Goal: Task Accomplishment & Management: Complete application form

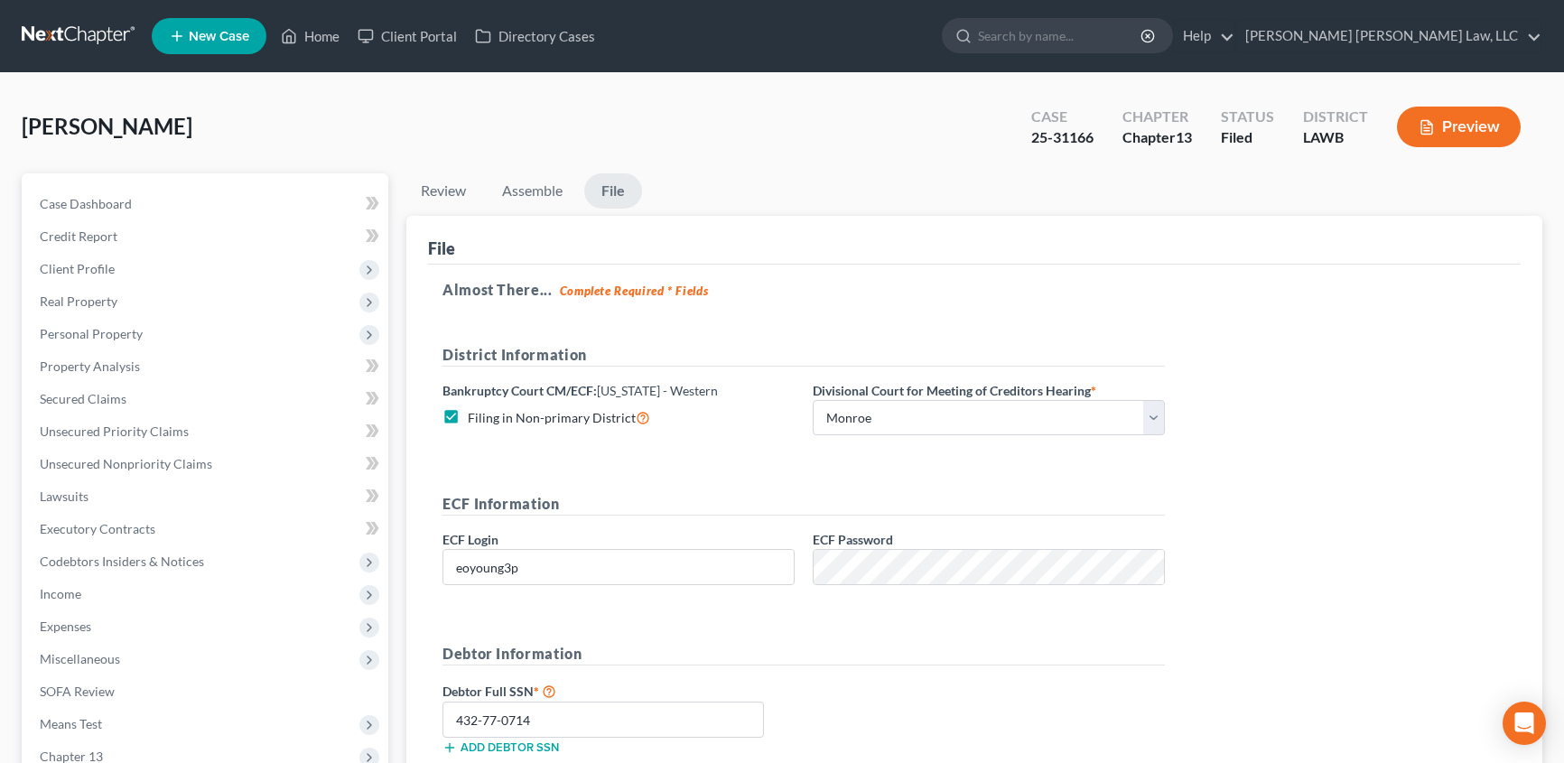
select select "3"
click at [70, 391] on span "Secured Claims" at bounding box center [83, 398] width 87 height 15
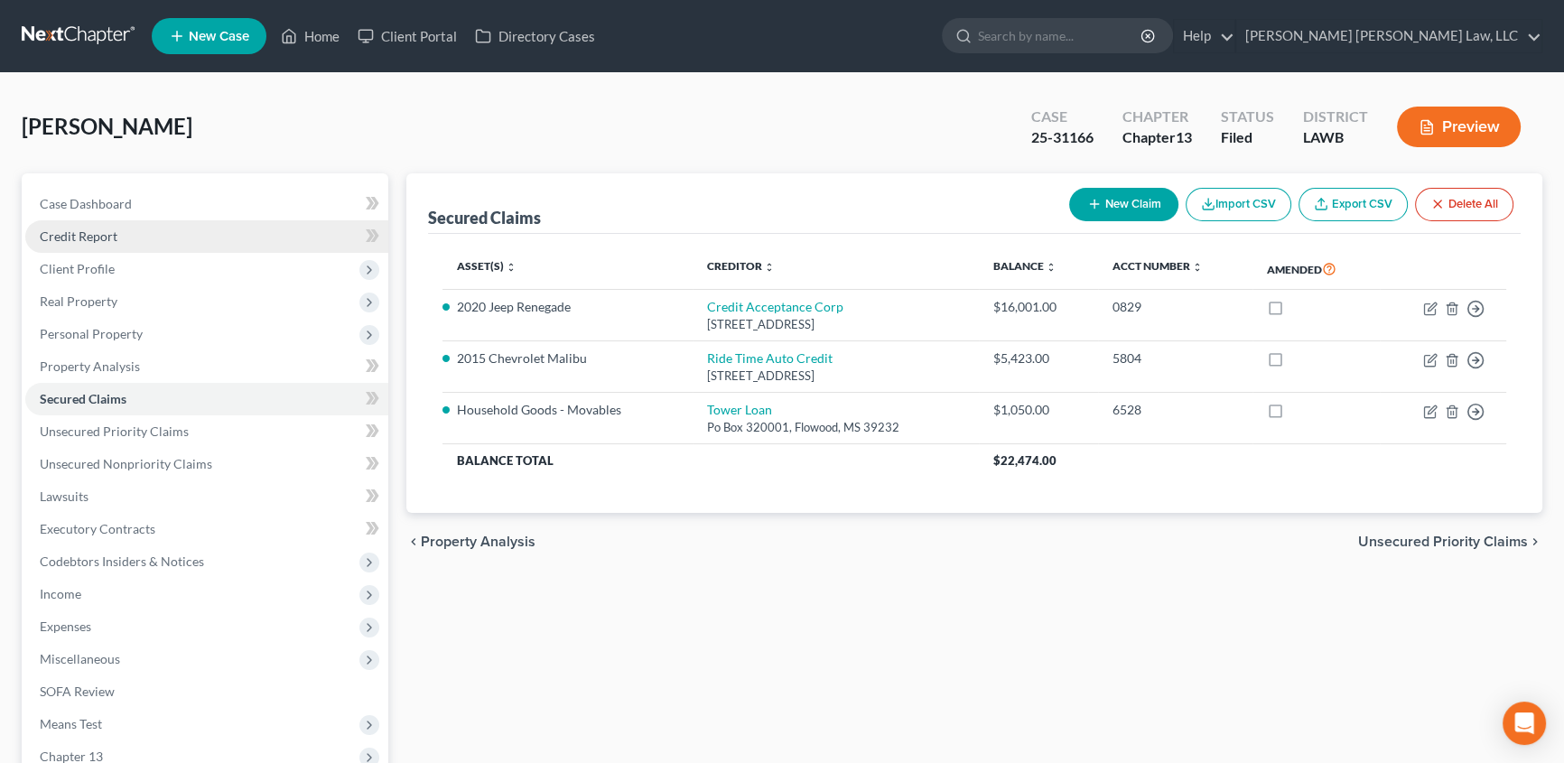
click at [105, 232] on span "Credit Report" at bounding box center [79, 235] width 78 height 15
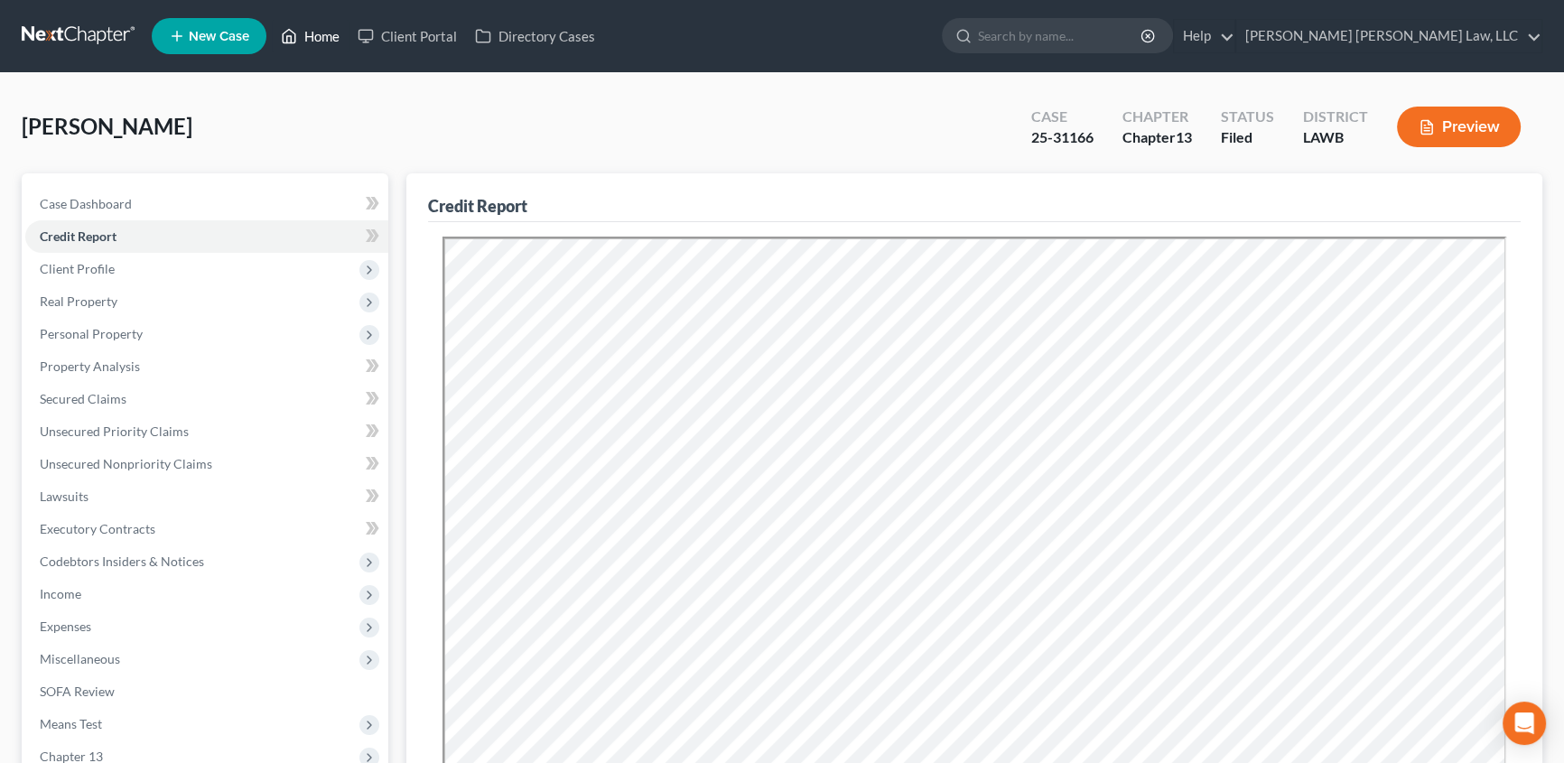
click at [323, 29] on link "Home" at bounding box center [310, 36] width 77 height 33
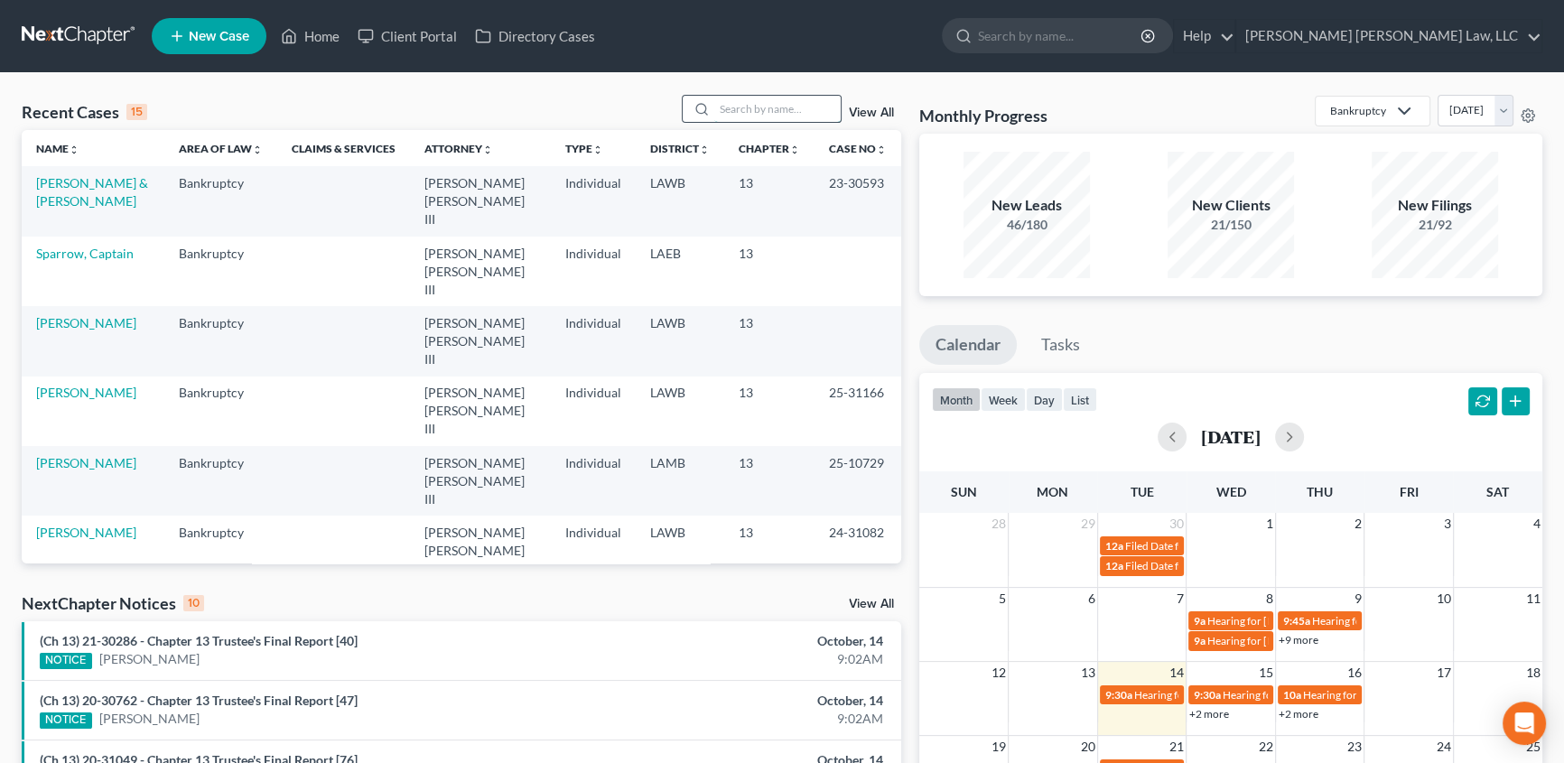
click at [714, 105] on input "search" at bounding box center [777, 109] width 126 height 26
type input "baile"
click at [75, 181] on link "[PERSON_NAME], [US_STATE]" at bounding box center [87, 191] width 103 height 33
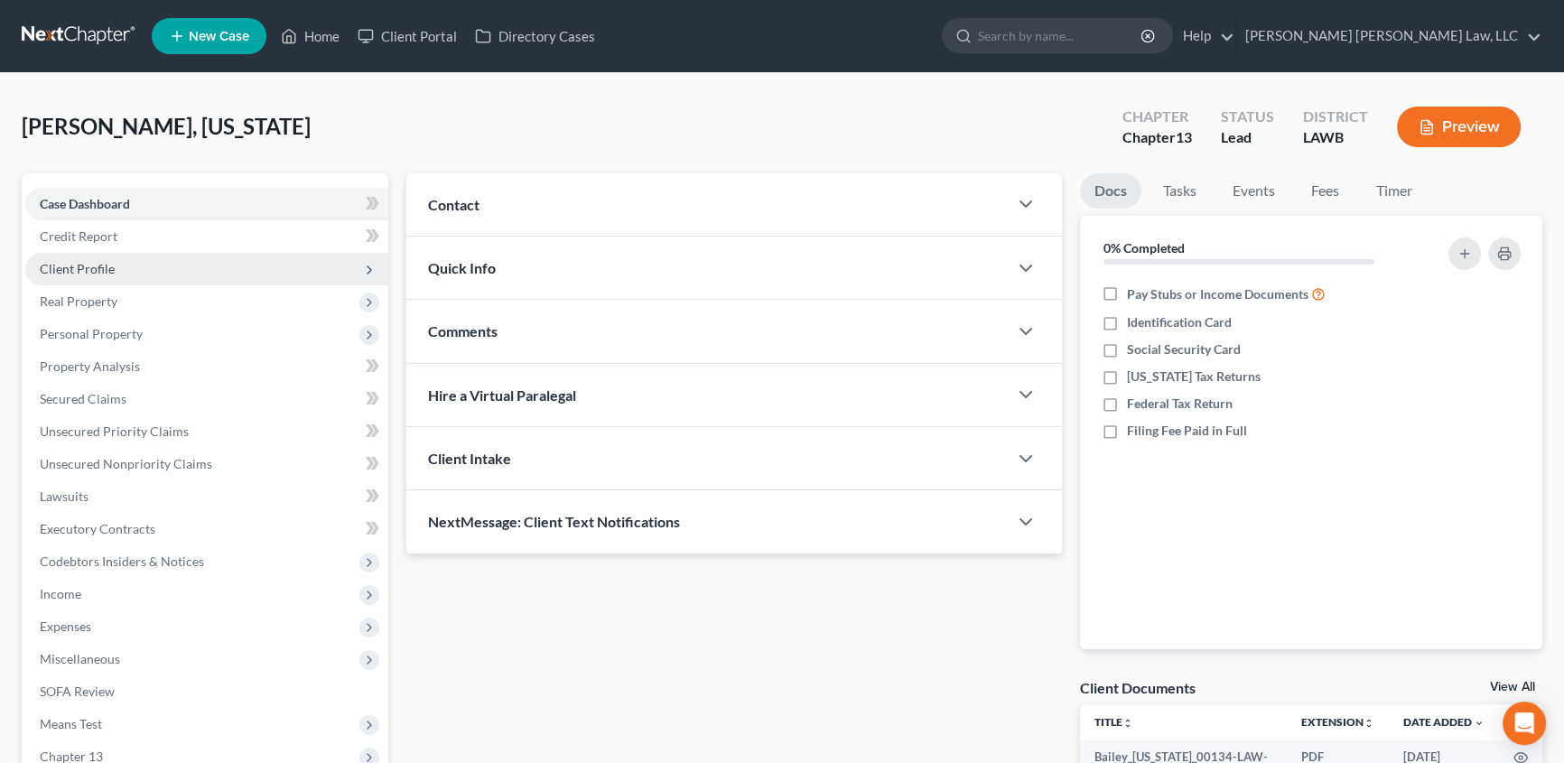
click at [81, 266] on span "Client Profile" at bounding box center [77, 268] width 75 height 15
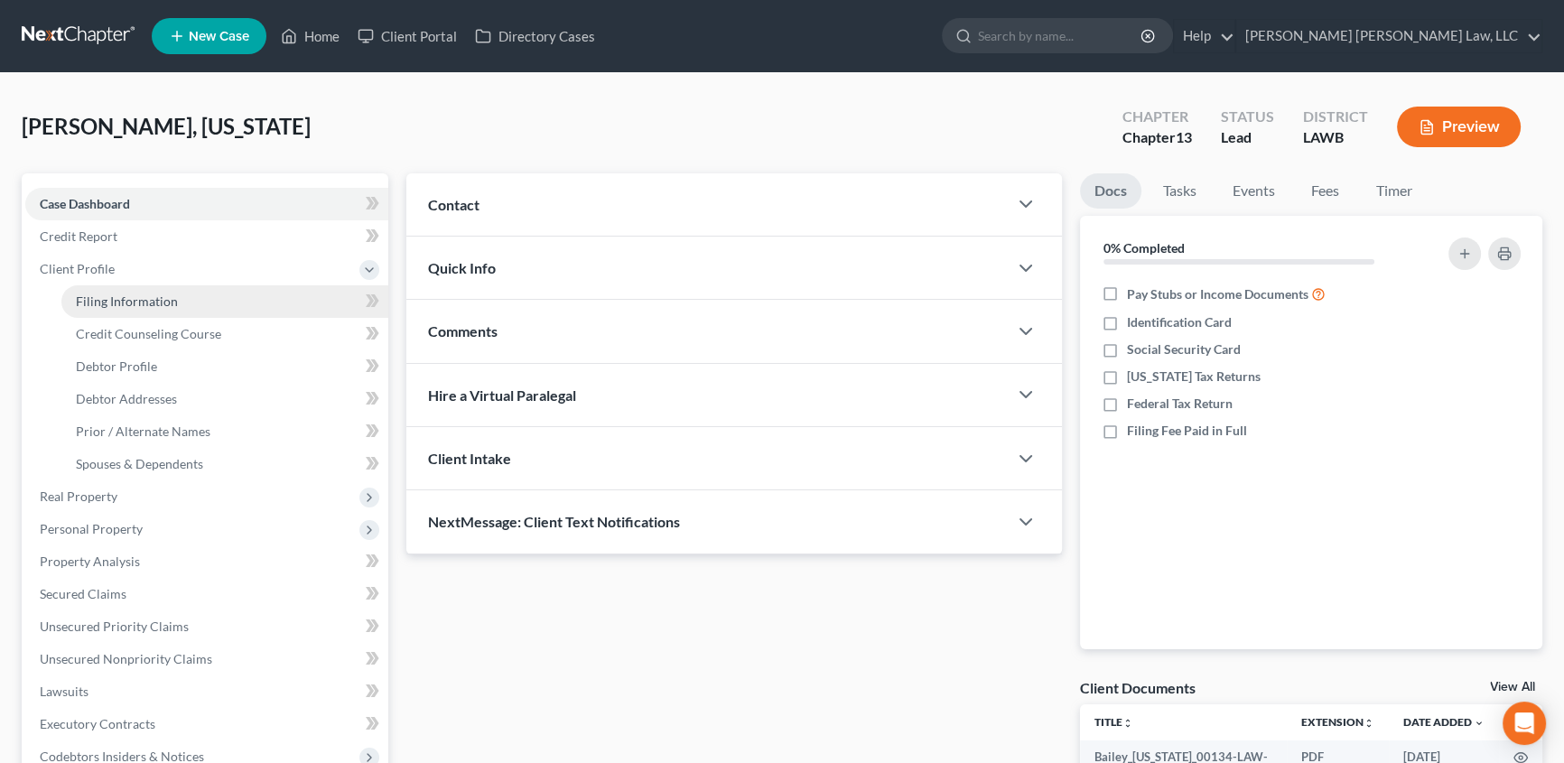
click at [100, 301] on span "Filing Information" at bounding box center [127, 301] width 102 height 15
select select "1"
select select "0"
select select "3"
select select "19"
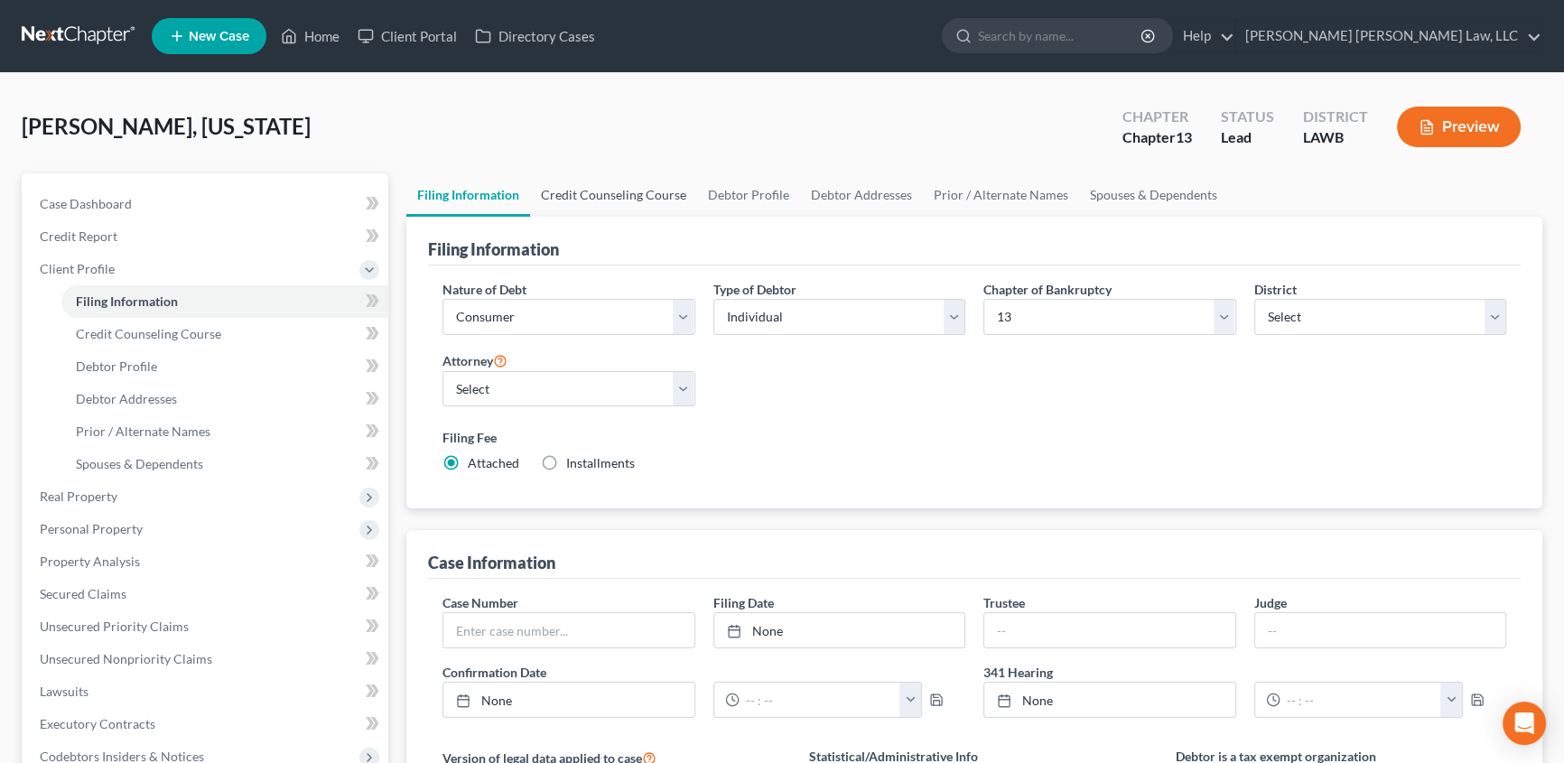
click at [575, 194] on link "Credit Counseling Course" at bounding box center [613, 194] width 167 height 43
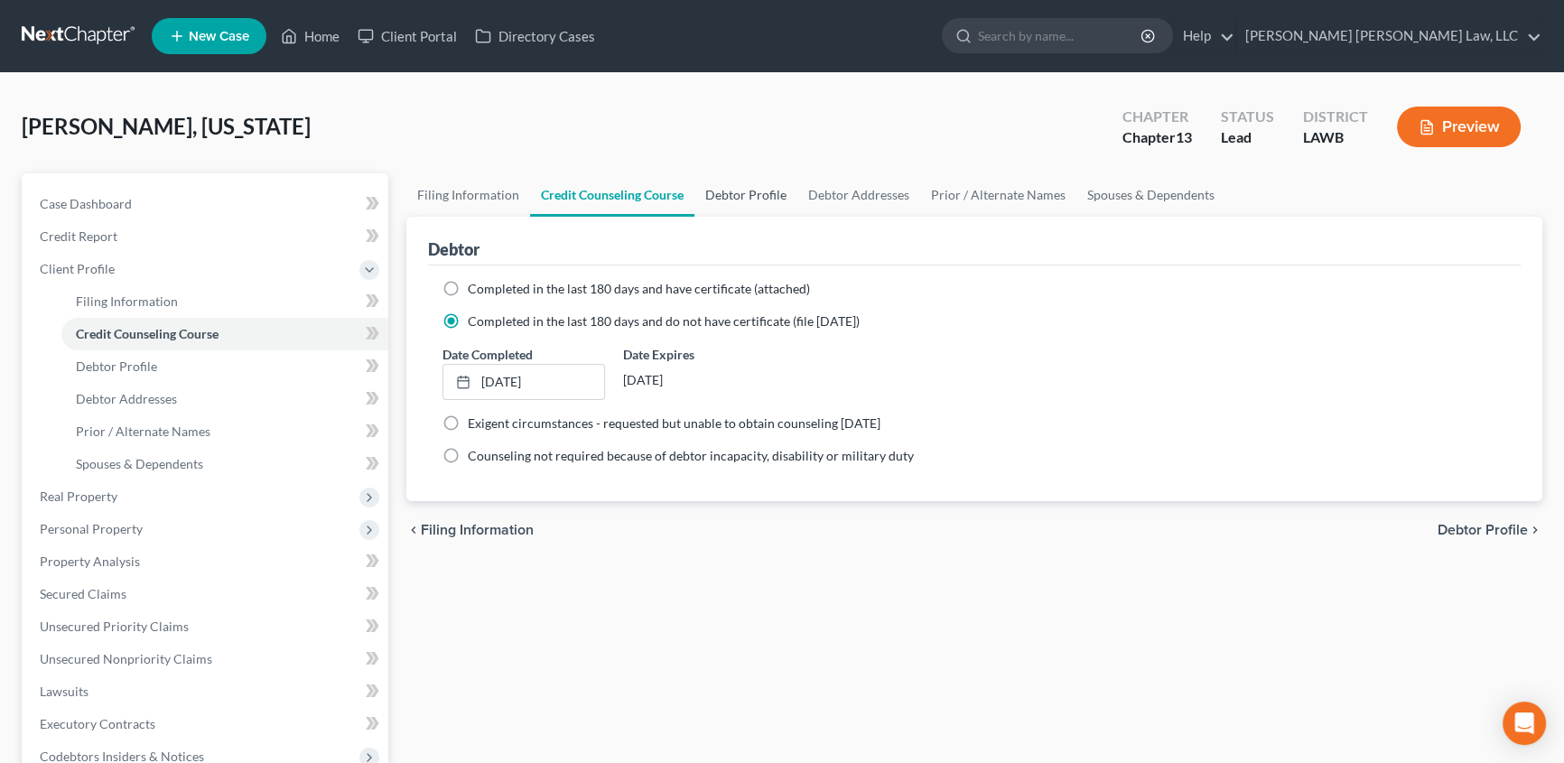
click at [741, 198] on link "Debtor Profile" at bounding box center [745, 194] width 103 height 43
select select "0"
select select "4"
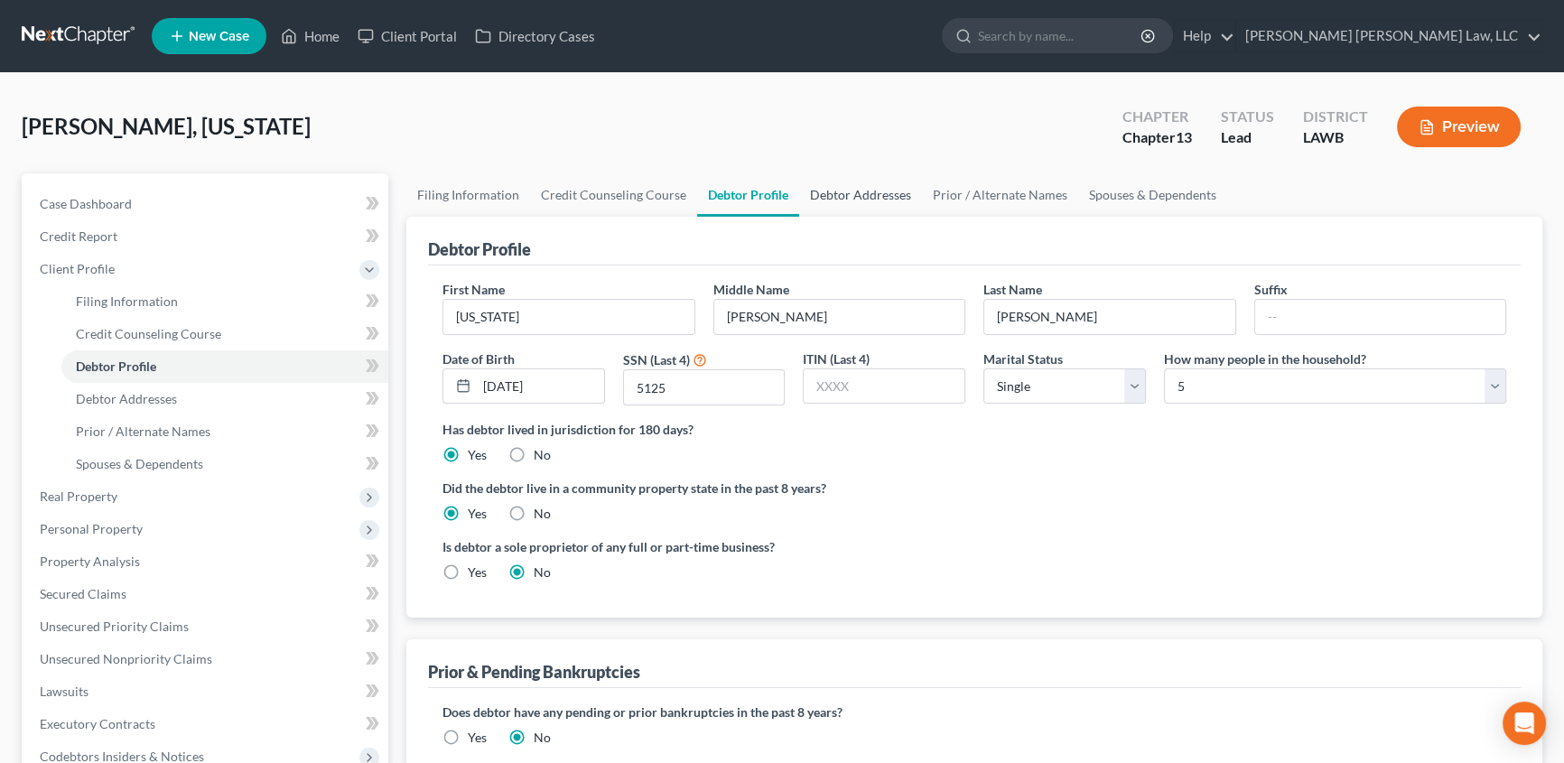
click at [852, 198] on link "Debtor Addresses" at bounding box center [860, 194] width 123 height 43
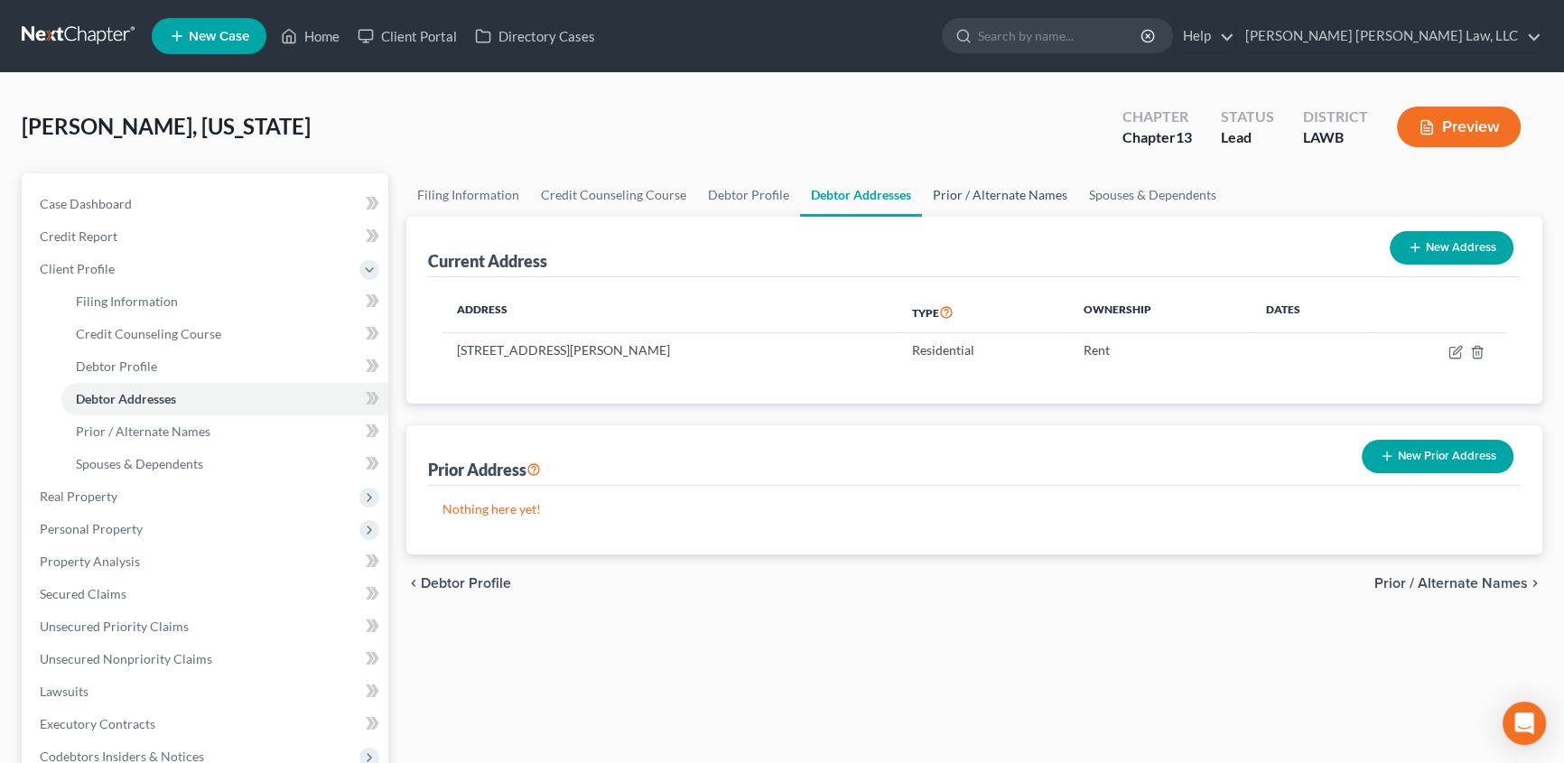
click at [1011, 195] on link "Prior / Alternate Names" at bounding box center [1000, 194] width 156 height 43
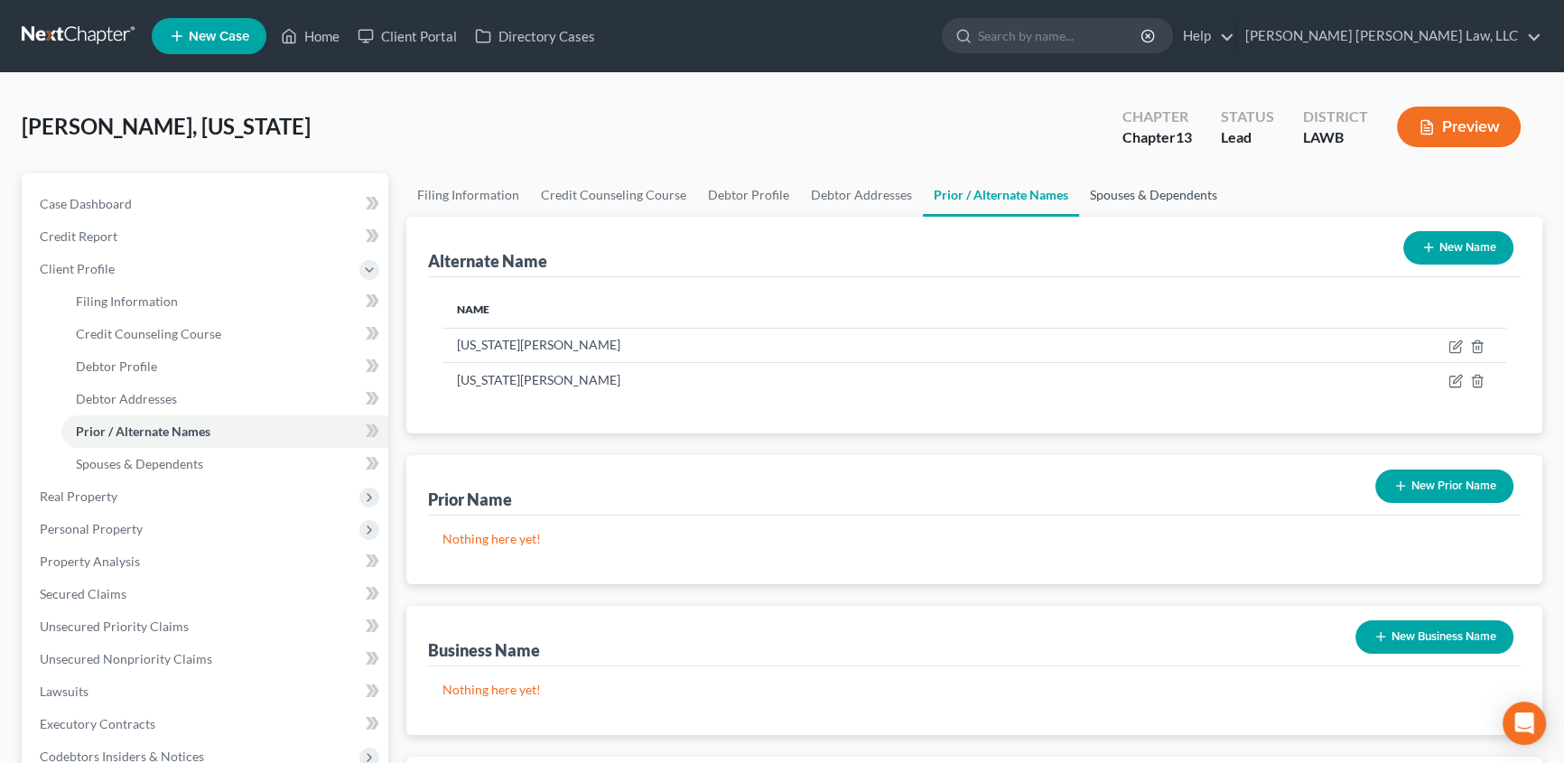
click at [1167, 185] on link "Spouses & Dependents" at bounding box center [1153, 194] width 149 height 43
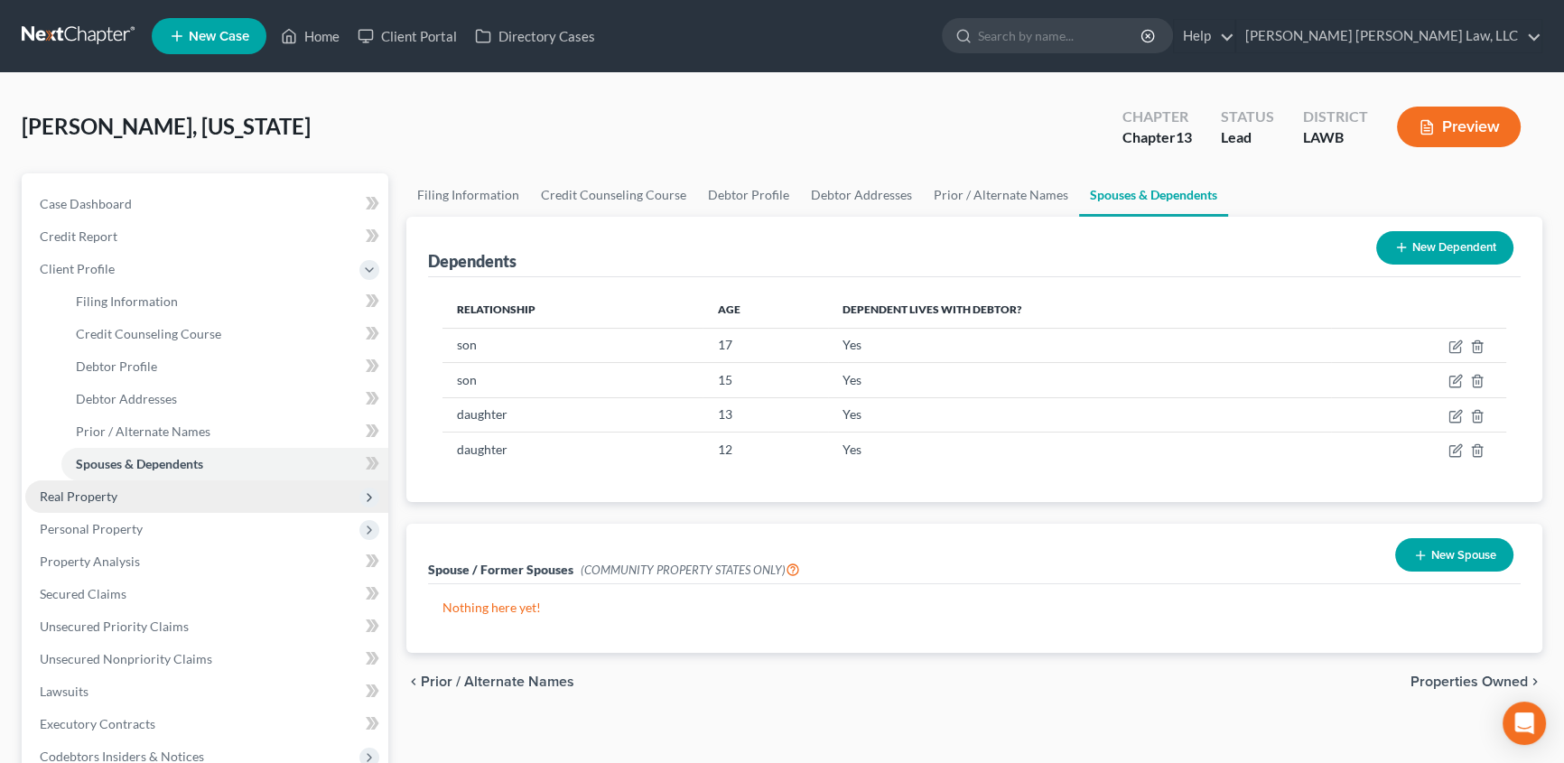
click at [96, 491] on span "Real Property" at bounding box center [79, 496] width 78 height 15
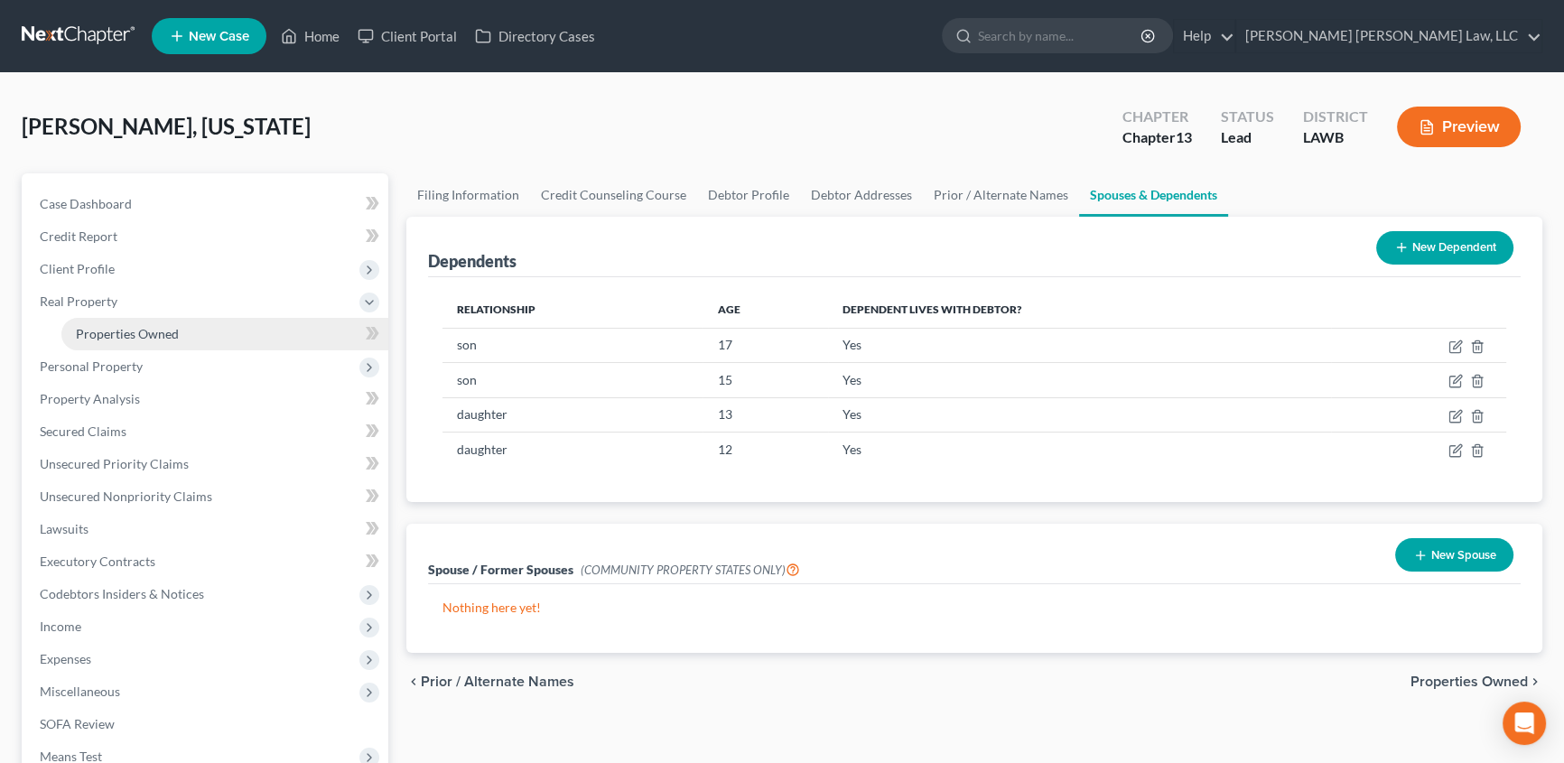
click at [131, 333] on span "Properties Owned" at bounding box center [127, 333] width 103 height 15
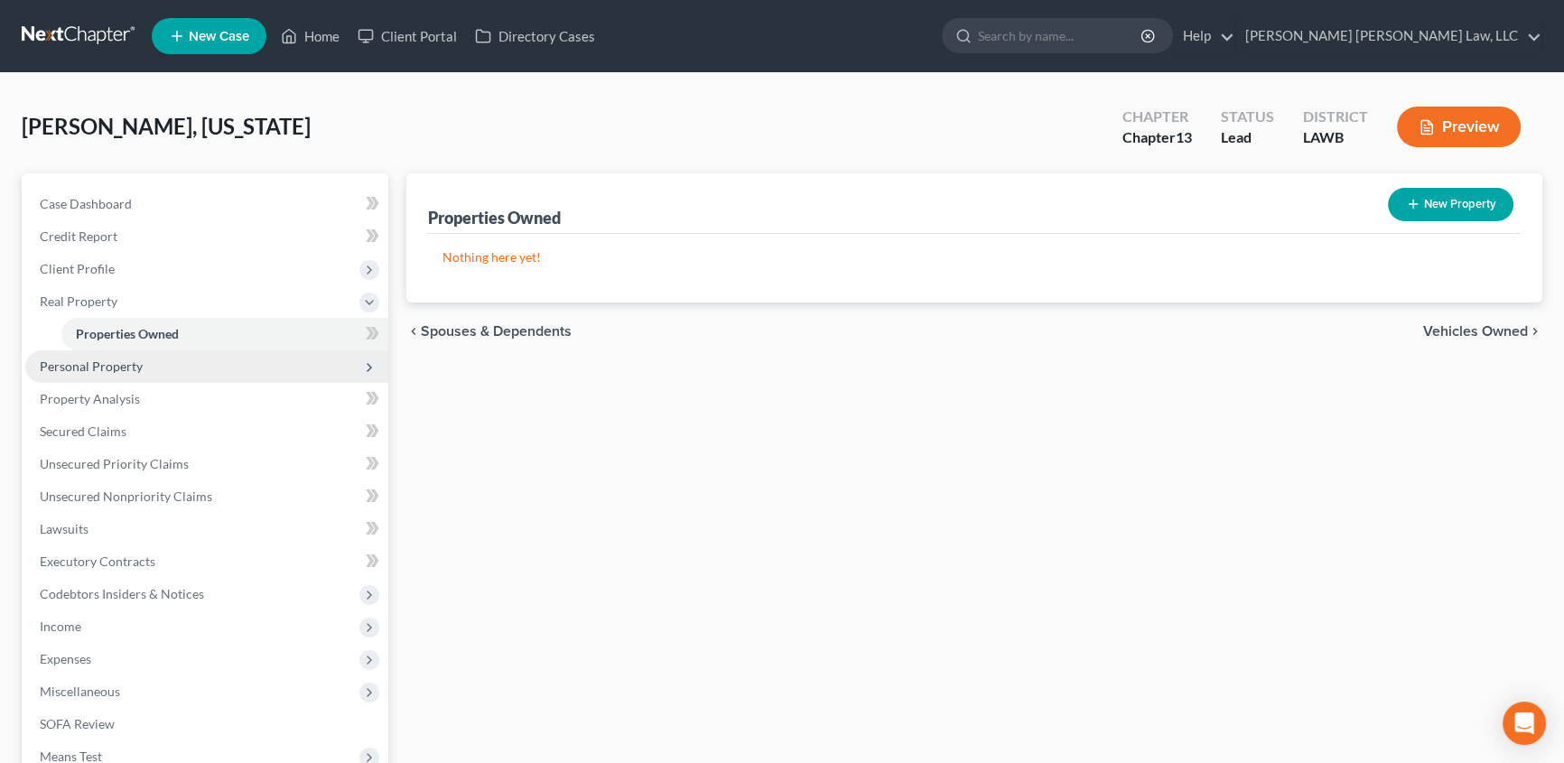
click at [98, 366] on span "Personal Property" at bounding box center [91, 366] width 103 height 15
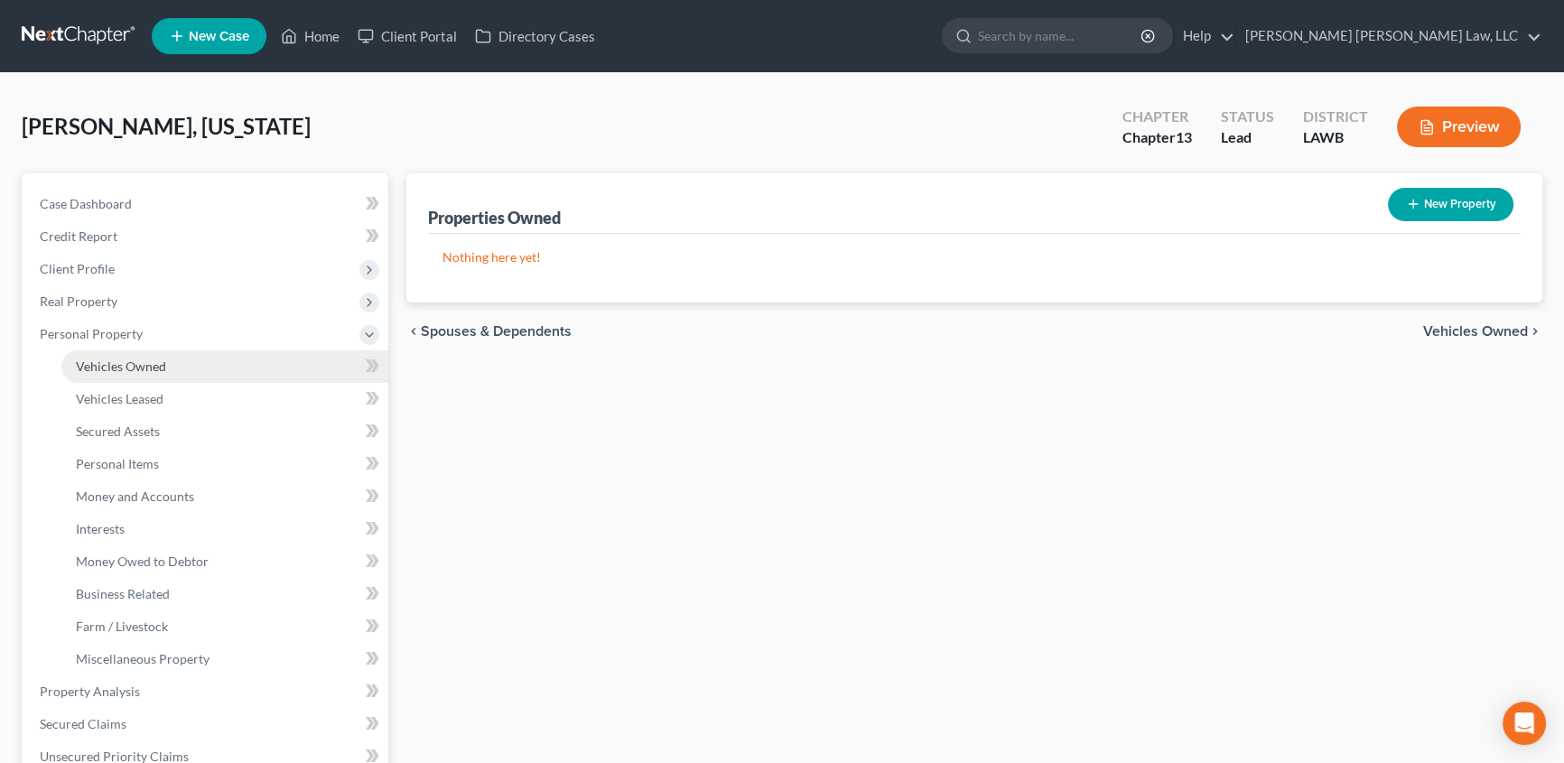
click at [156, 368] on span "Vehicles Owned" at bounding box center [121, 366] width 90 height 15
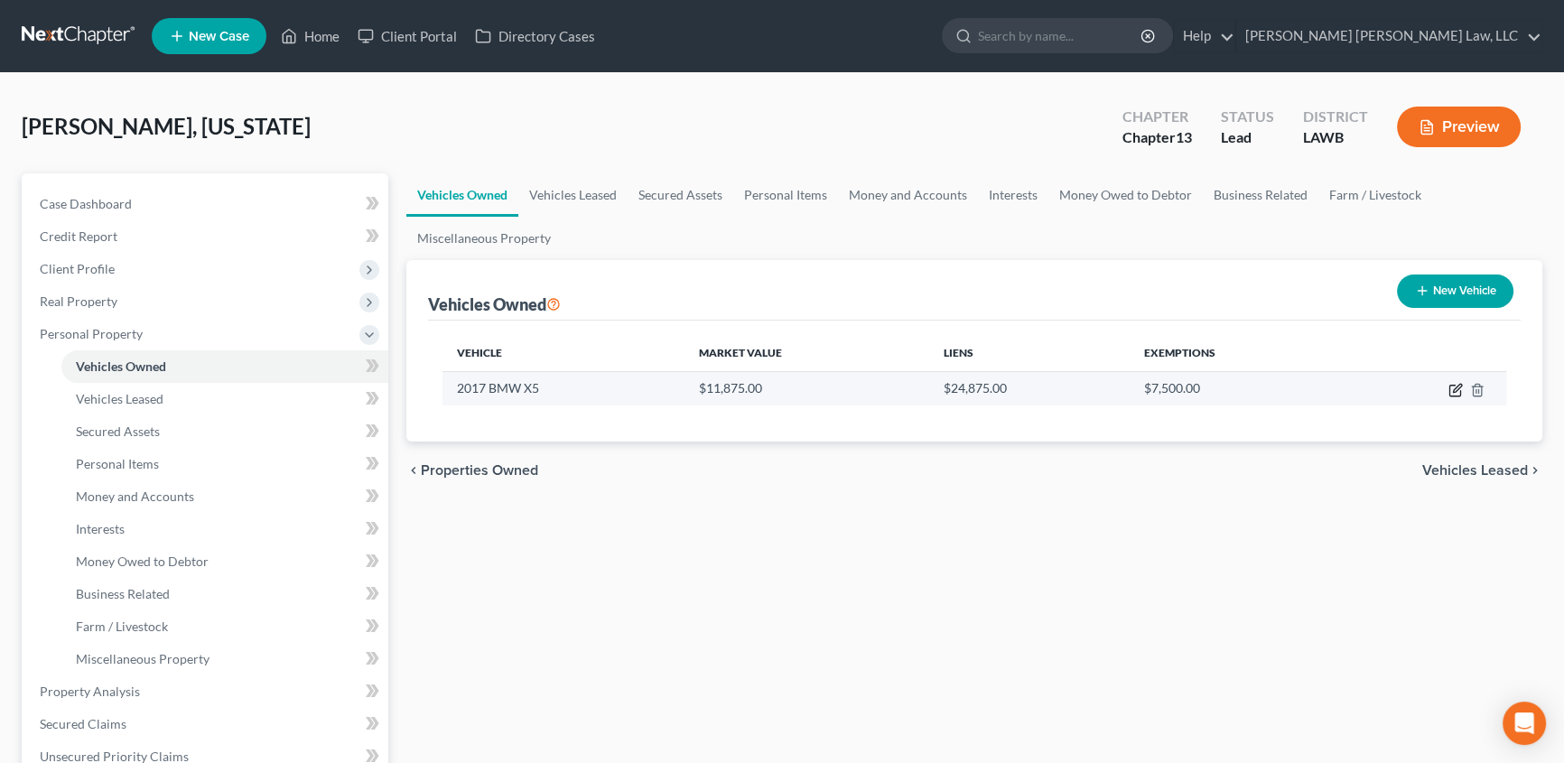
click at [1459, 384] on icon "button" at bounding box center [1457, 388] width 8 height 8
select select "0"
select select "9"
select select "2"
select select "0"
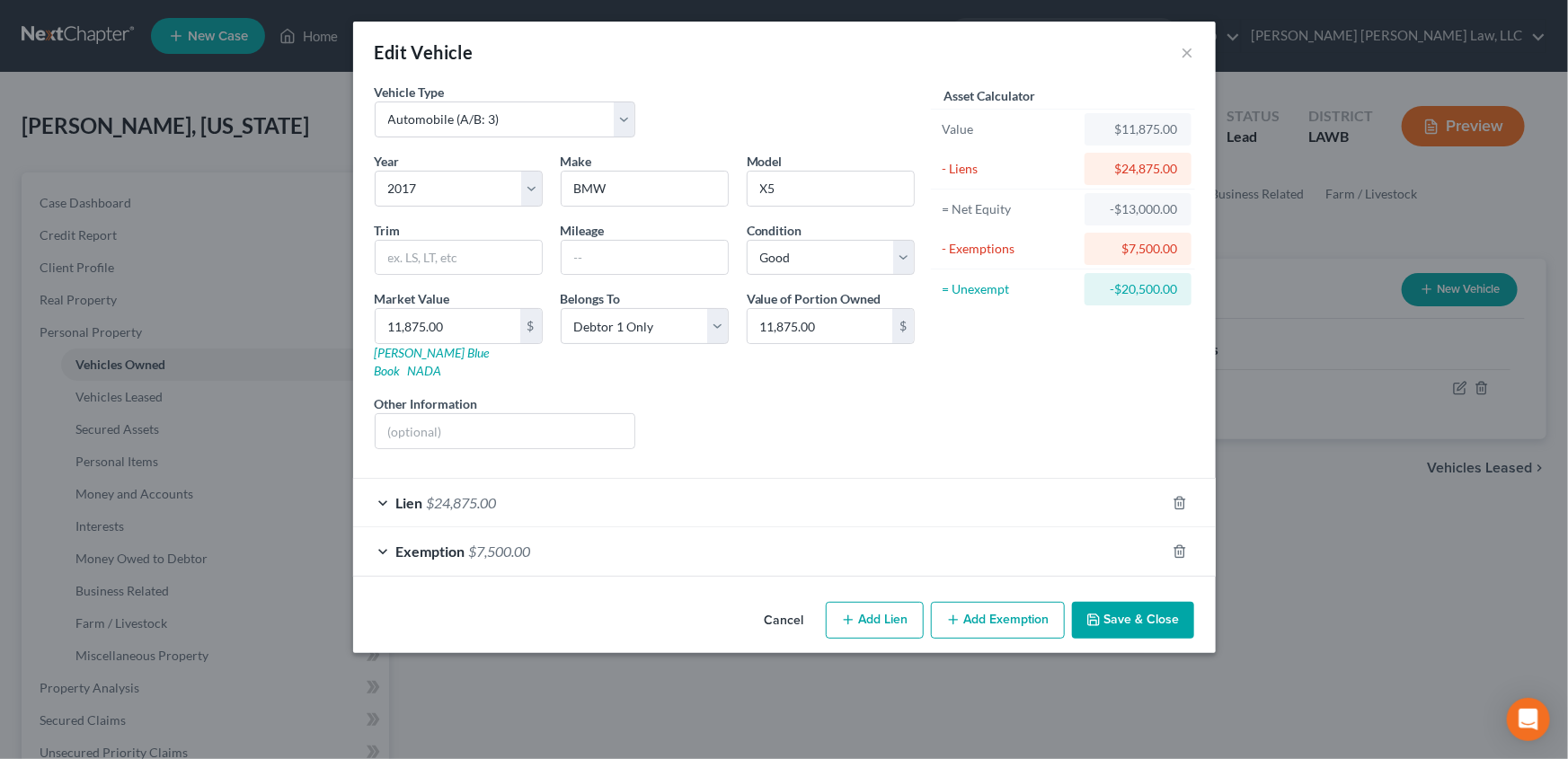
click at [443, 494] on span "$24,875.00" at bounding box center [462, 502] width 70 height 17
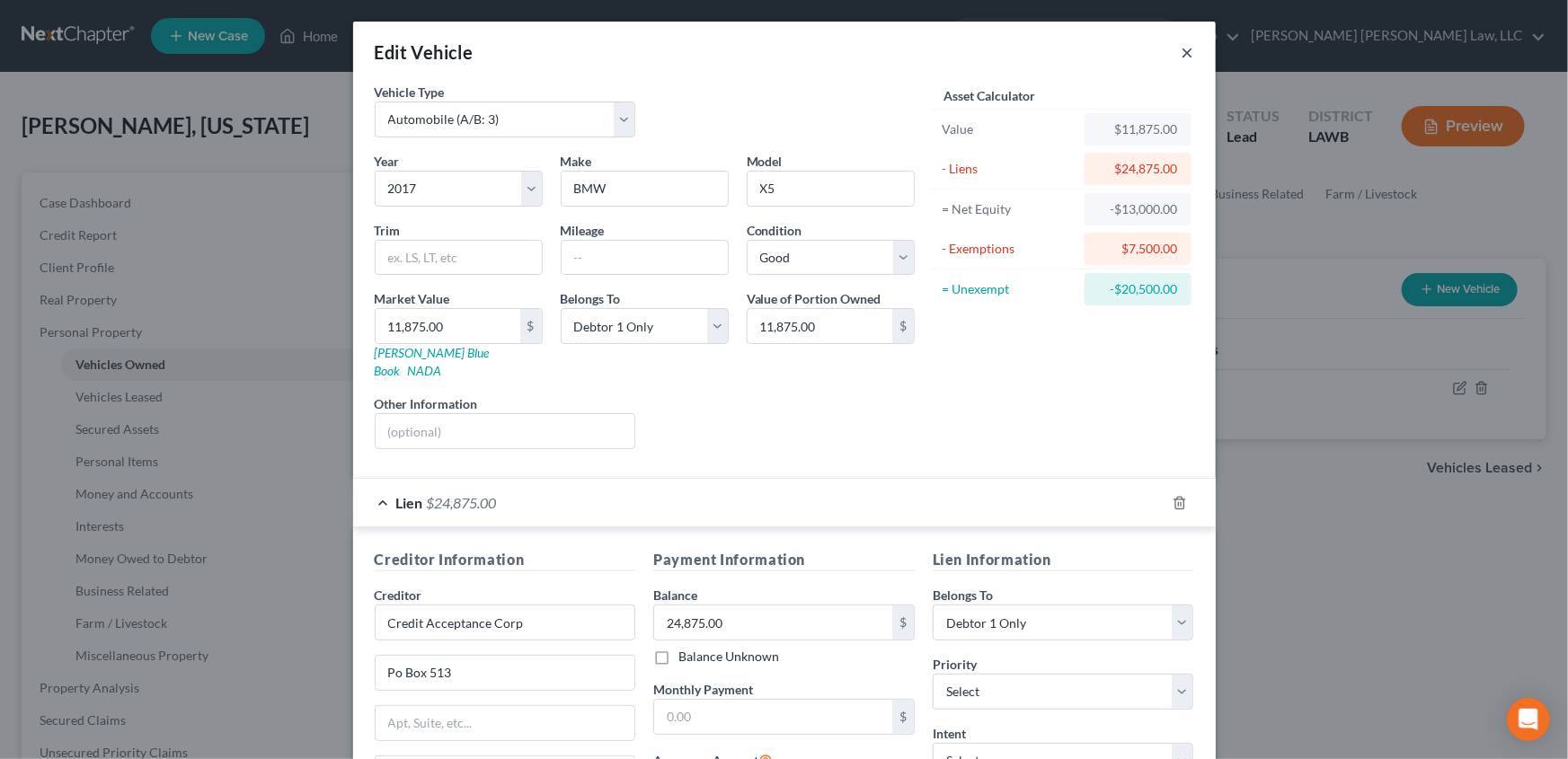
click at [1183, 50] on button "×" at bounding box center [1188, 53] width 13 height 22
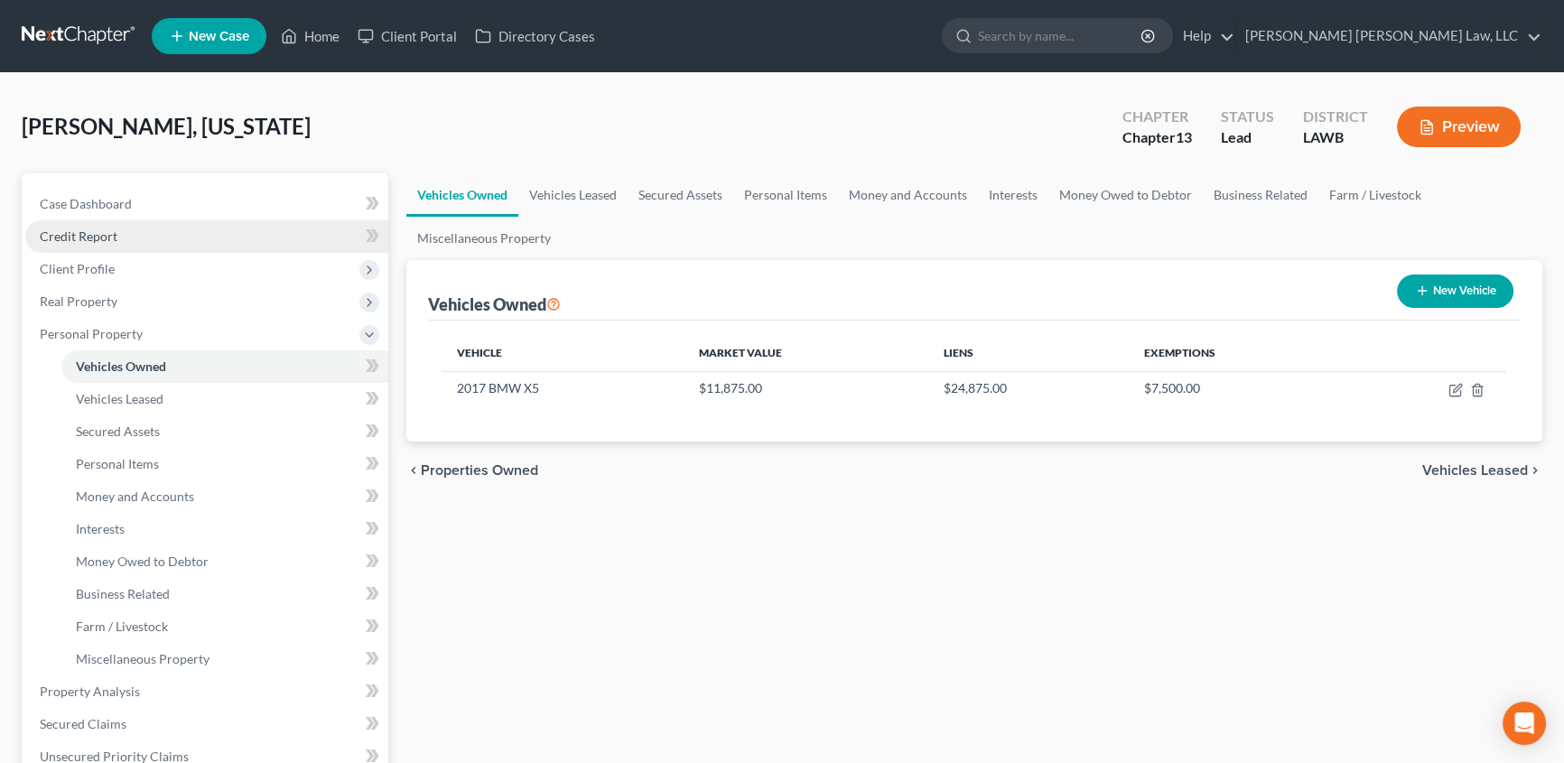
click at [70, 231] on span "Credit Report" at bounding box center [79, 235] width 78 height 15
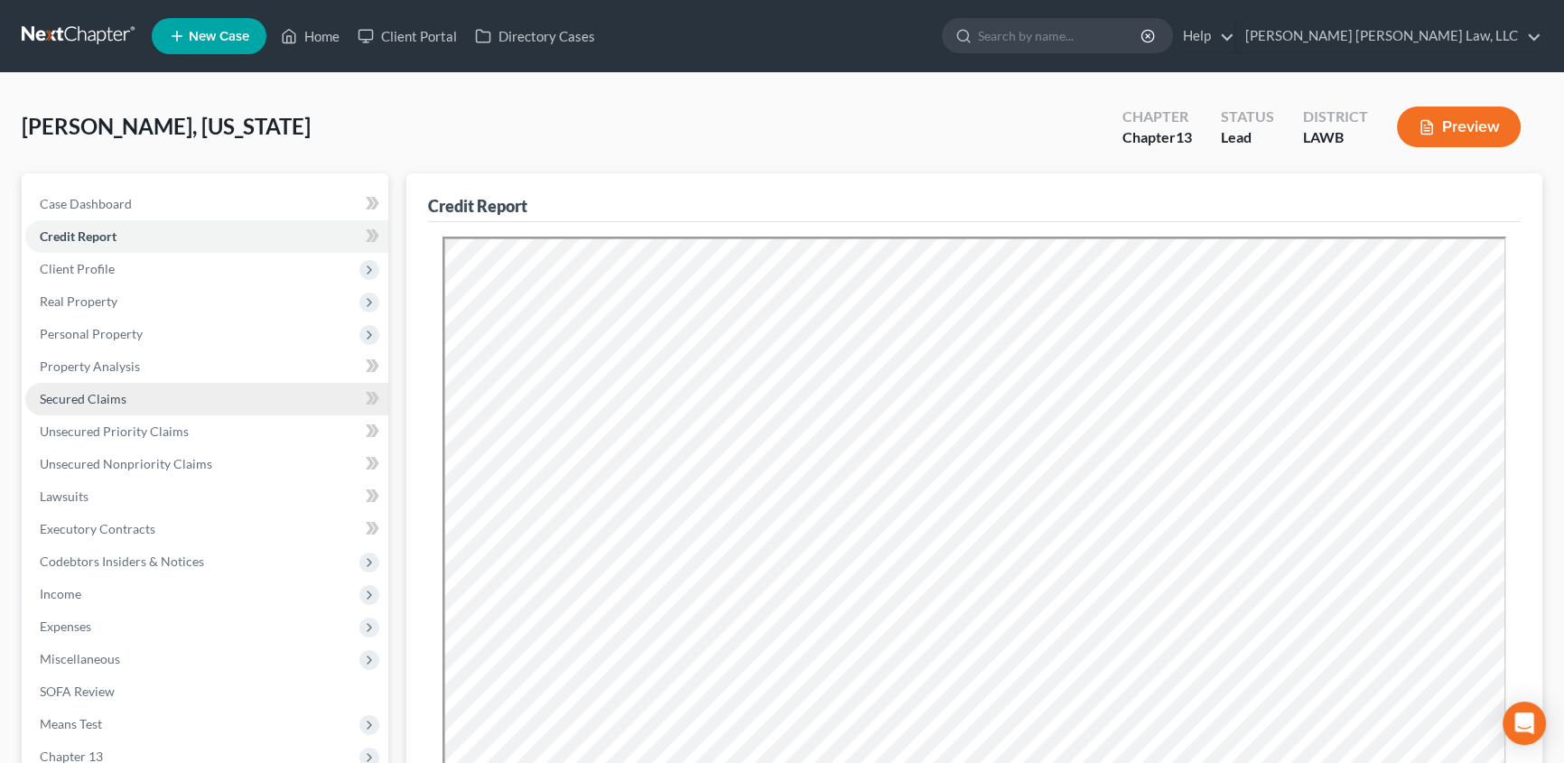
click at [96, 396] on span "Secured Claims" at bounding box center [83, 398] width 87 height 15
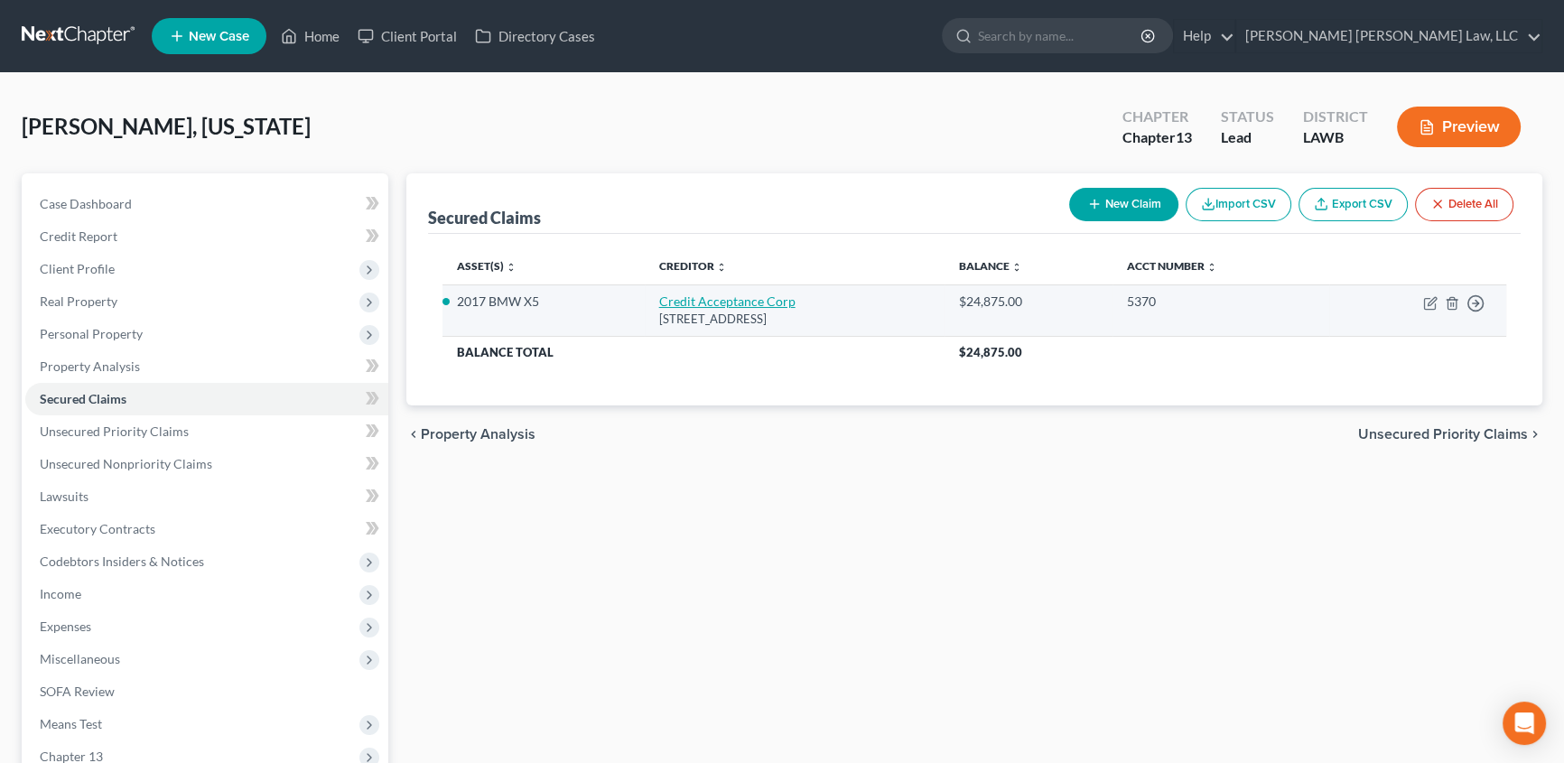
click at [686, 302] on link "Credit Acceptance Corp" at bounding box center [727, 301] width 136 height 15
select select "23"
select select "5"
select select "0"
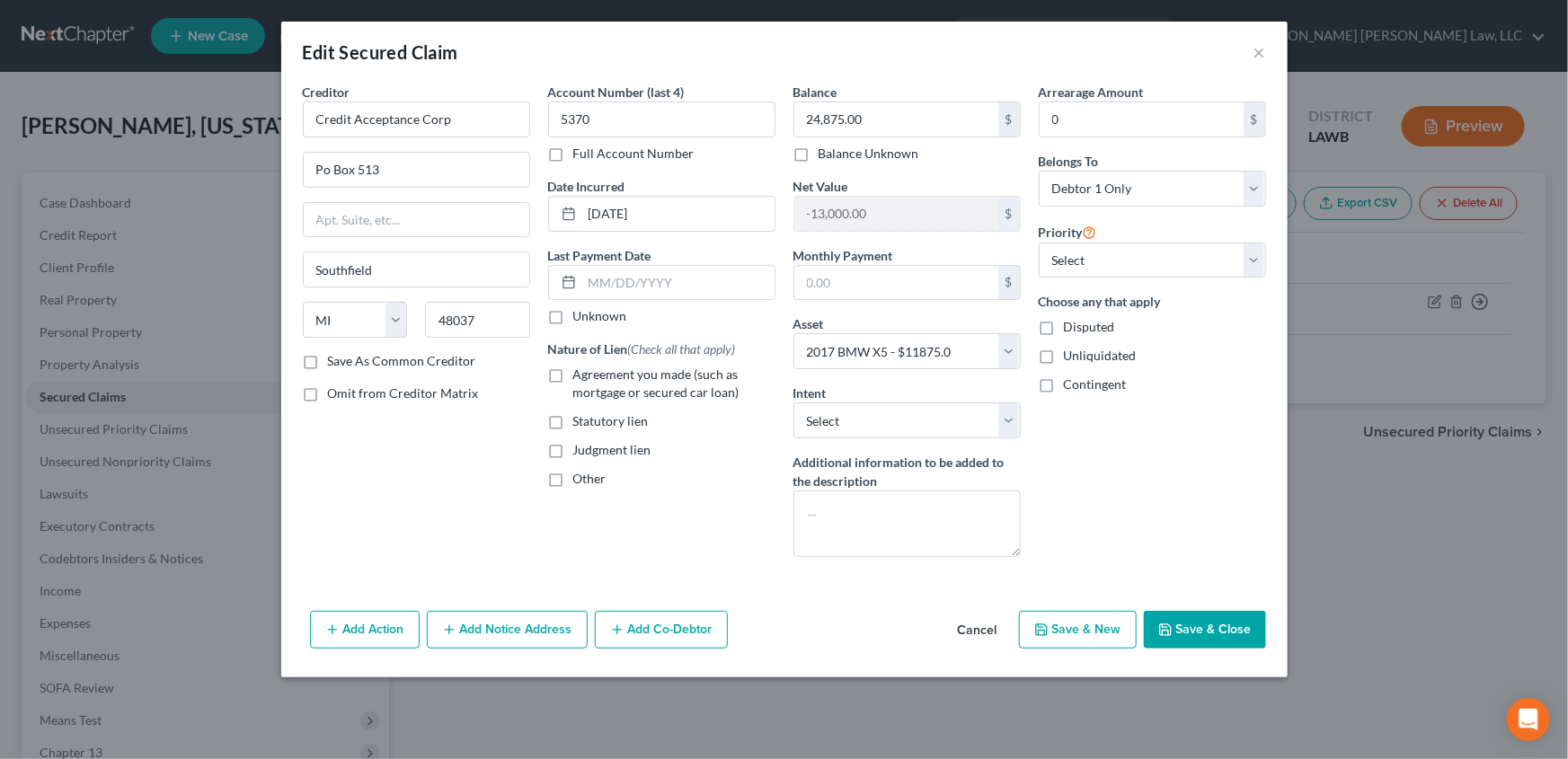
click at [573, 372] on label "Agreement you made (such as mortgage or secured car loan)" at bounding box center [674, 384] width 202 height 36
click at [580, 372] on input "Agreement you made (such as mortgage or secured car loan)" at bounding box center [586, 372] width 12 height 12
checkbox input "true"
click at [1190, 630] on button "Save & Close" at bounding box center [1205, 630] width 122 height 38
select select
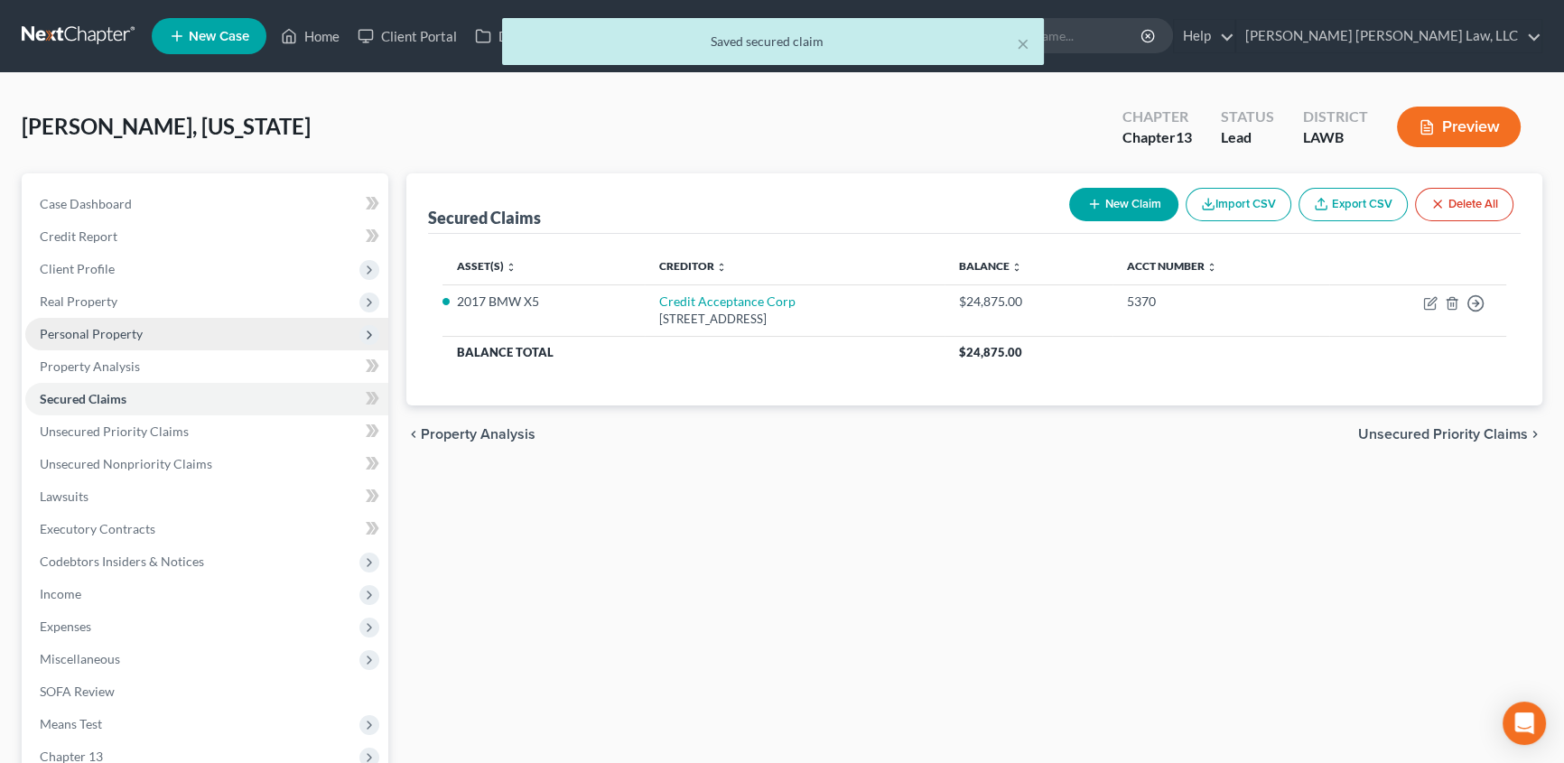
click at [81, 328] on span "Personal Property" at bounding box center [91, 333] width 103 height 15
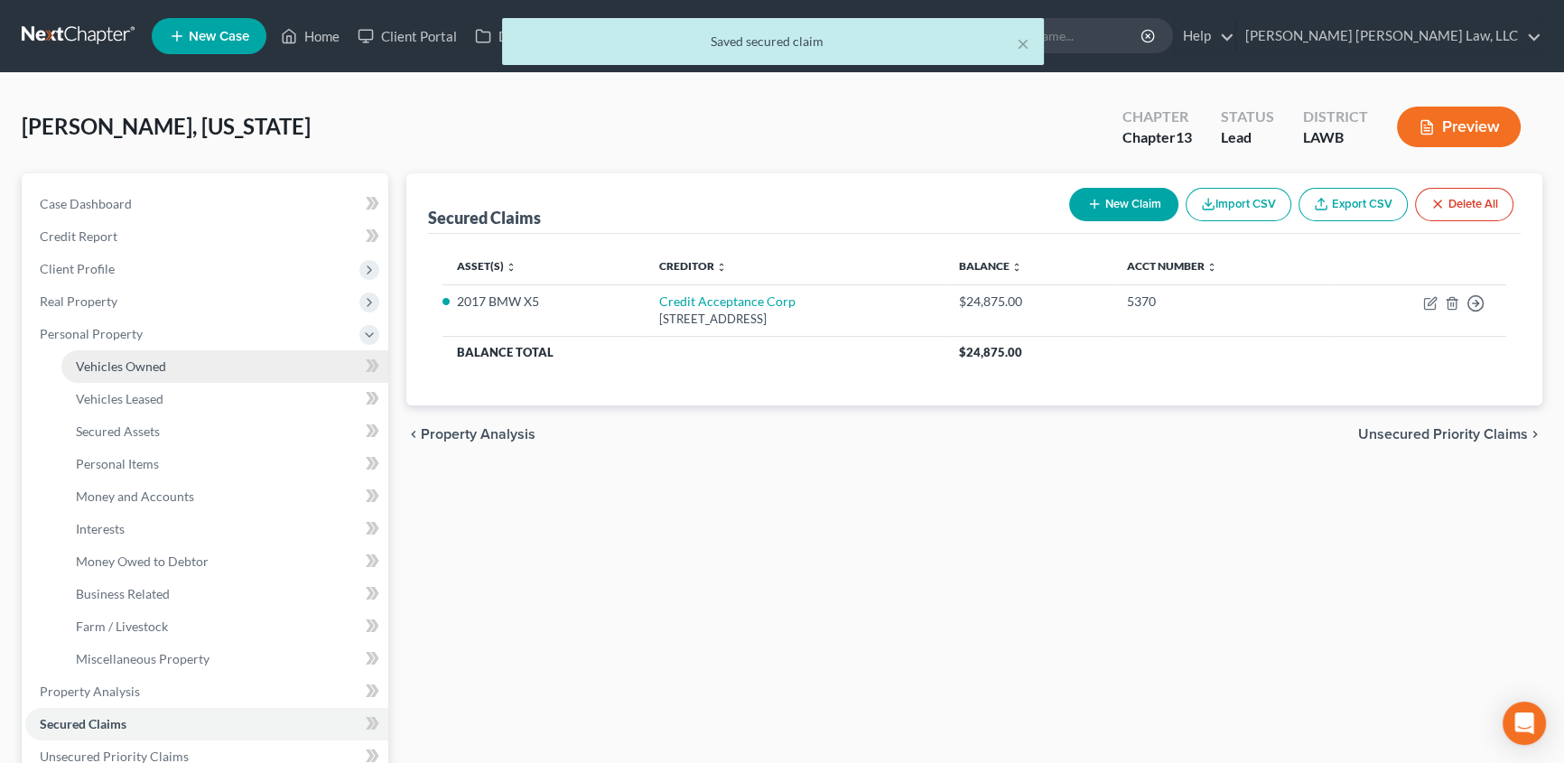
click at [126, 363] on span "Vehicles Owned" at bounding box center [121, 366] width 90 height 15
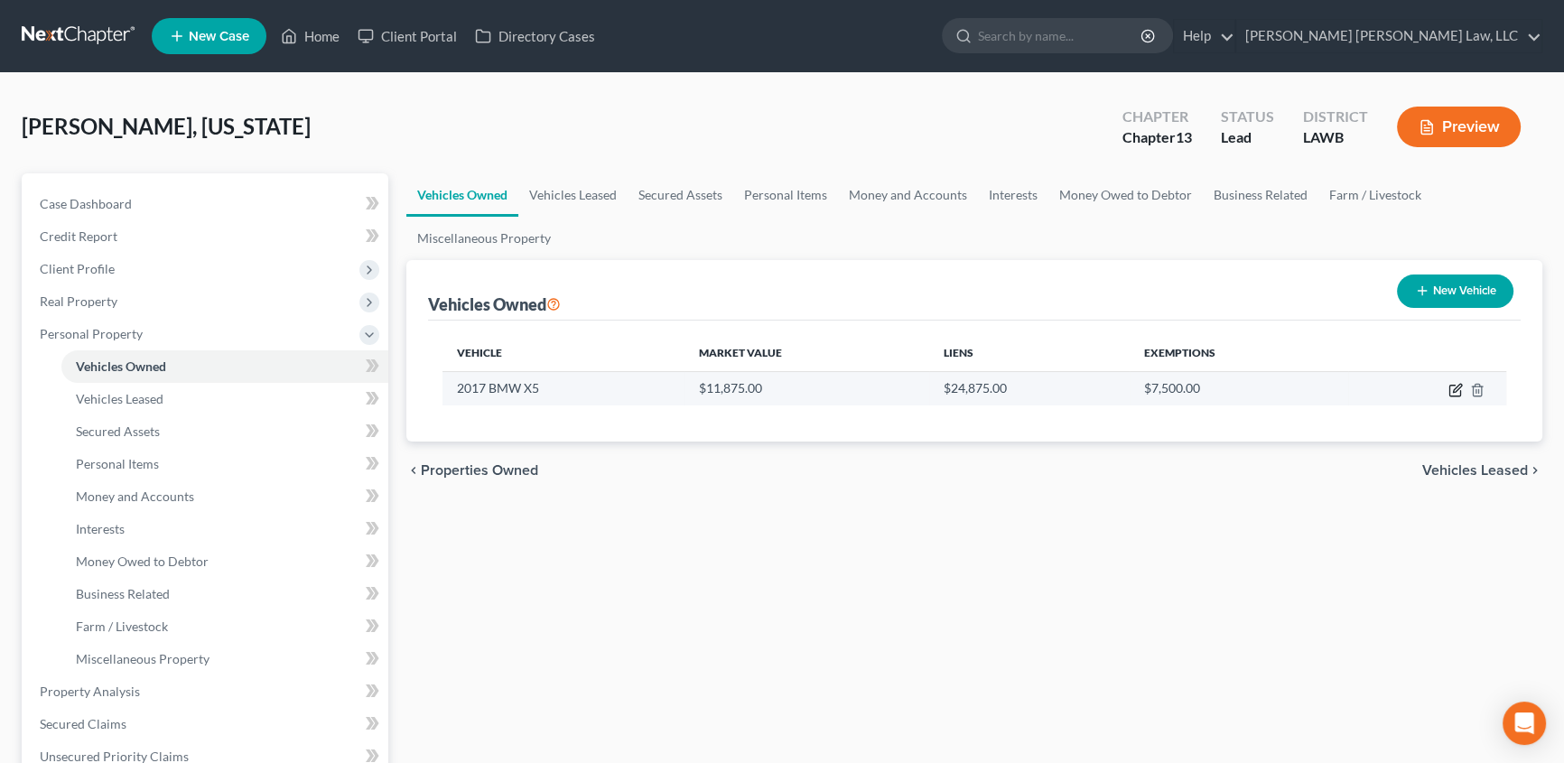
click at [1457, 392] on icon "button" at bounding box center [1456, 390] width 14 height 14
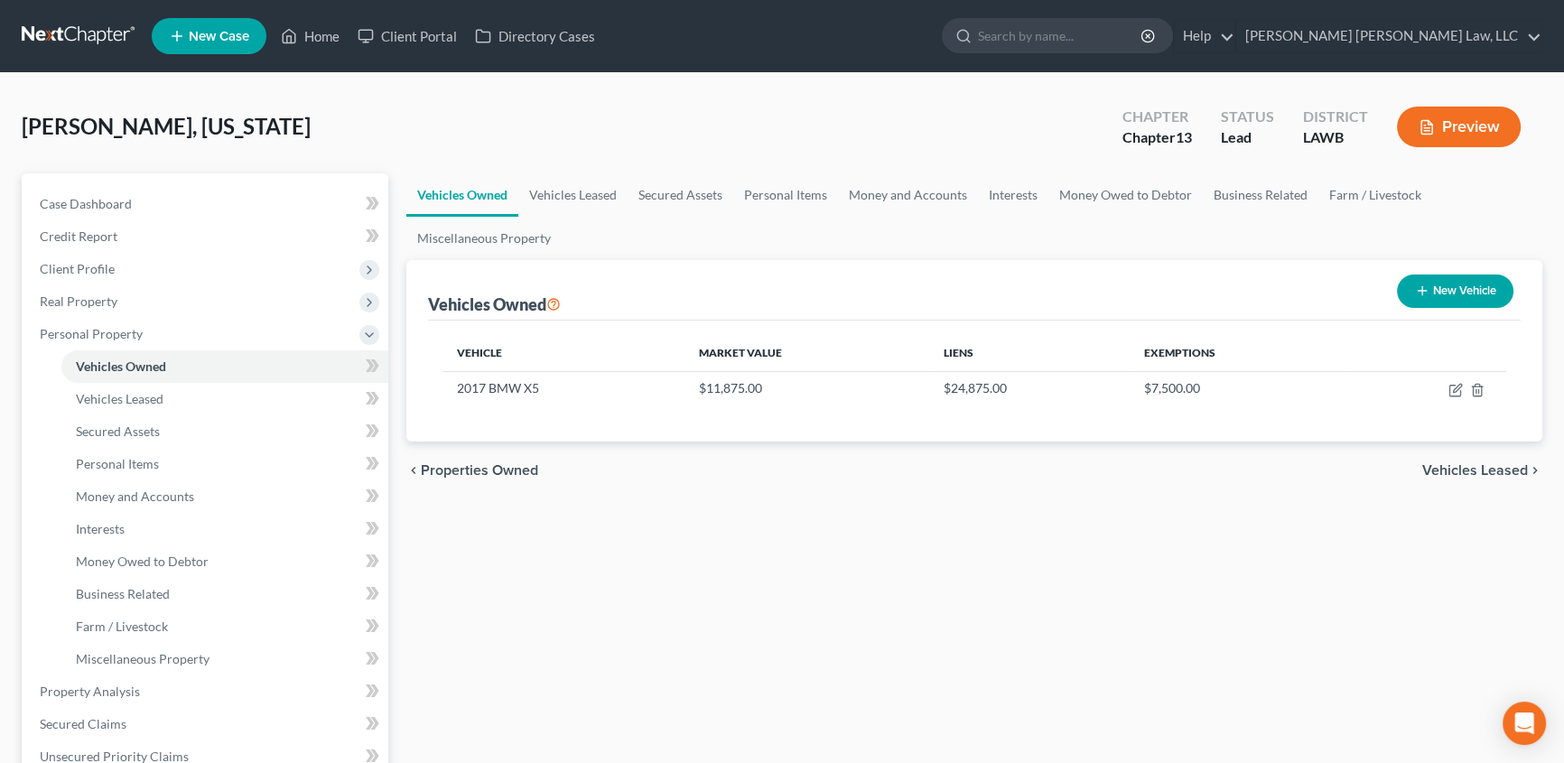
select select "0"
select select "9"
select select "2"
select select "0"
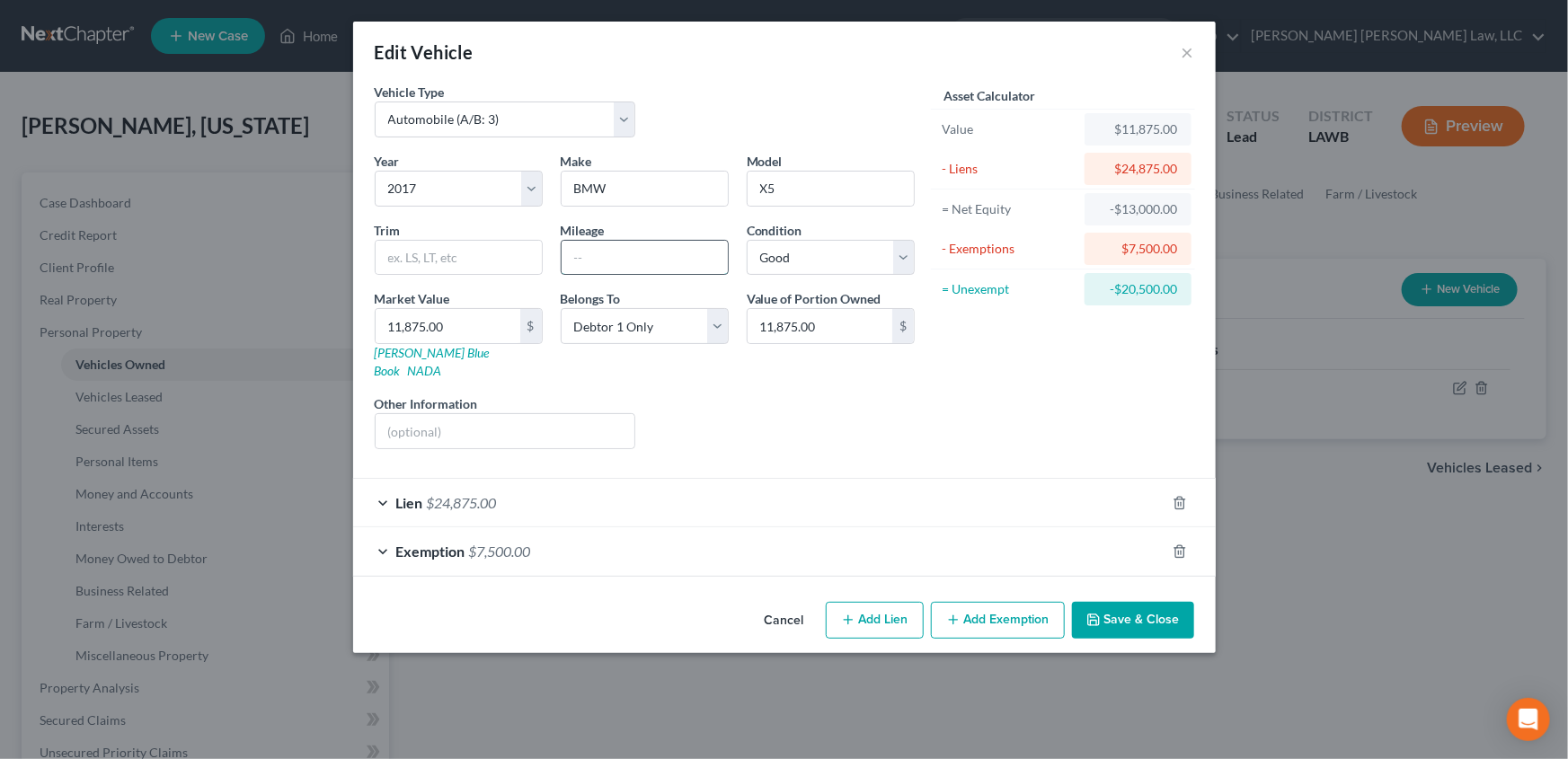
click at [606, 259] on input "text" at bounding box center [644, 258] width 166 height 34
type input "105456"
click at [455, 323] on input "11,875.00" at bounding box center [447, 326] width 144 height 34
type input "2"
type input "2.00"
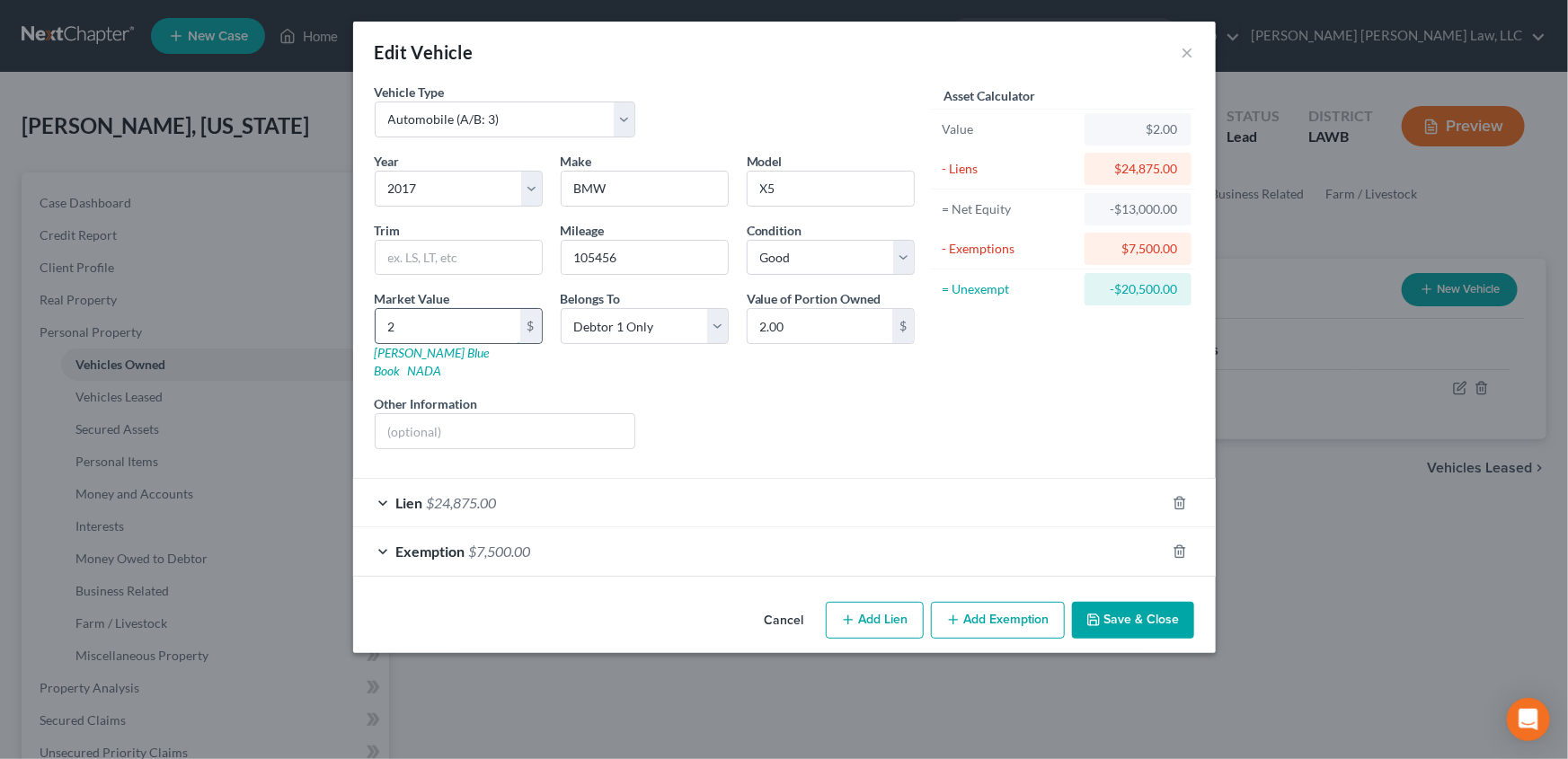
type input "24"
type input "24.00"
type input "248"
type input "248.00"
type input "2487"
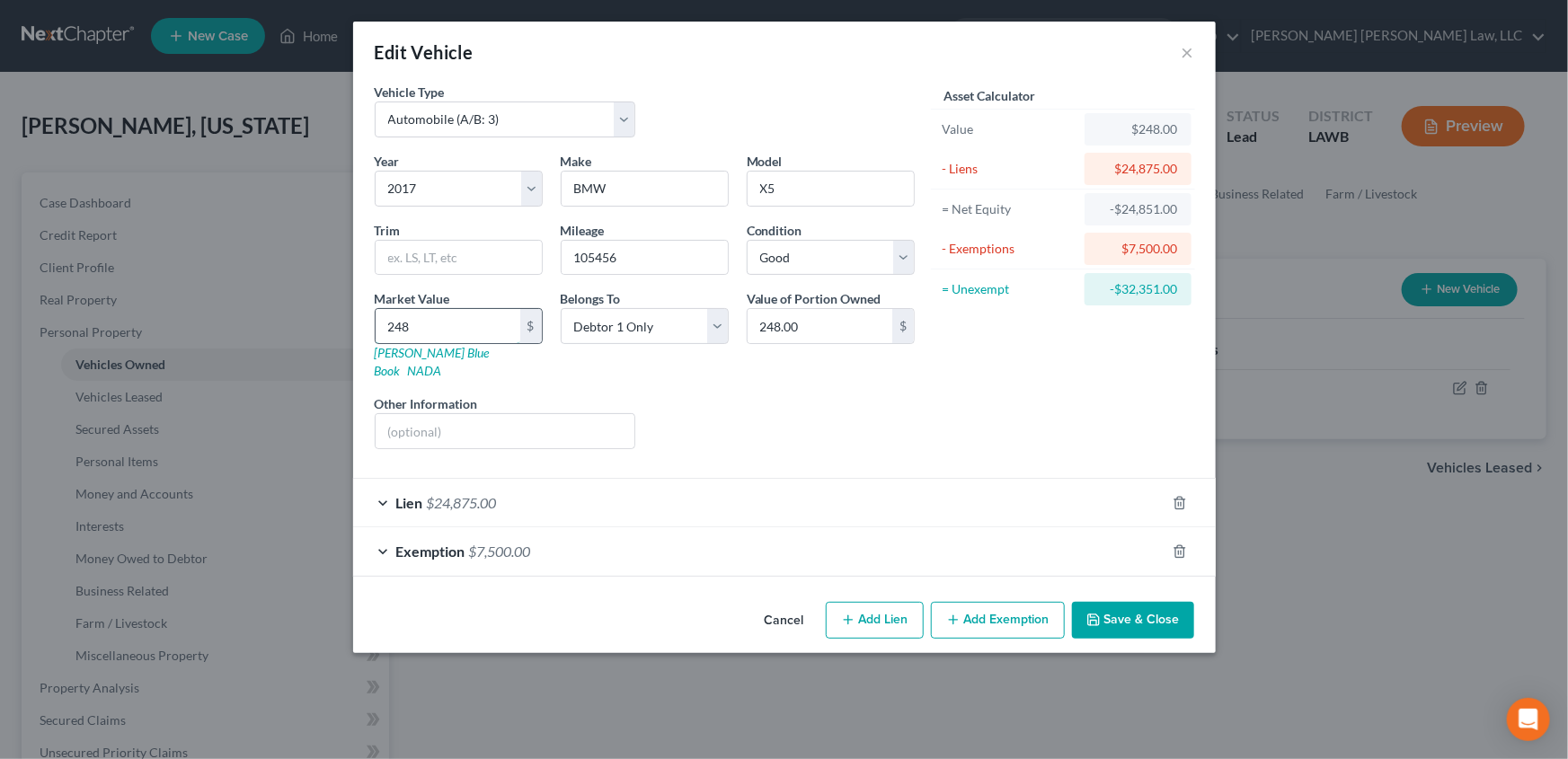
type input "2,487.00"
type input "2,4875"
type input "24,875.00"
click at [1104, 605] on button "Save & Close" at bounding box center [1132, 621] width 122 height 38
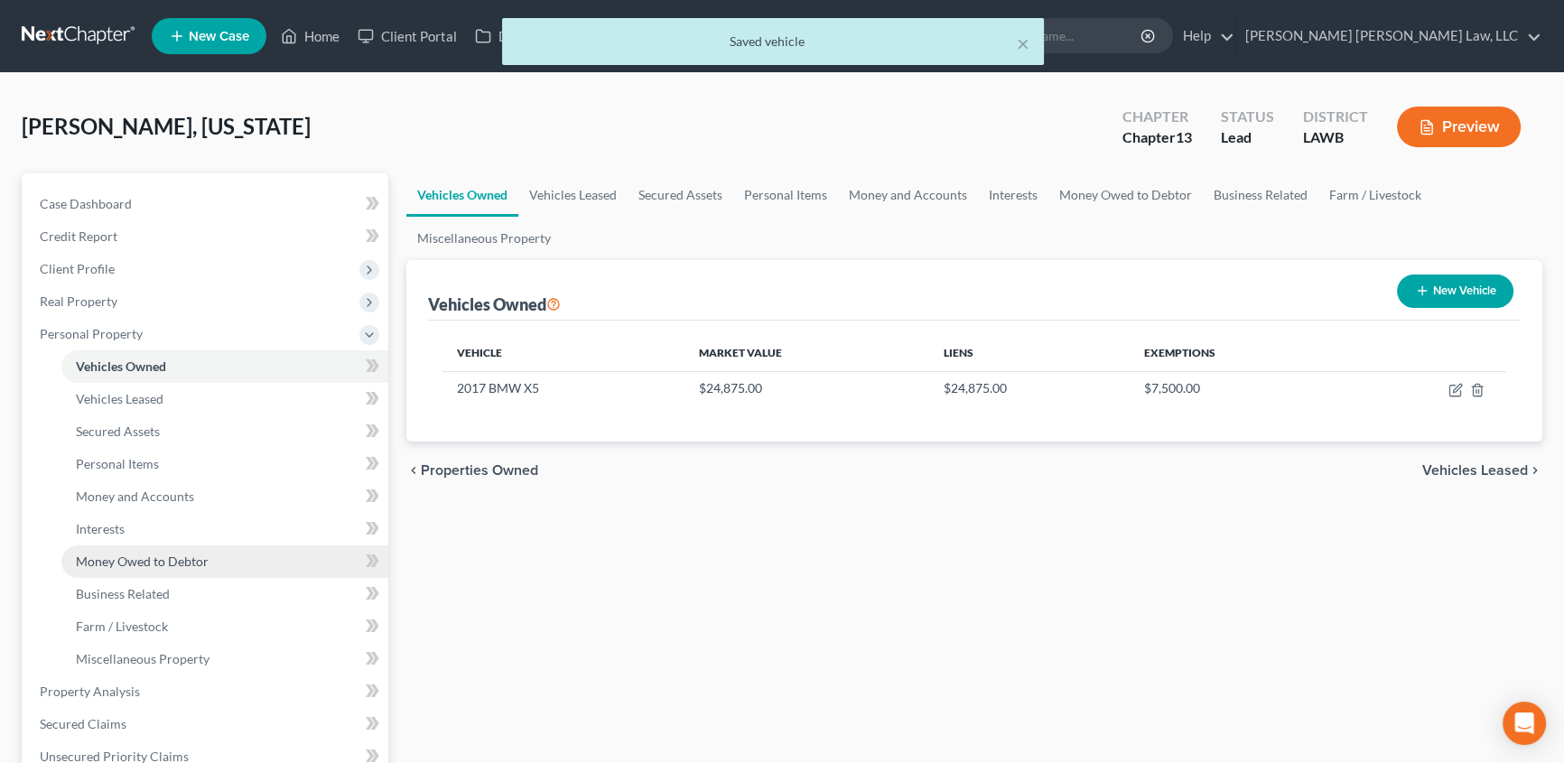
scroll to position [81, 0]
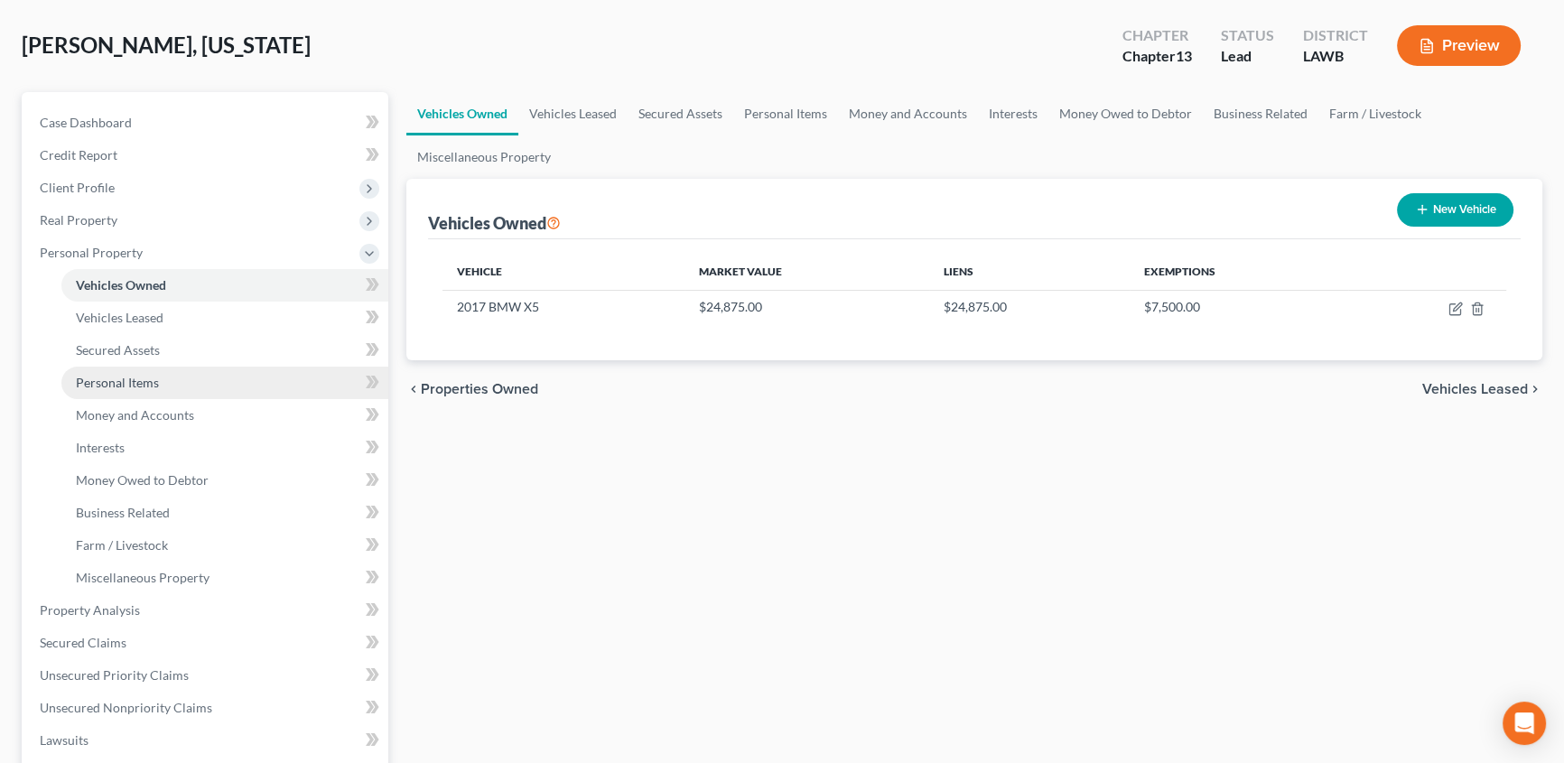
click at [87, 377] on span "Personal Items" at bounding box center [117, 382] width 83 height 15
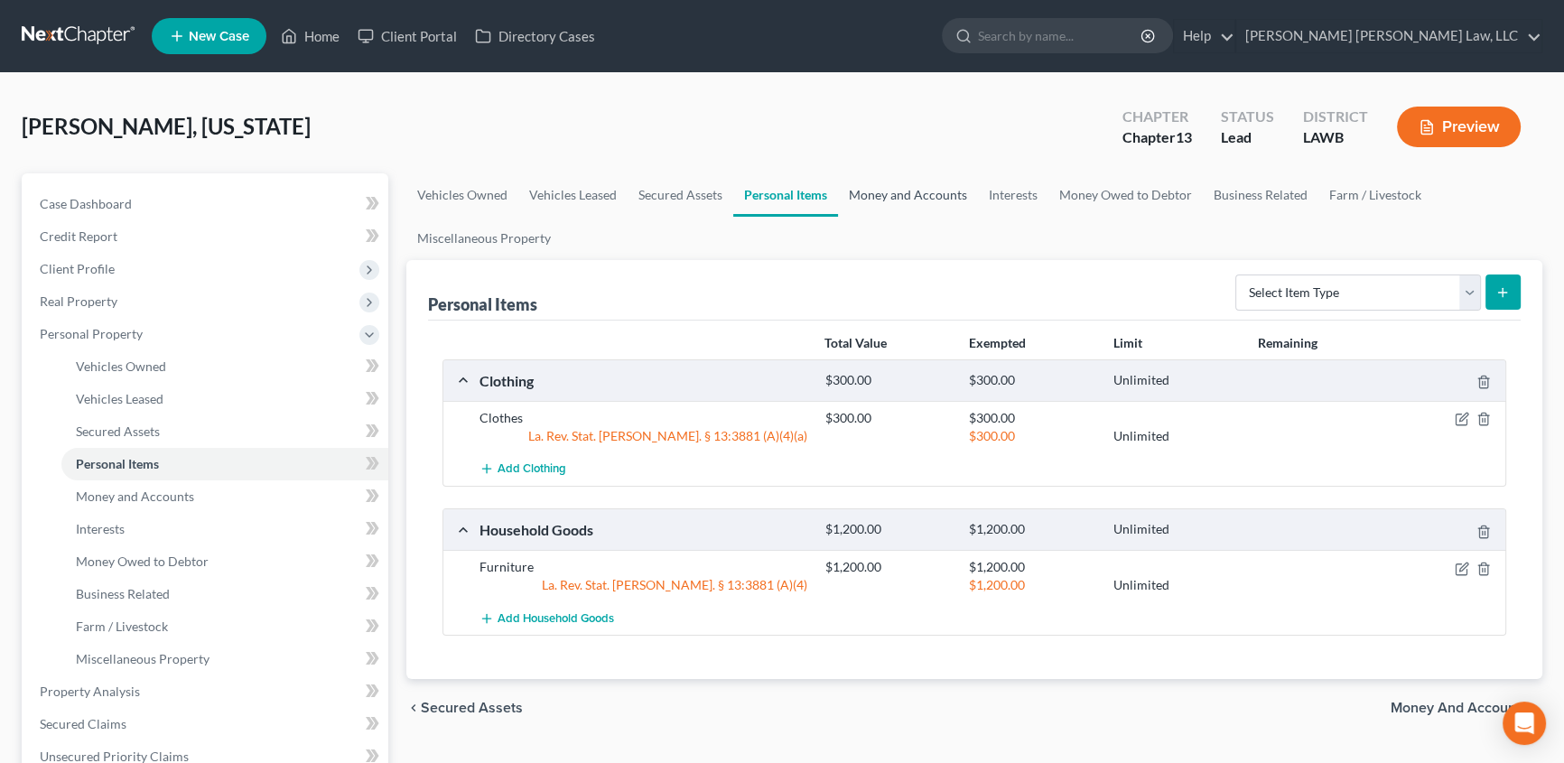
drag, startPoint x: 921, startPoint y: 182, endPoint x: 893, endPoint y: 245, distance: 68.3
click at [921, 182] on link "Money and Accounts" at bounding box center [908, 194] width 140 height 43
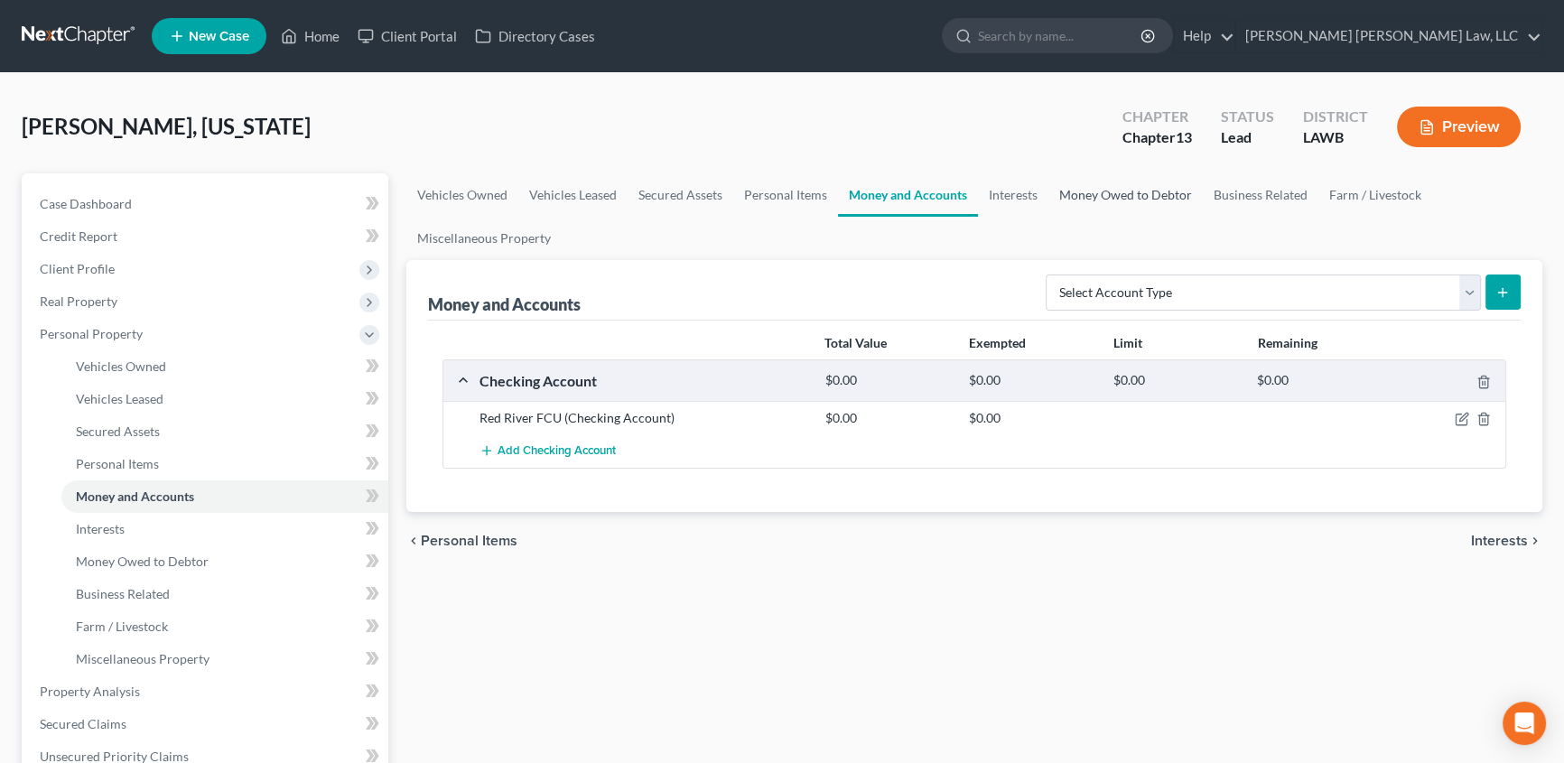
click at [1132, 191] on link "Money Owed to Debtor" at bounding box center [1125, 194] width 154 height 43
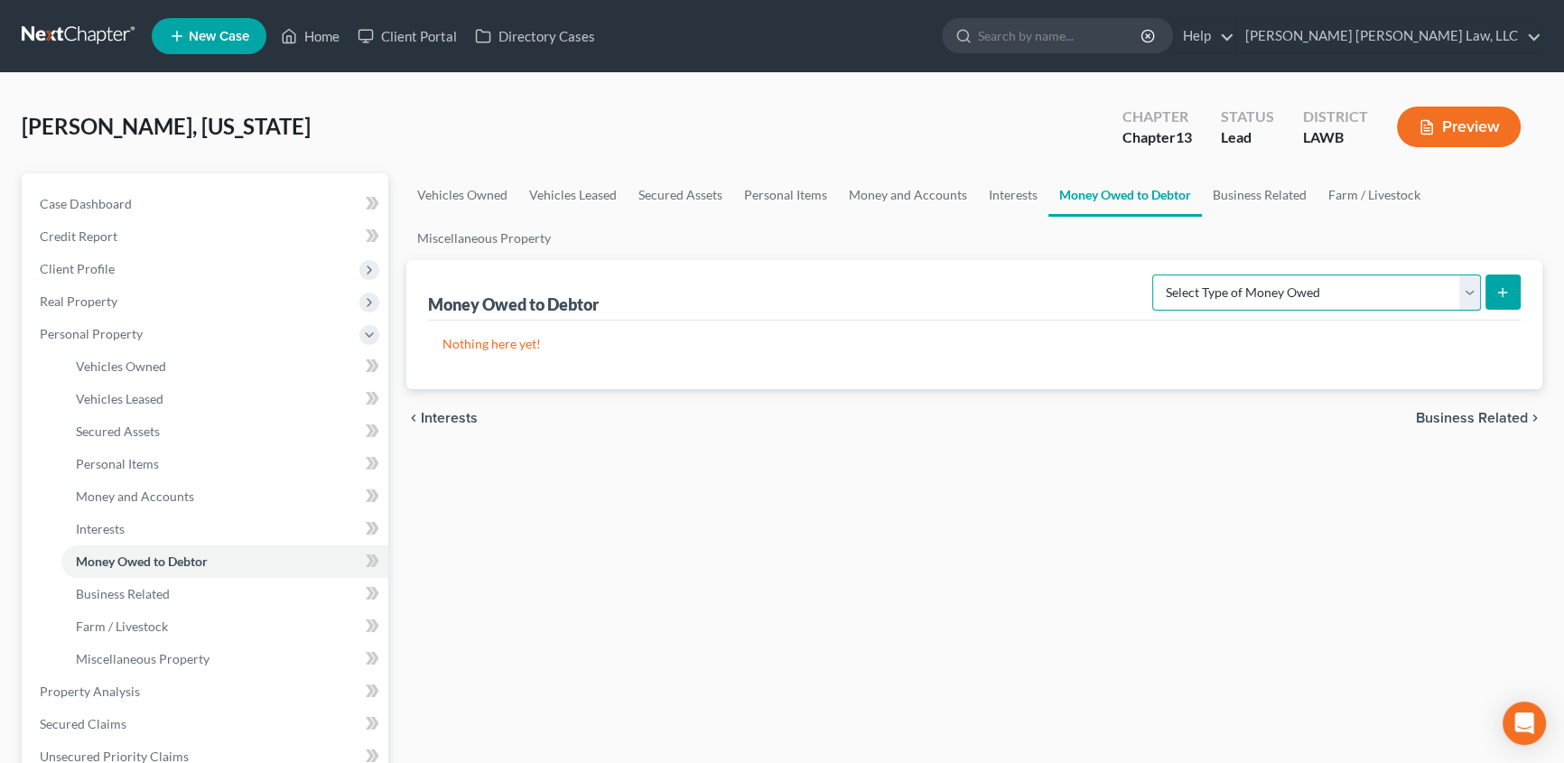
click at [1207, 296] on select "Select Type of Money Owed Accounts Receivable (A/B: 38) Alimony (A/B: 29) Child…" at bounding box center [1316, 293] width 329 height 36
select select "expected_tax_refund"
click at [1156, 275] on select "Select Type of Money Owed Accounts Receivable (A/B: 38) Alimony (A/B: 29) Child…" at bounding box center [1316, 293] width 329 height 36
click at [1507, 287] on icon "submit" at bounding box center [1503, 292] width 14 height 14
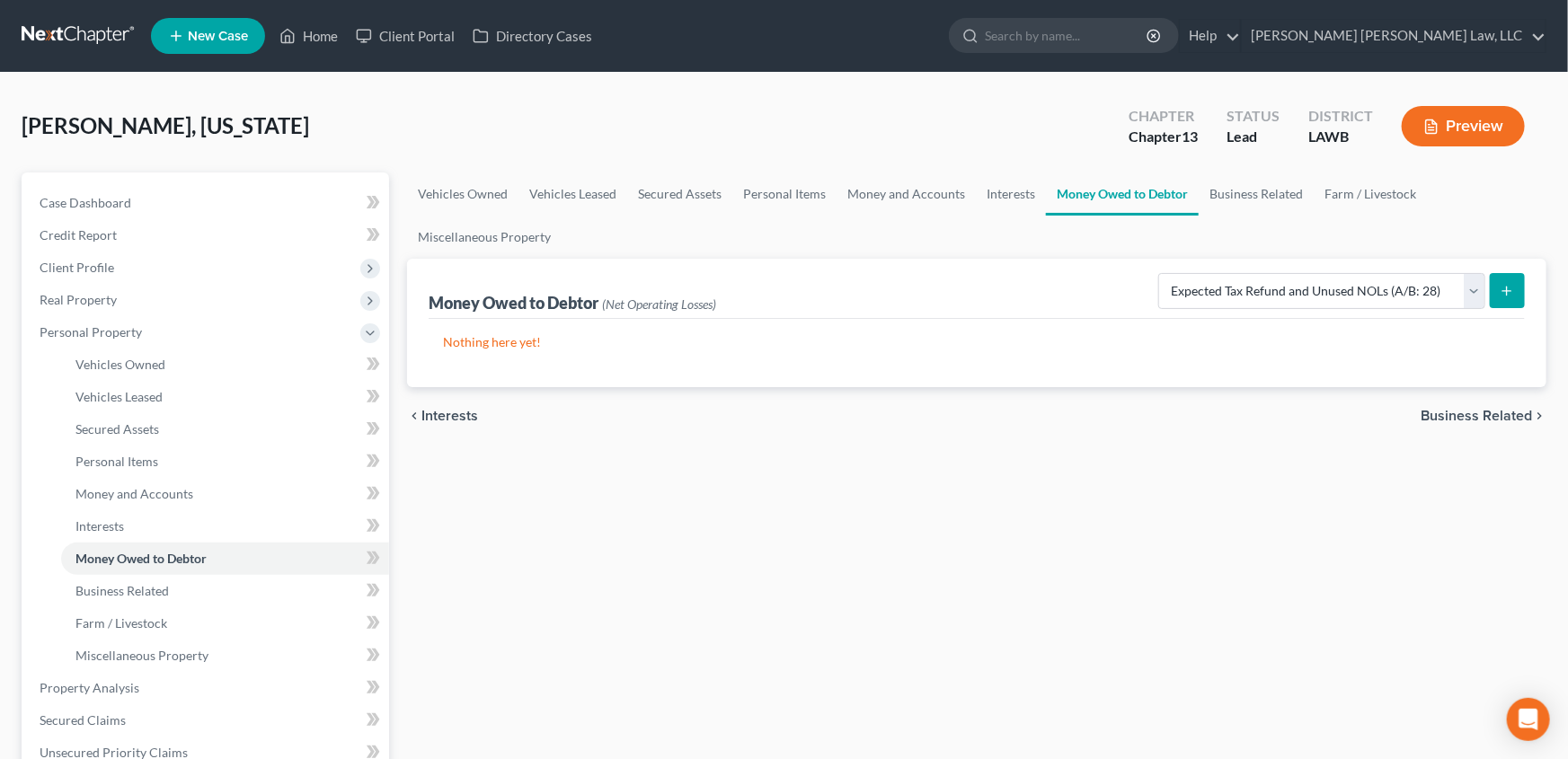
select select "0"
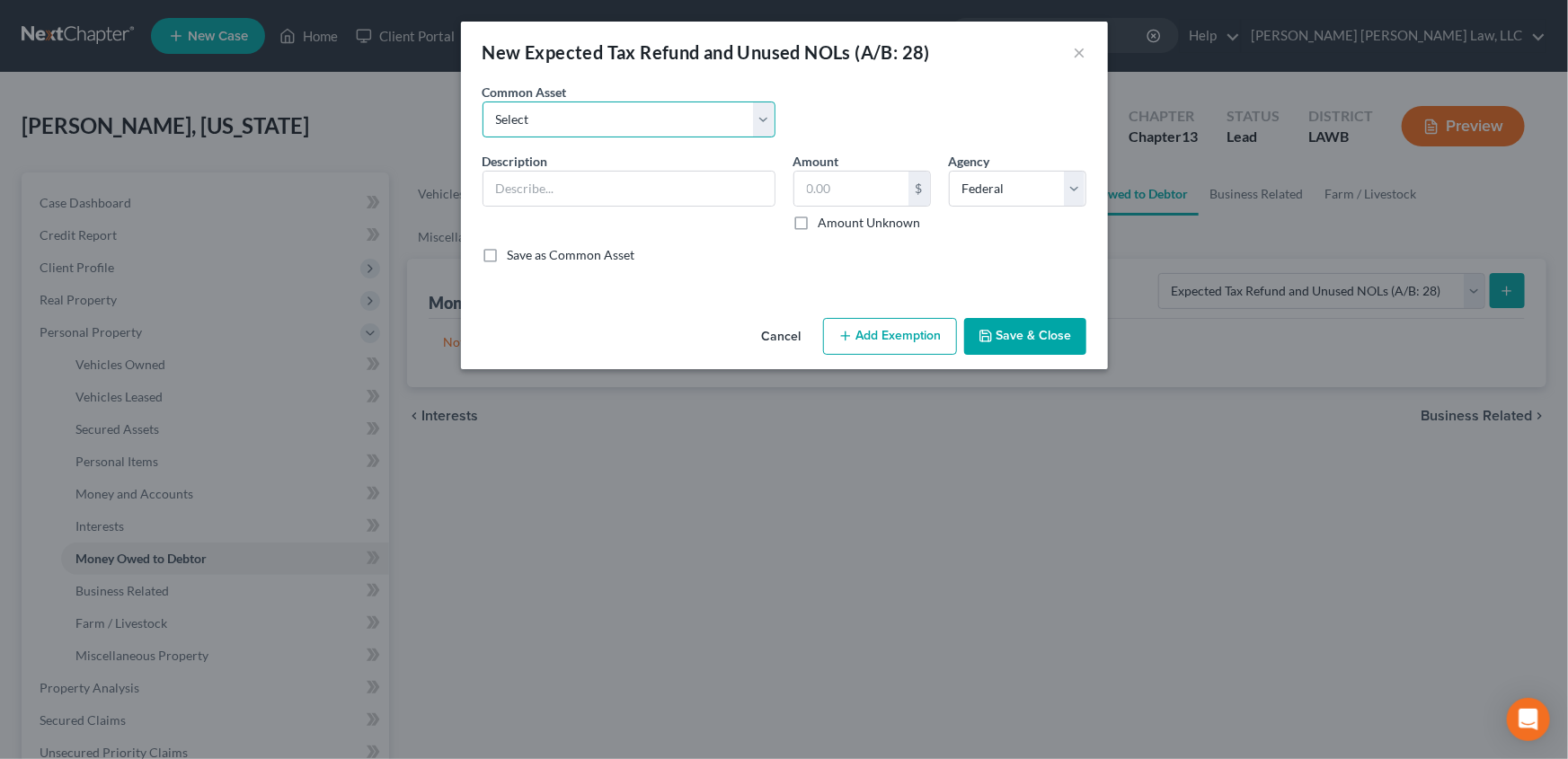
click at [512, 115] on select "Select Pro Rata Refundable Child Tax Credit Pro Rata Earned Income Credit-Feder…" at bounding box center [629, 119] width 293 height 36
select select "0"
click at [483, 101] on select "Select Pro Rata Refundable Child Tax Credit Pro Rata Earned Income Credit-Feder…" at bounding box center [629, 119] width 293 height 36
type input "Pro Rata Refundable Child Tax Credit"
type input "0.00"
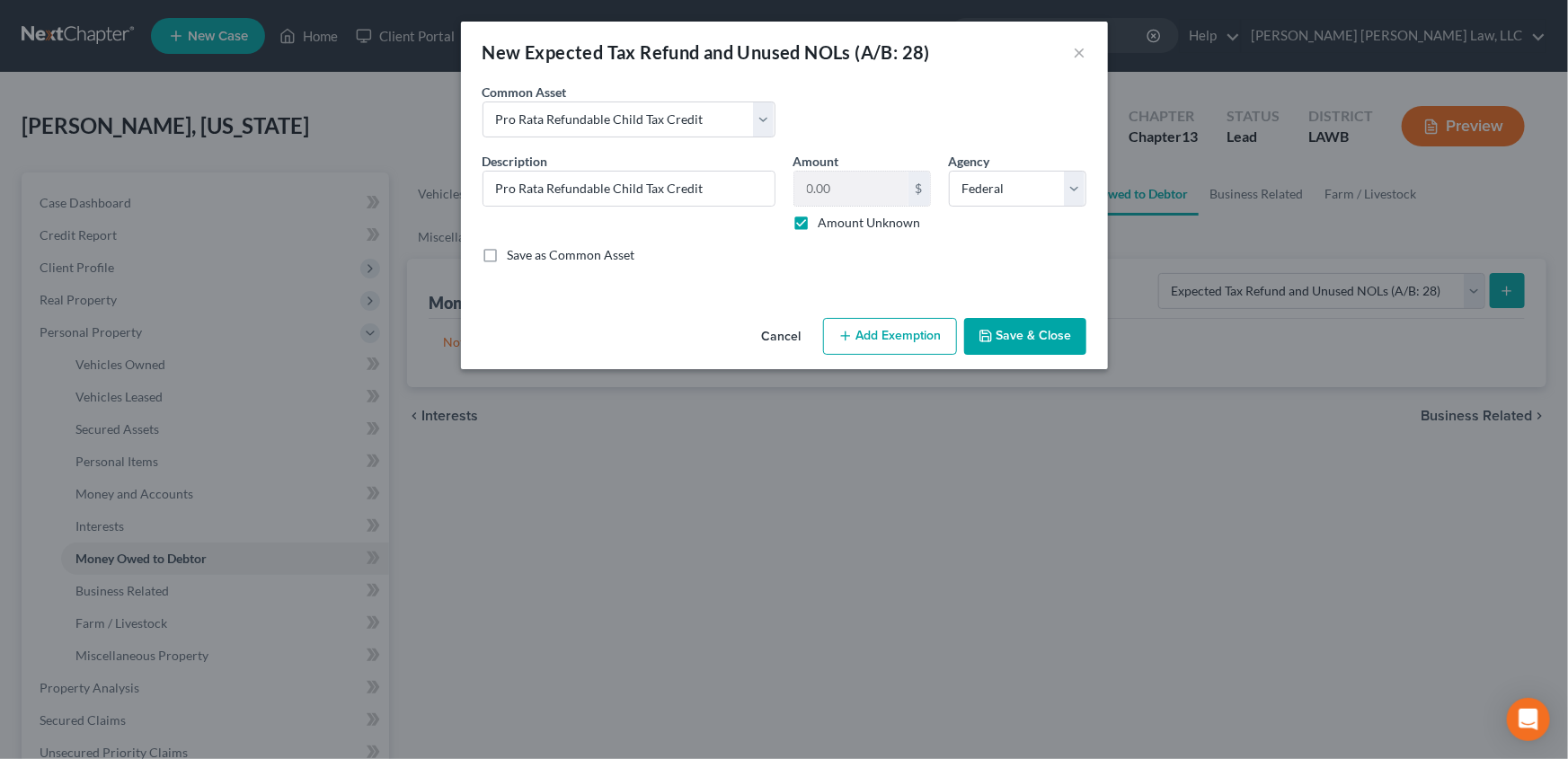
click at [819, 221] on label "Amount Unknown" at bounding box center [870, 223] width 102 height 18
click at [826, 221] on input "Amount Unknown" at bounding box center [832, 220] width 12 height 12
checkbox input "false"
click at [845, 192] on input "0.00" at bounding box center [851, 188] width 114 height 34
type input "2,390.00"
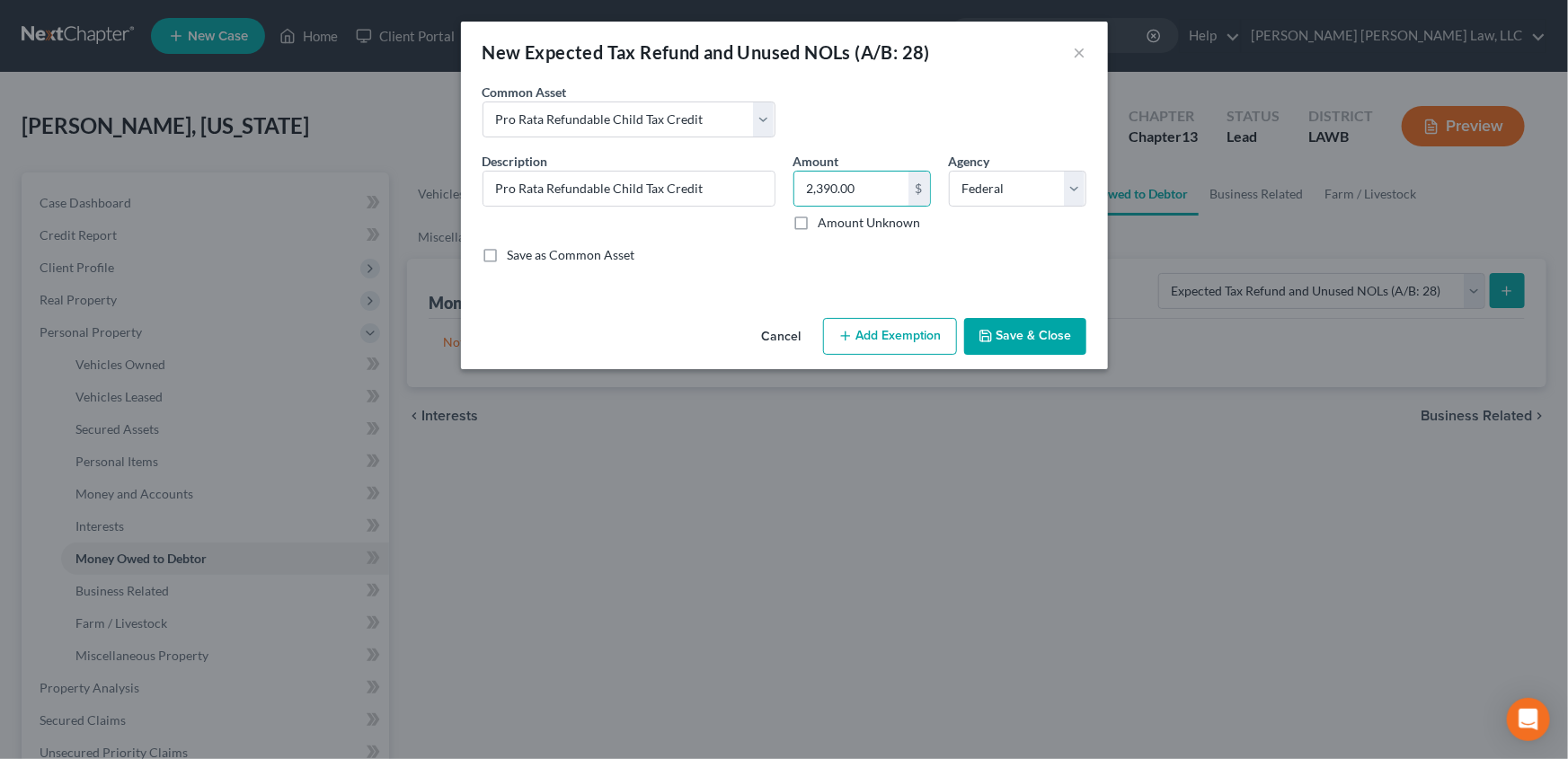
click at [875, 337] on button "Add Exemption" at bounding box center [889, 337] width 134 height 38
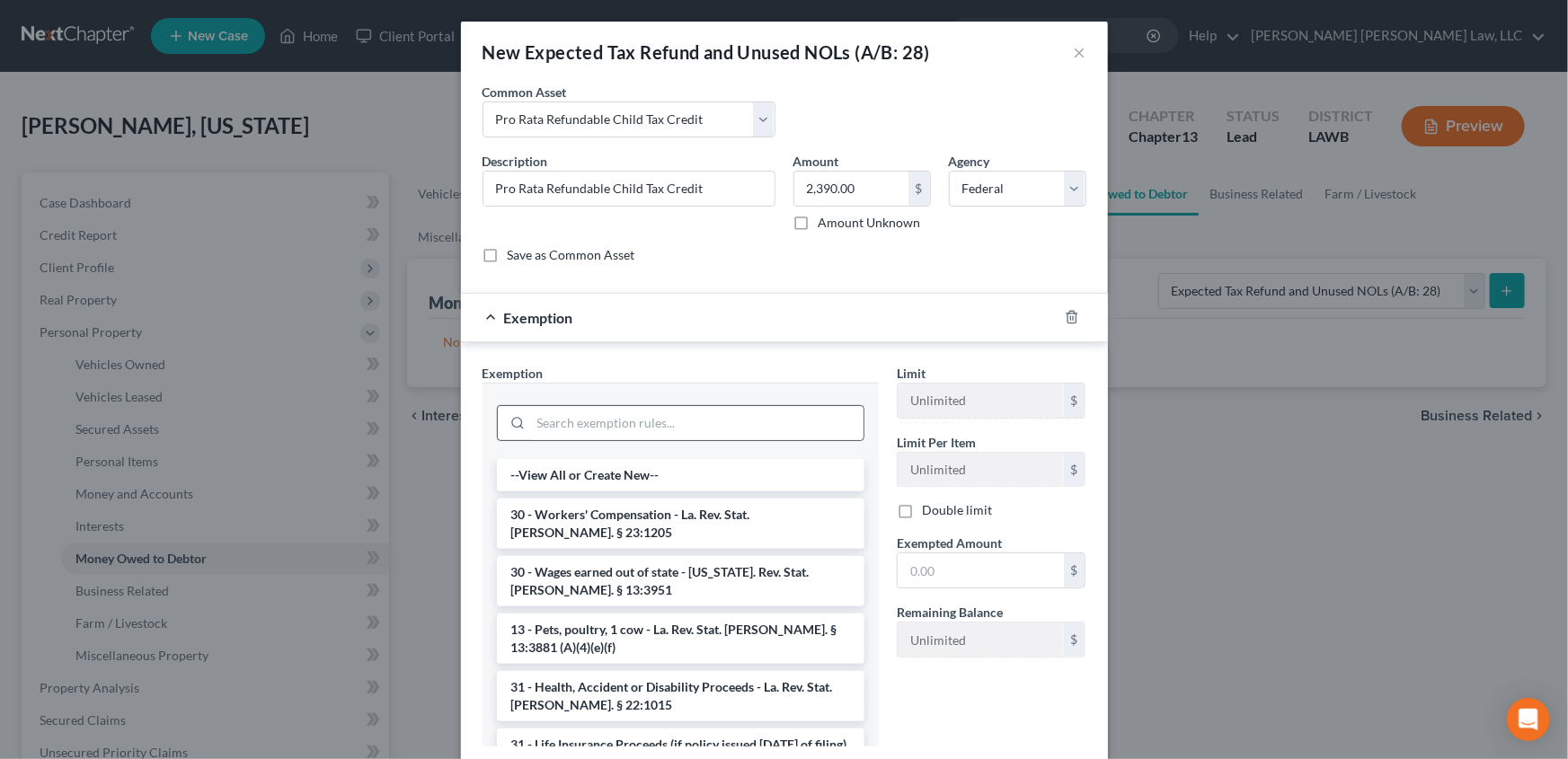
click at [517, 419] on icon at bounding box center [517, 423] width 14 height 14
click at [550, 422] on input "search" at bounding box center [697, 423] width 332 height 34
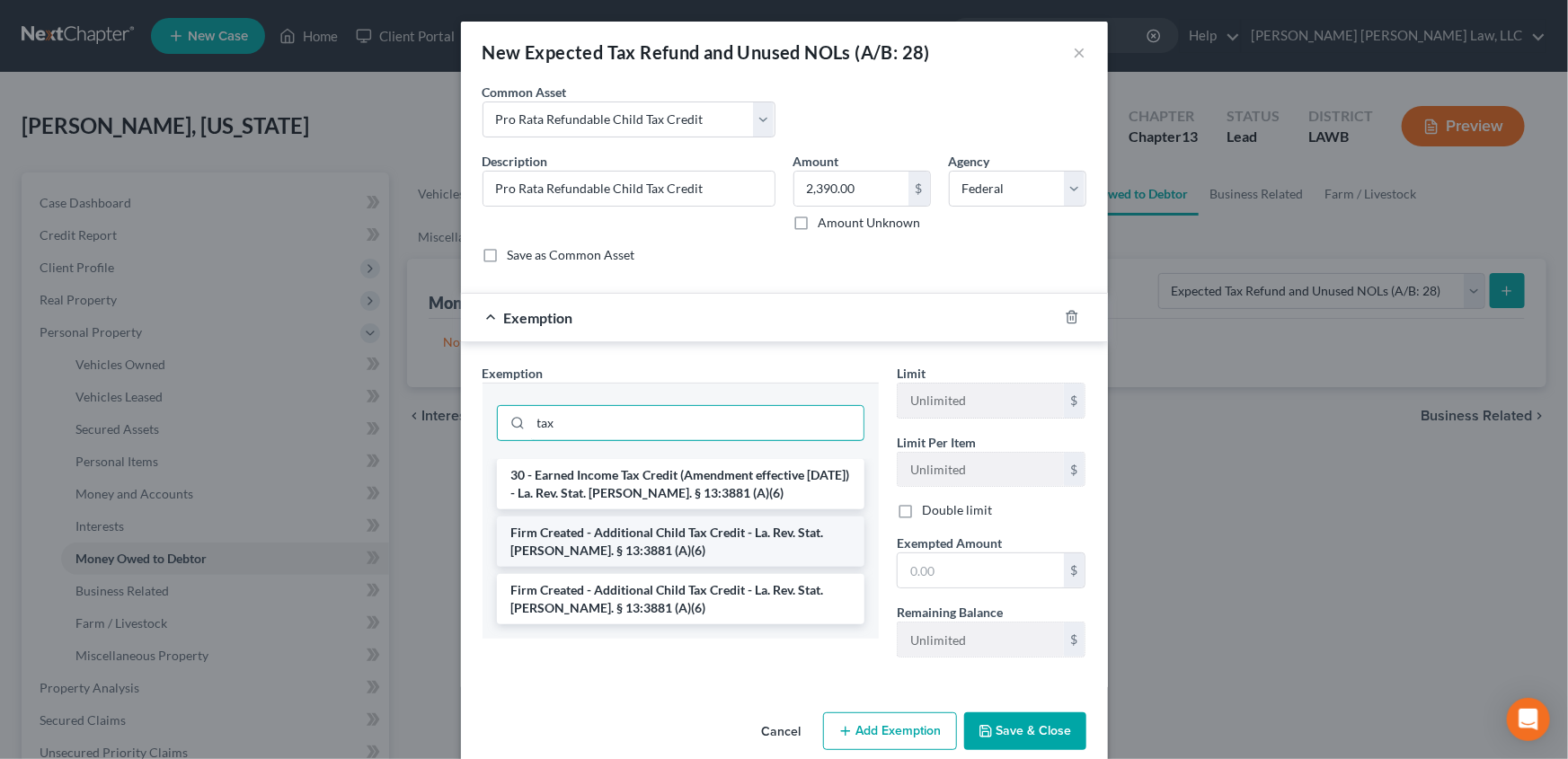
type input "tax"
click at [548, 542] on li "Firm Created - Additional Child Tax Credit - La. Rev. Stat. [PERSON_NAME]. § 13…" at bounding box center [680, 541] width 367 height 51
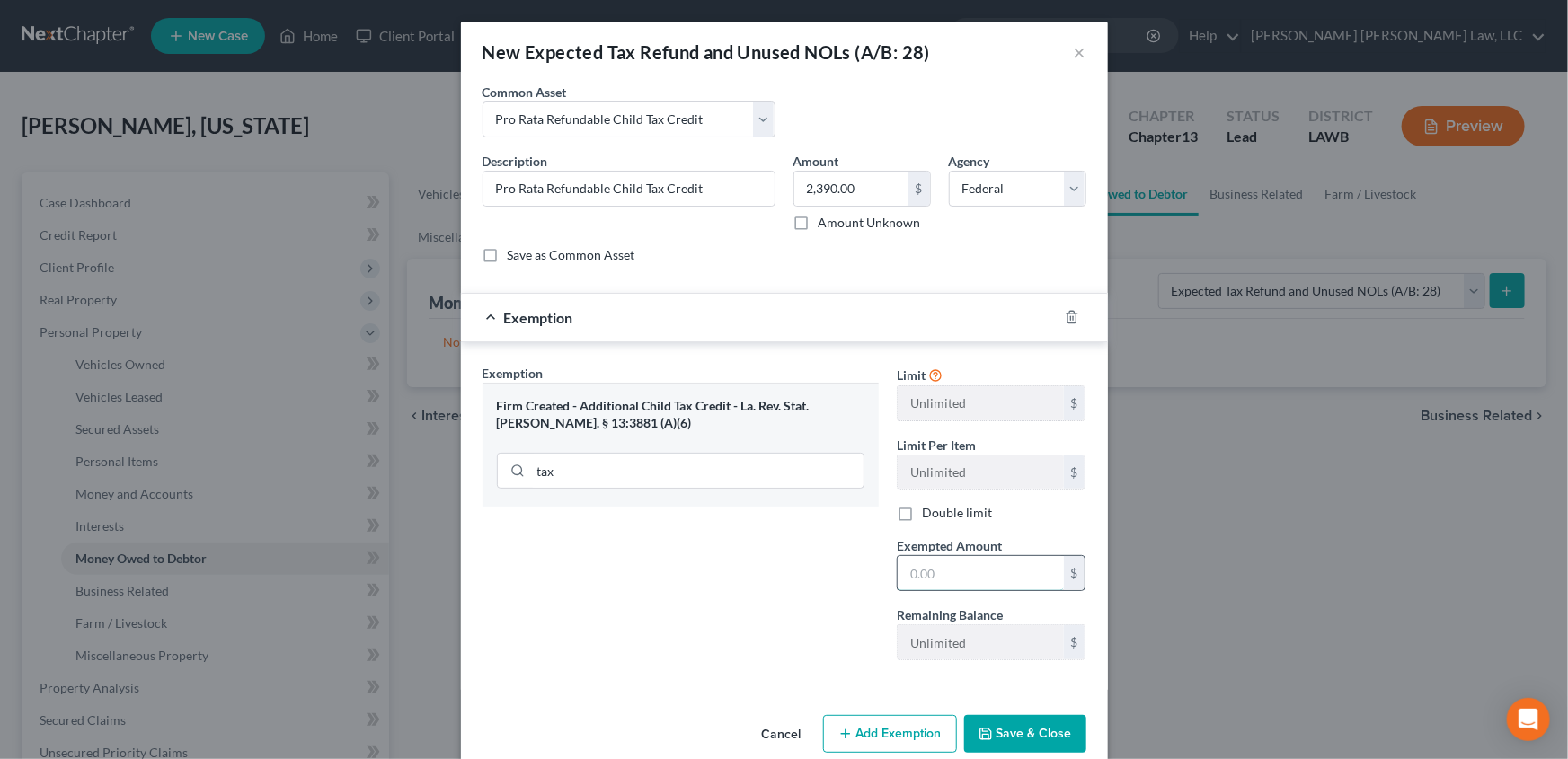
click at [909, 573] on input "text" at bounding box center [980, 573] width 166 height 34
type input "2,390.00"
click at [1020, 727] on button "Save & Close" at bounding box center [1025, 734] width 122 height 38
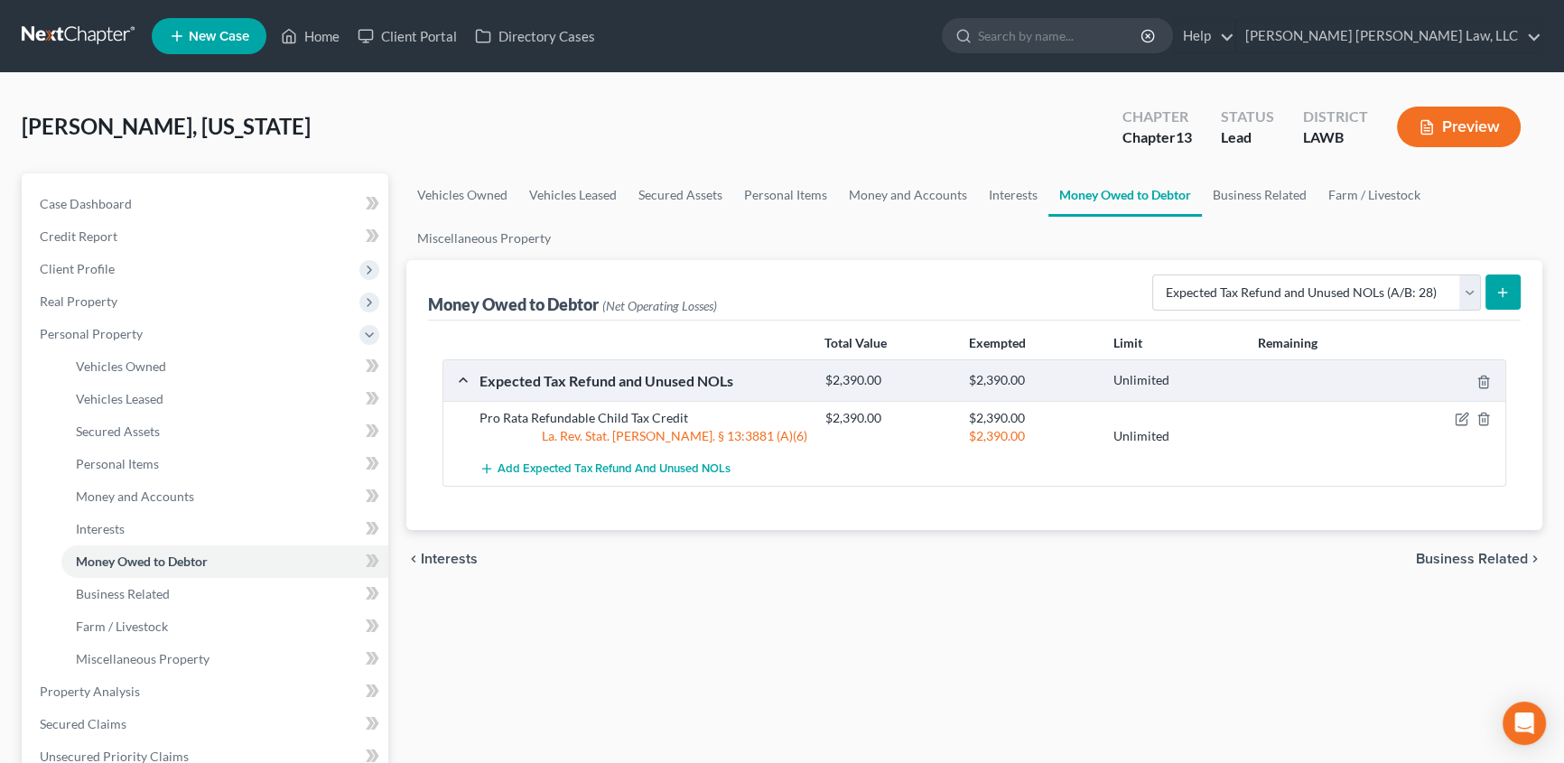
click at [1503, 289] on line "submit" at bounding box center [1503, 292] width 0 height 8
select select "0"
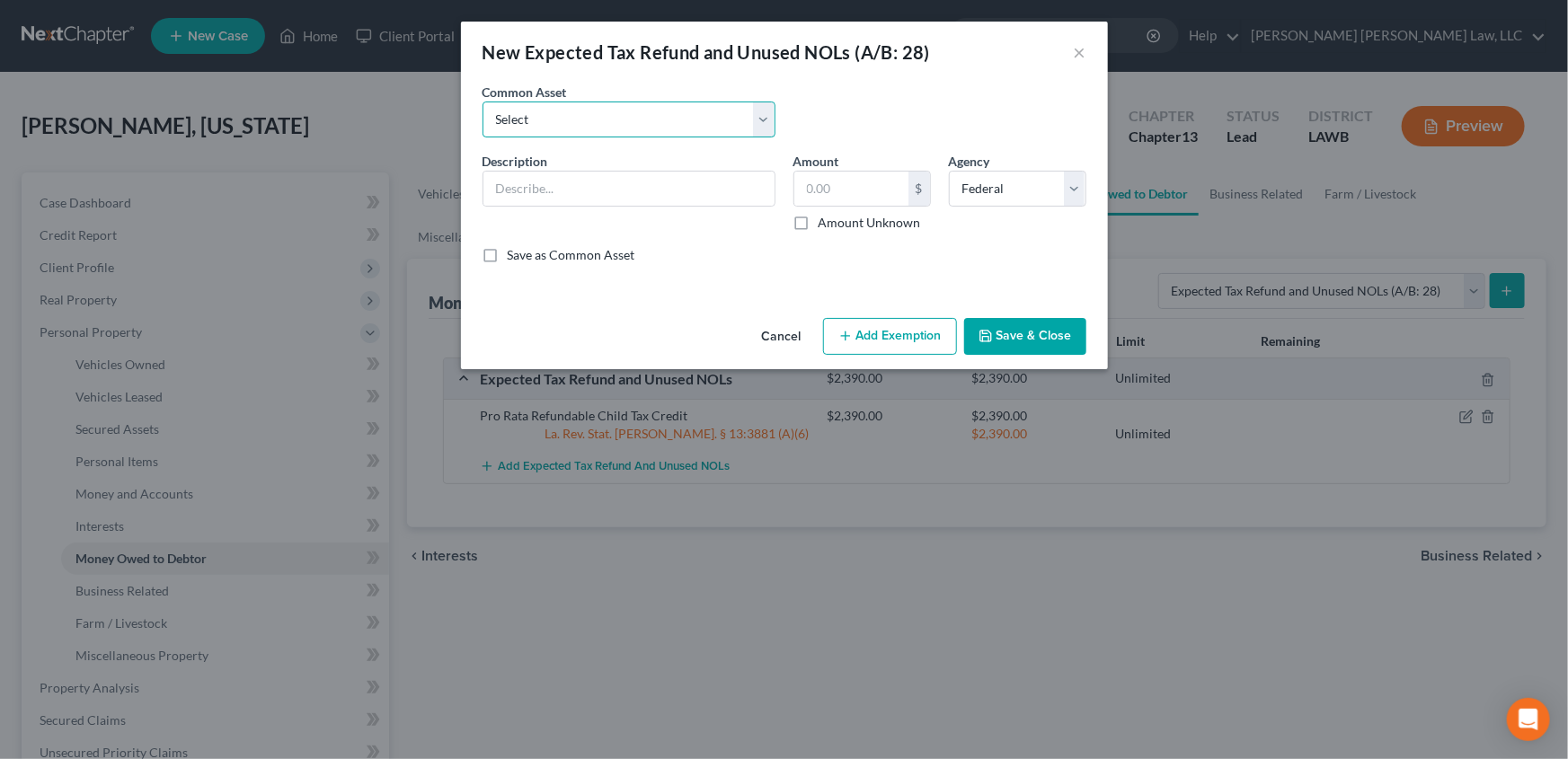
click at [543, 118] on select "Select Pro Rata Refundable Child Tax Credit Pro Rata Earned Income Credit-Feder…" at bounding box center [629, 119] width 293 height 36
select select "1"
click at [483, 101] on select "Select Pro Rata Refundable Child Tax Credit Pro Rata Earned Income Credit-Feder…" at bounding box center [629, 119] width 293 height 36
type input "Pro Rata Earned Income Credit-Federal"
type input "0.00"
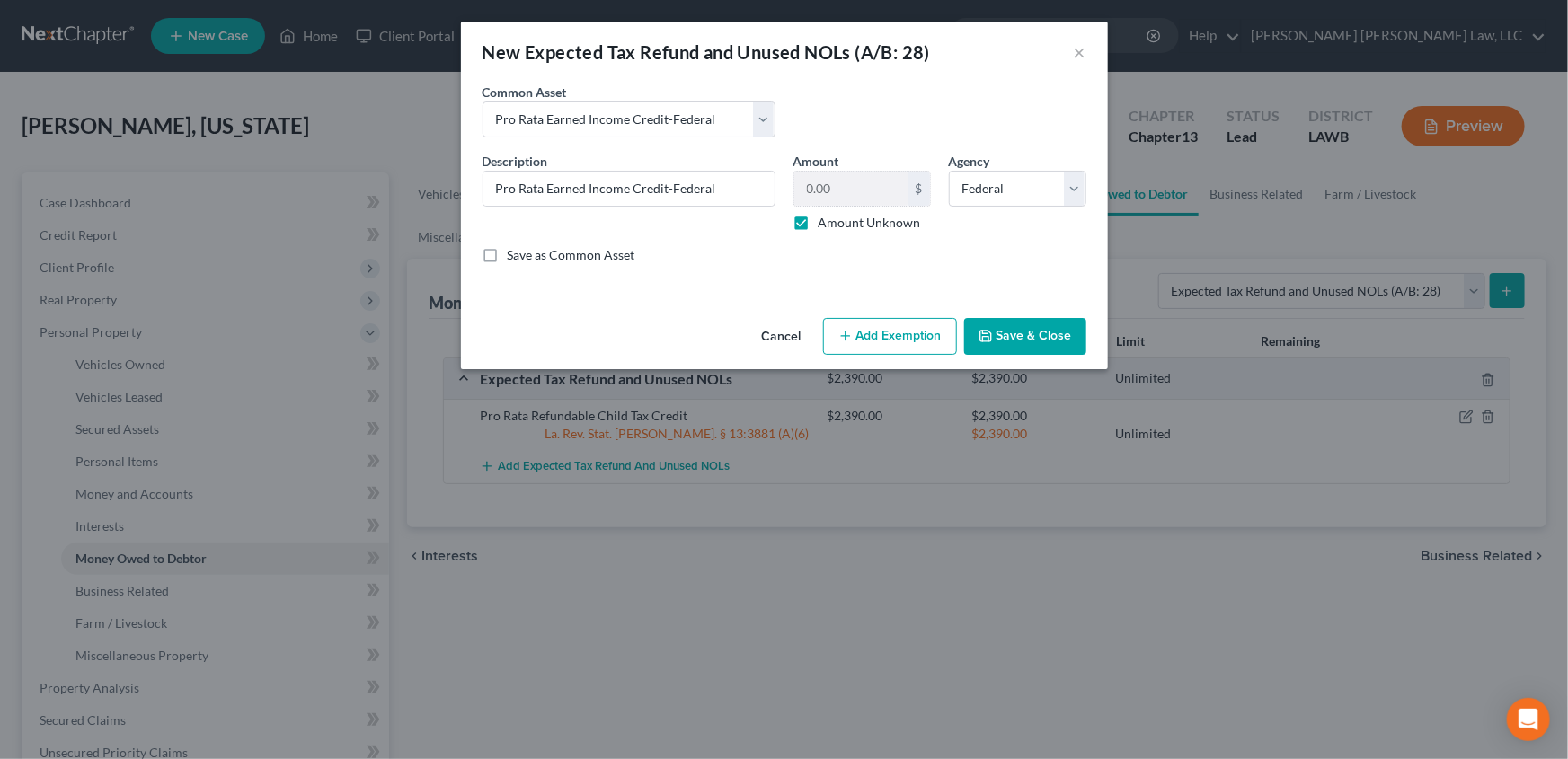
click at [819, 222] on label "Amount Unknown" at bounding box center [870, 223] width 102 height 18
click at [826, 222] on input "Amount Unknown" at bounding box center [832, 220] width 12 height 12
checkbox input "false"
click at [864, 184] on input "0.00" at bounding box center [851, 188] width 114 height 34
type input "6,843.00"
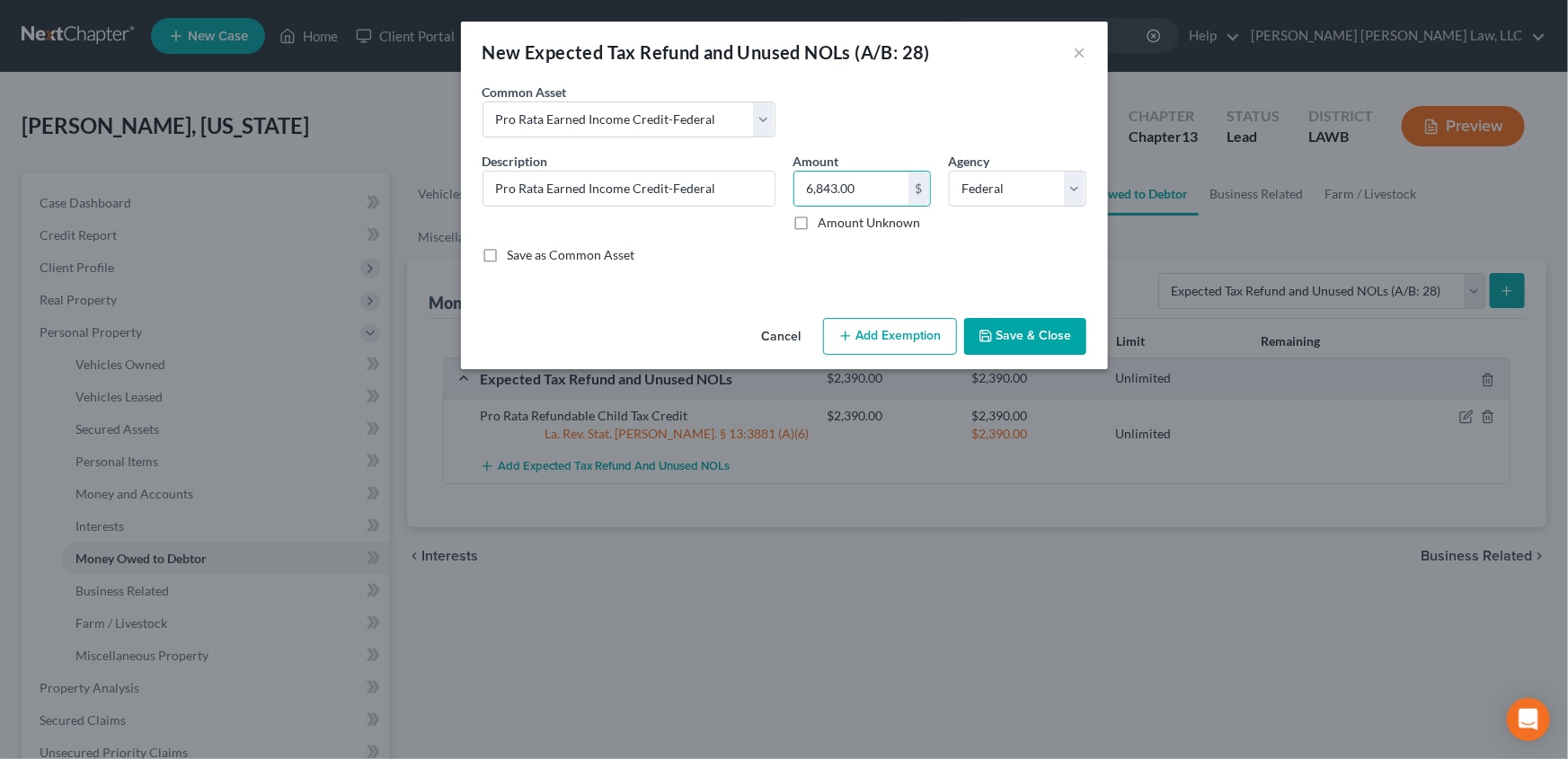
click at [866, 331] on button "Add Exemption" at bounding box center [889, 337] width 134 height 38
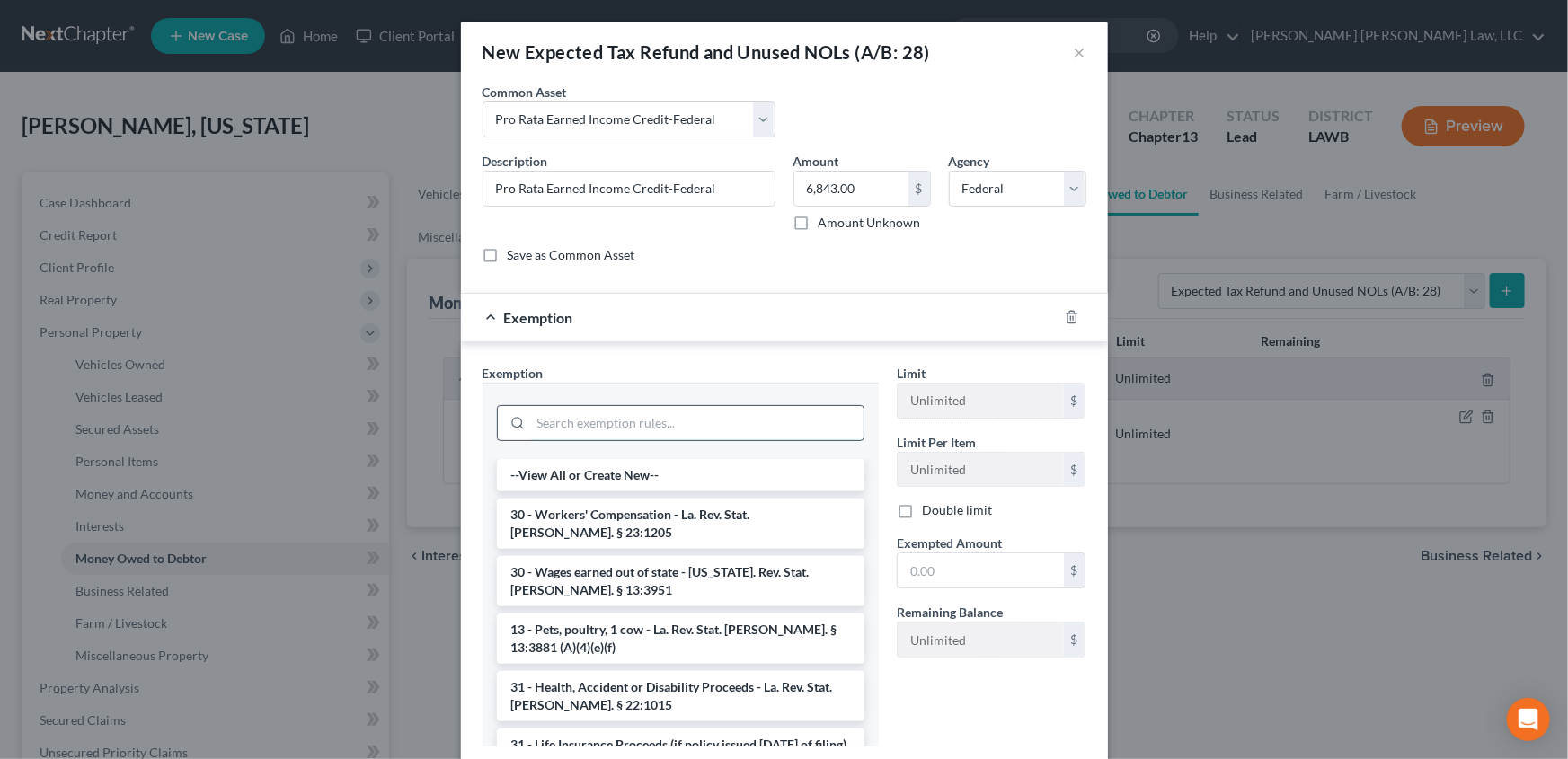
click at [563, 431] on input "search" at bounding box center [697, 423] width 332 height 34
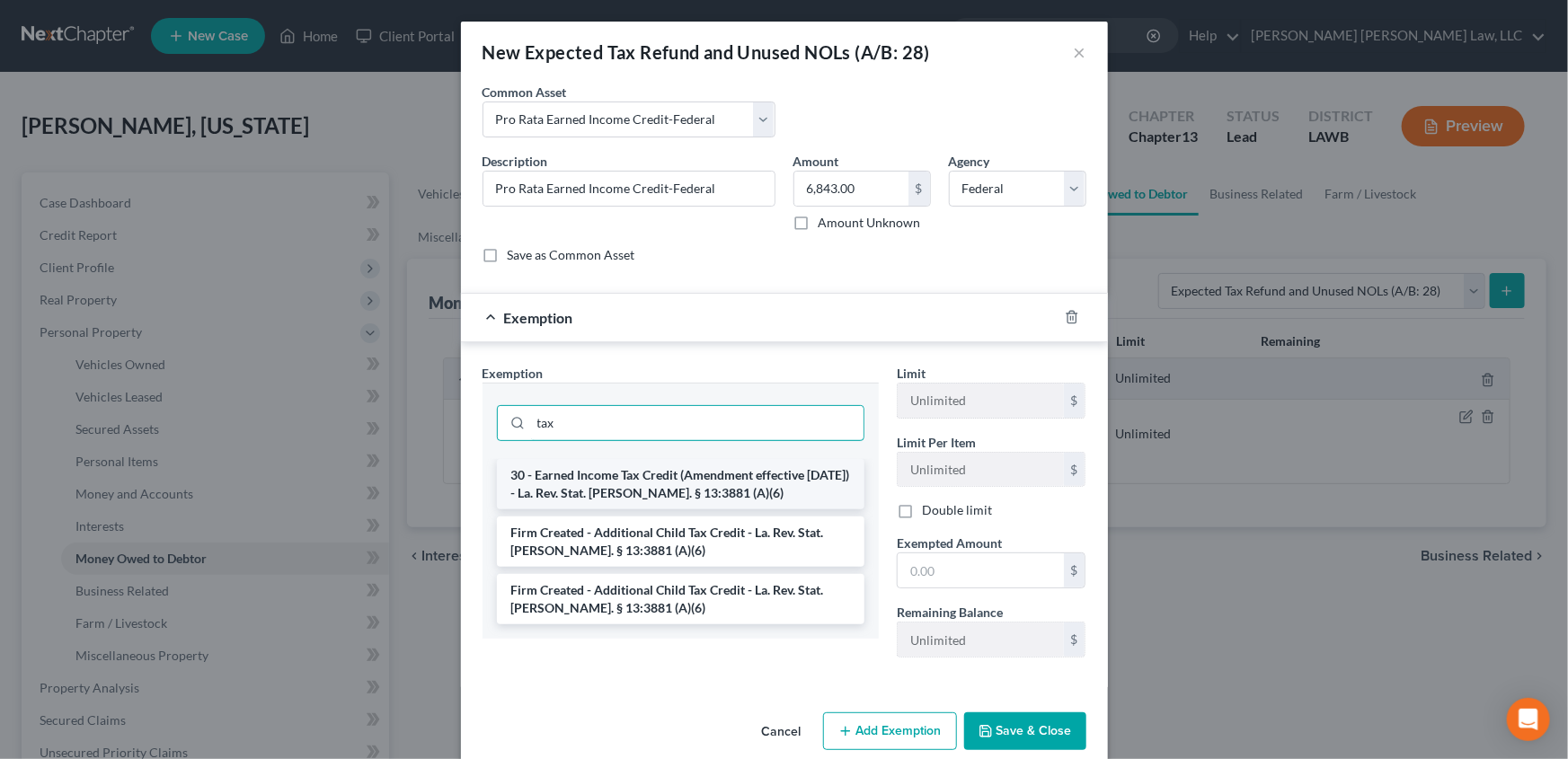
type input "tax"
click at [540, 476] on li "30 - Earned Income Tax Credit (Amendment effective [DATE]) - La. Rev. Stat. [PE…" at bounding box center [680, 483] width 367 height 51
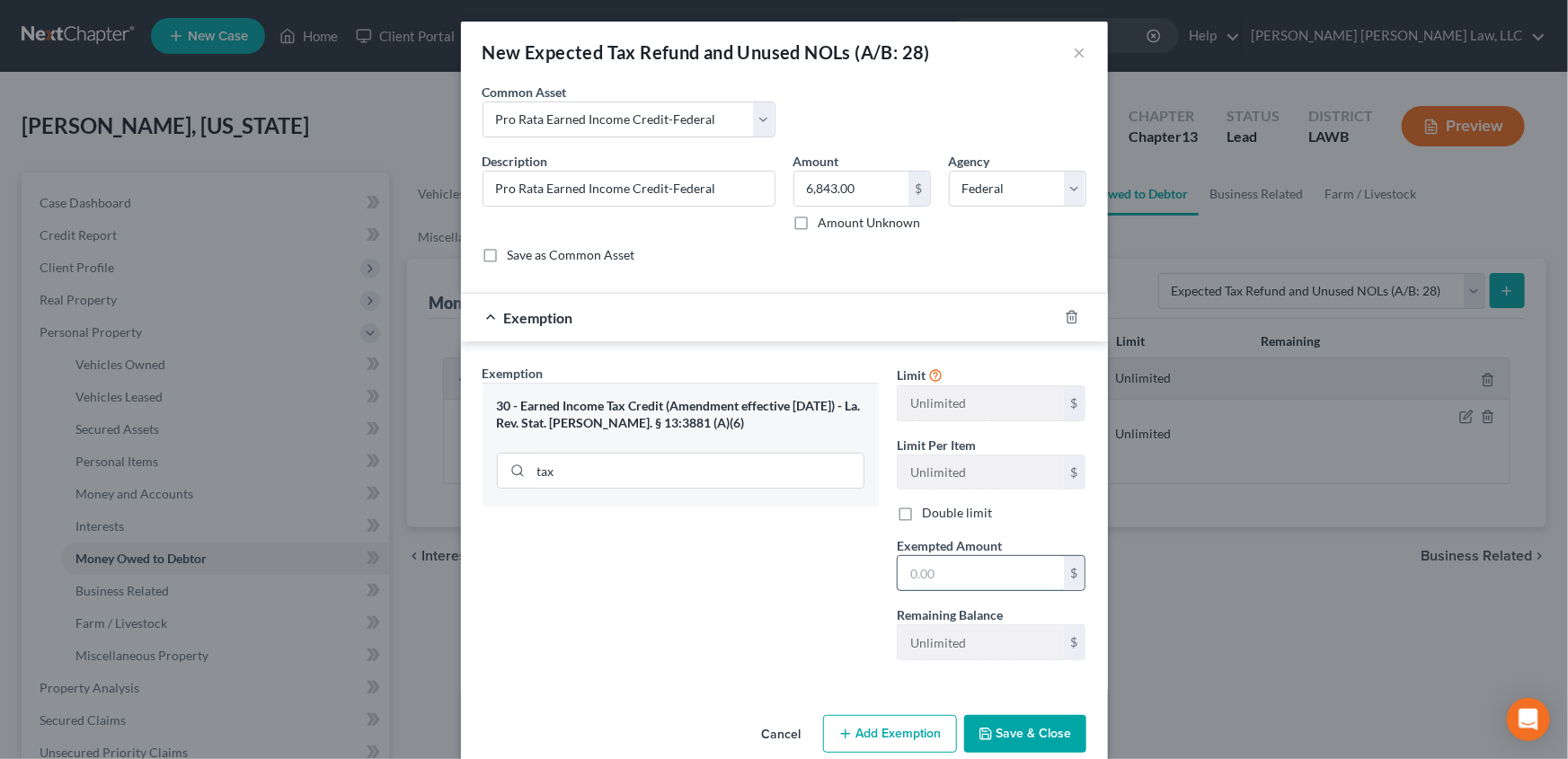
click at [967, 571] on input "text" at bounding box center [980, 573] width 166 height 34
type input "6,843.00"
click at [1028, 726] on button "Save & Close" at bounding box center [1025, 734] width 122 height 38
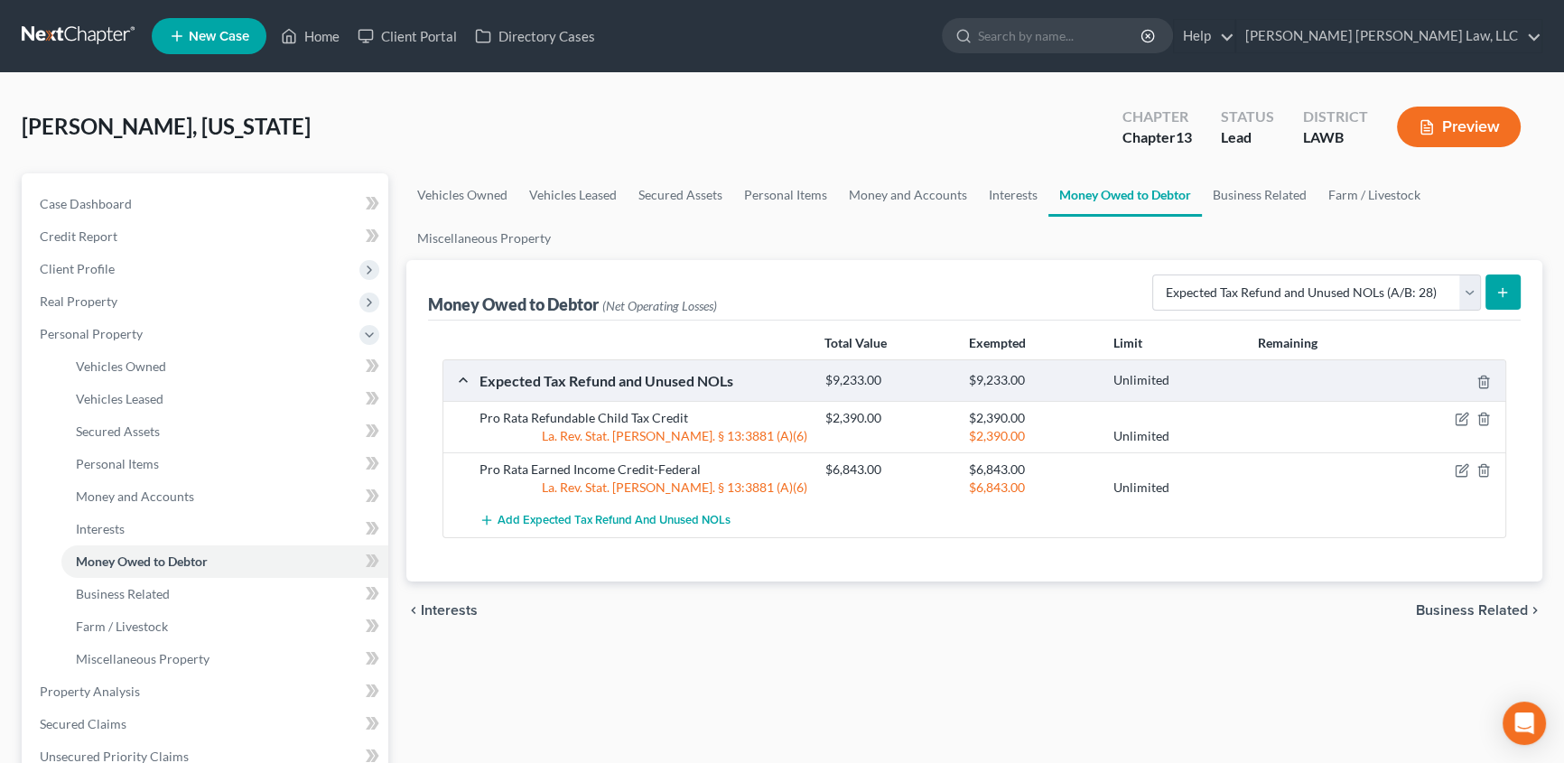
click at [1497, 289] on icon "submit" at bounding box center [1503, 292] width 14 height 14
select select "0"
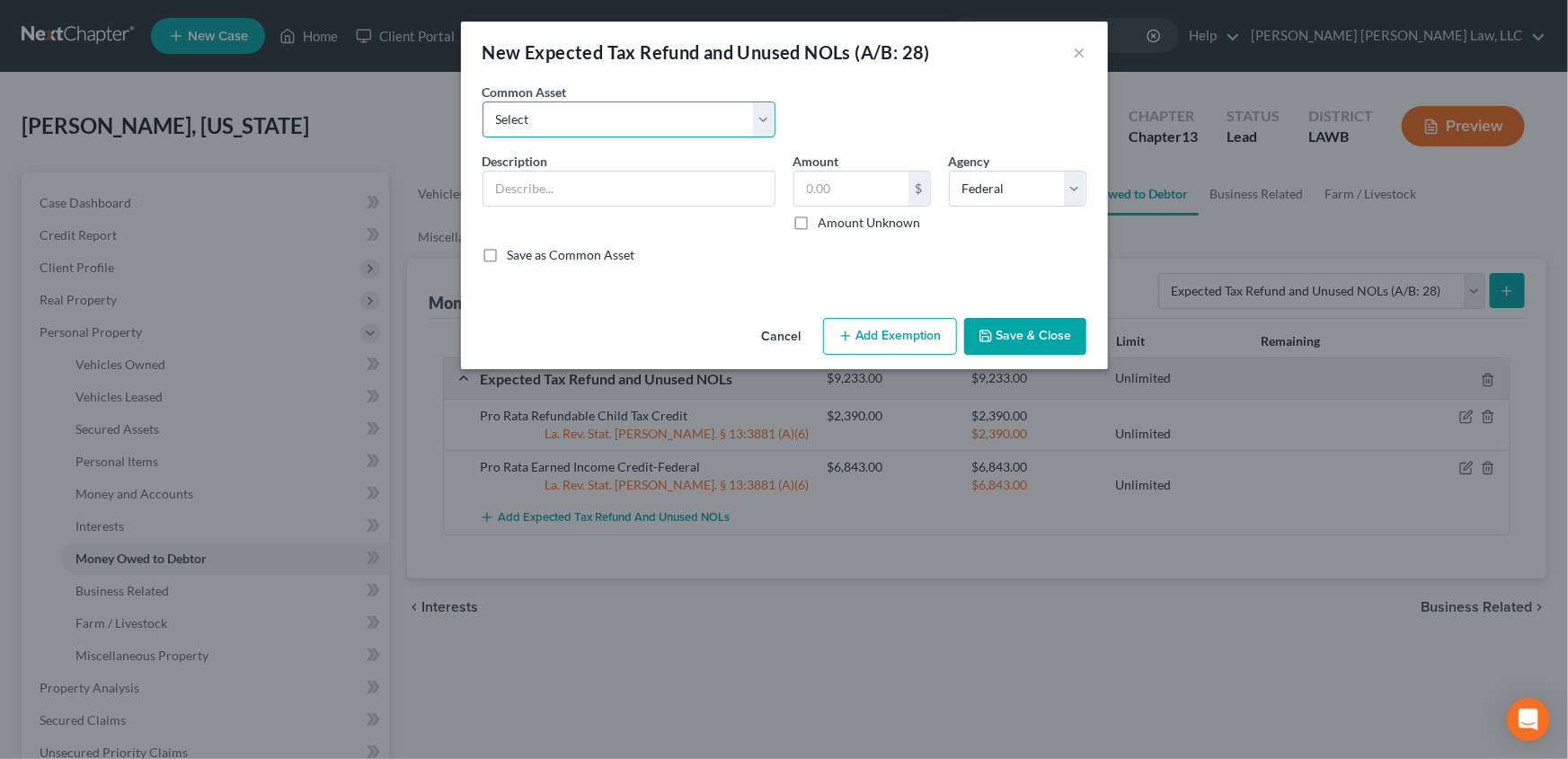
click at [542, 127] on select "Select Pro Rata Refundable Child Tax Credit Pro Rata Earned Income Credit-Feder…" at bounding box center [629, 119] width 293 height 36
select select "2"
click at [483, 101] on select "Select Pro Rata Refundable Child Tax Credit Pro Rata Earned Income Credit-Feder…" at bounding box center [629, 119] width 293 height 36
type input "Anticipated Earned Income Credit Federal"
type input "0.00"
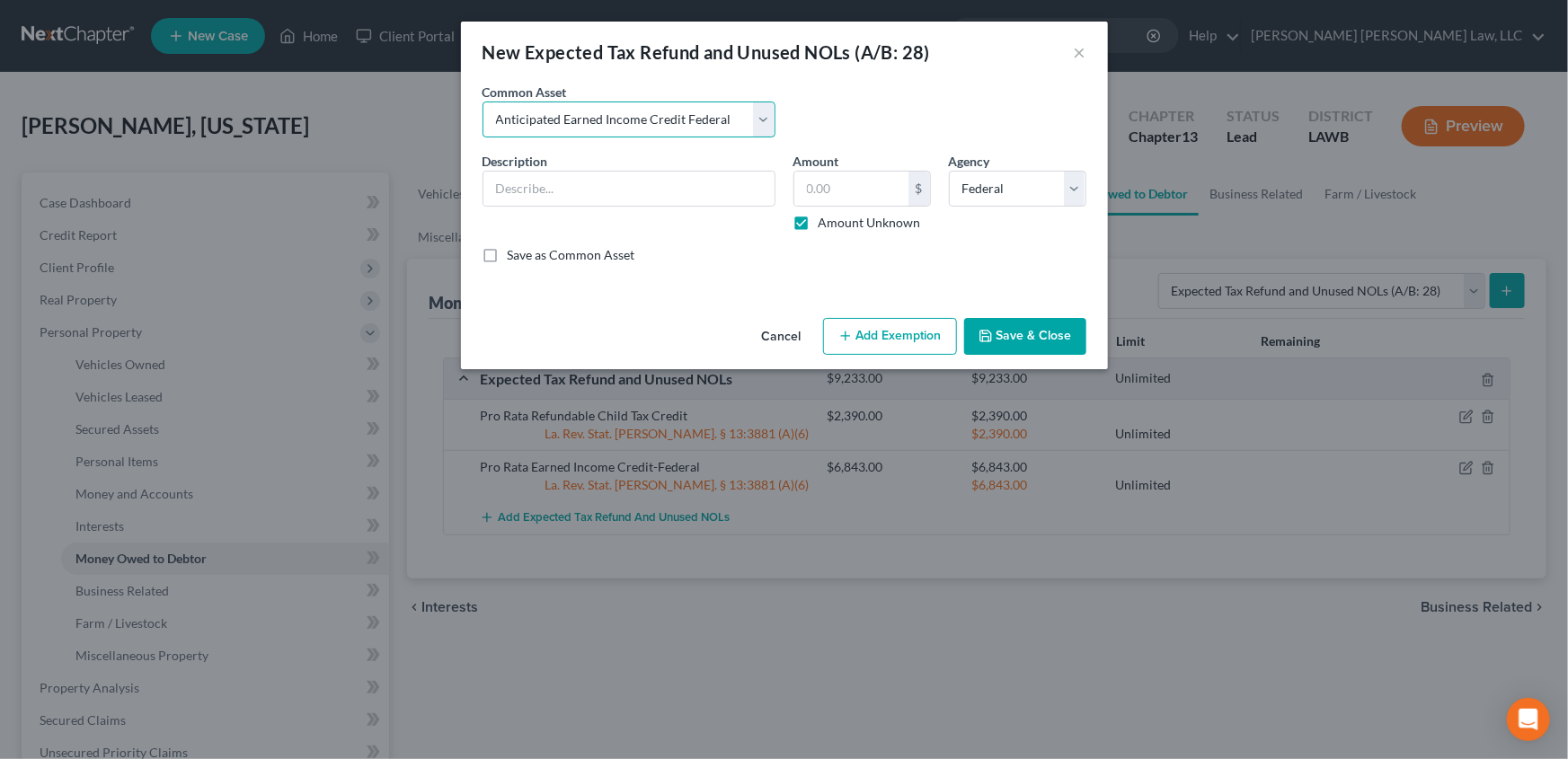
checkbox input "true"
click at [1009, 340] on button "Save & Close" at bounding box center [1025, 337] width 122 height 38
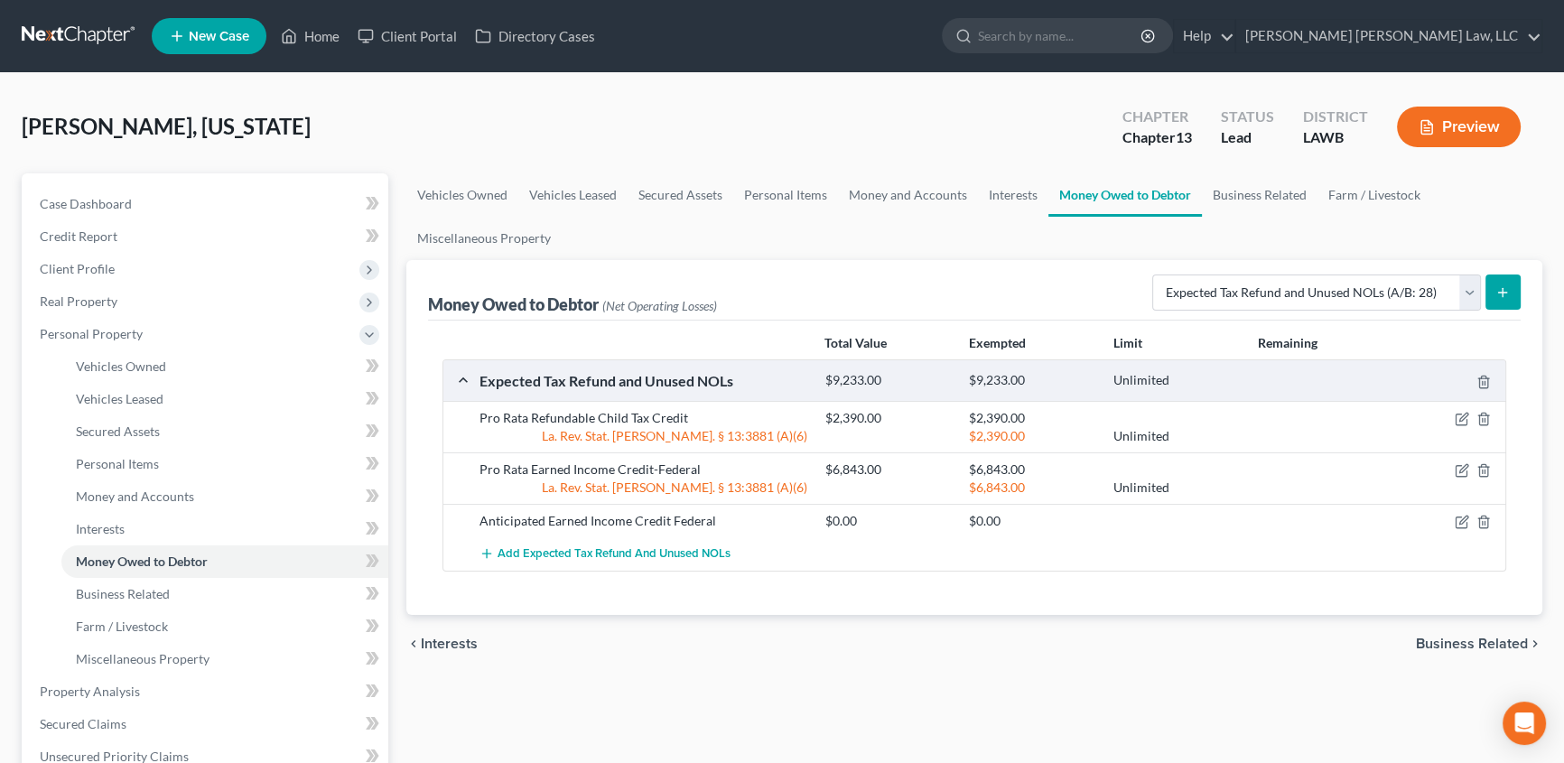
click at [1506, 298] on button "submit" at bounding box center [1503, 292] width 35 height 35
select select "0"
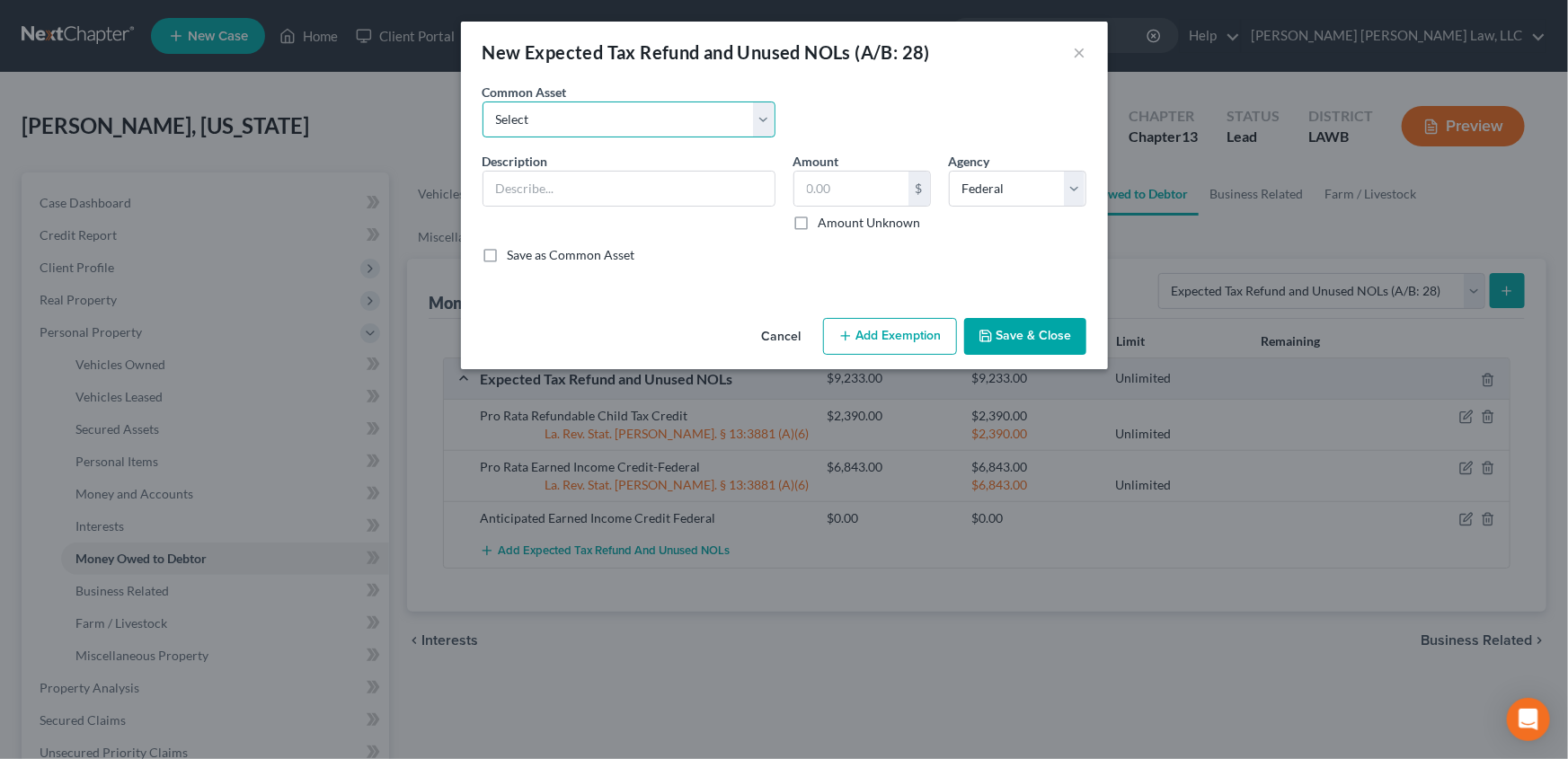
click at [560, 119] on select "Select Pro Rata Refundable Child Tax Credit Pro Rata Earned Income Credit-Feder…" at bounding box center [629, 119] width 293 height 36
select select "4"
click at [483, 101] on select "Select Pro Rata Refundable Child Tax Credit Pro Rata Earned Income Credit-Feder…" at bounding box center [629, 119] width 293 height 36
type input "Anticipated Refundable Child Tax Credit"
type input "0.00"
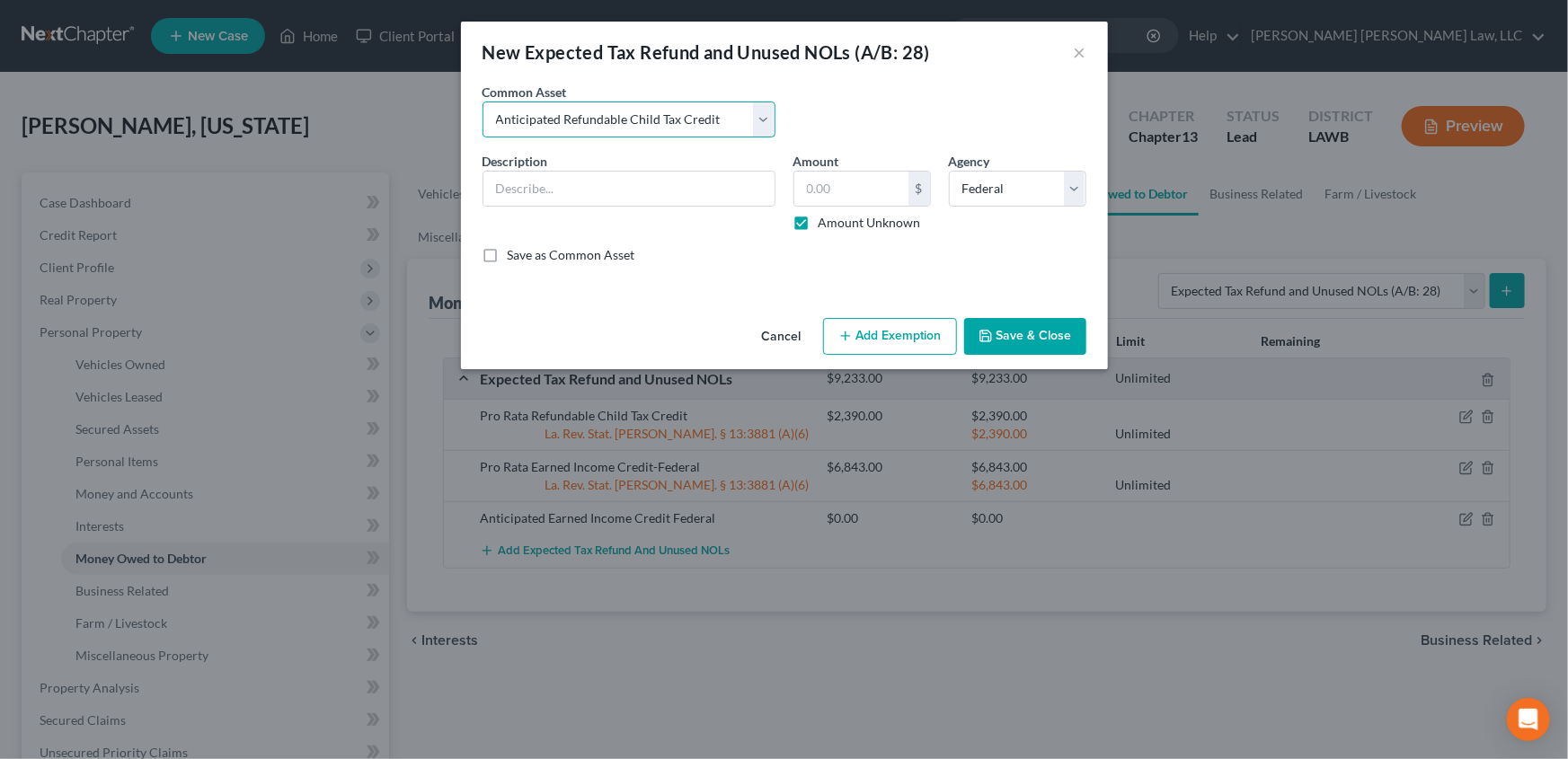
checkbox input "true"
click at [1010, 345] on button "Save & Close" at bounding box center [1025, 337] width 122 height 38
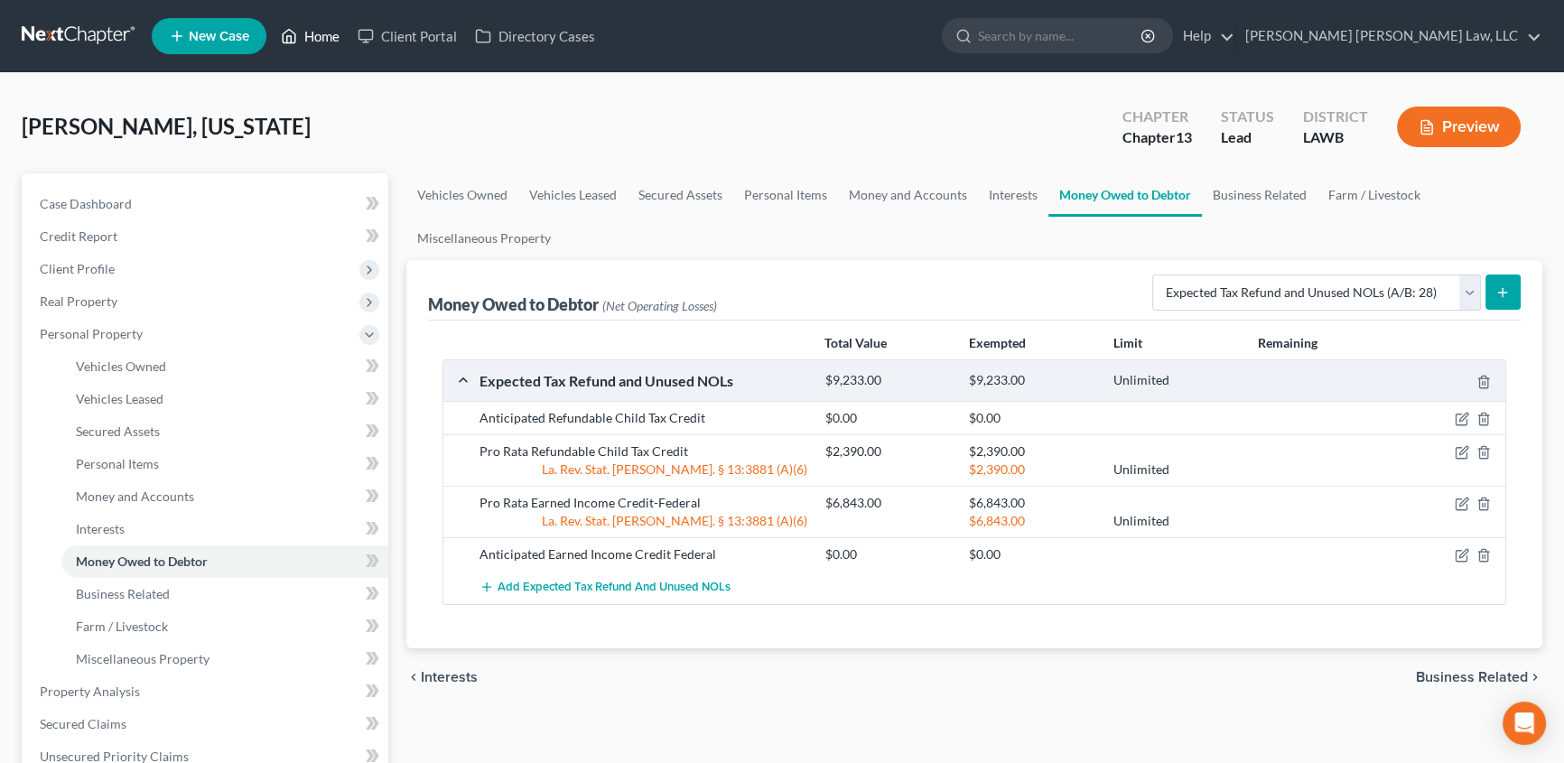
click at [326, 35] on link "Home" at bounding box center [310, 36] width 77 height 33
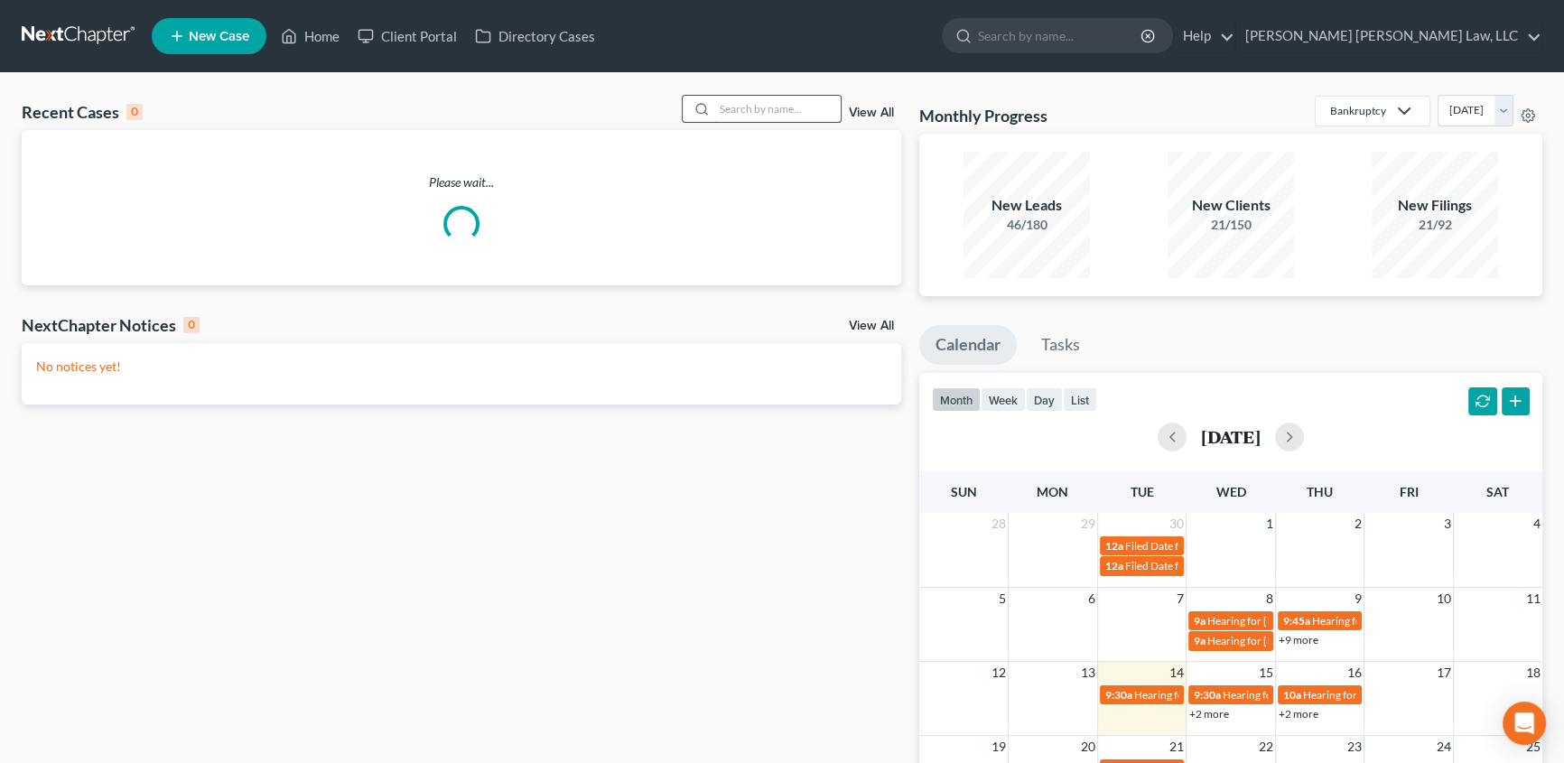
click at [752, 108] on input "search" at bounding box center [777, 109] width 126 height 26
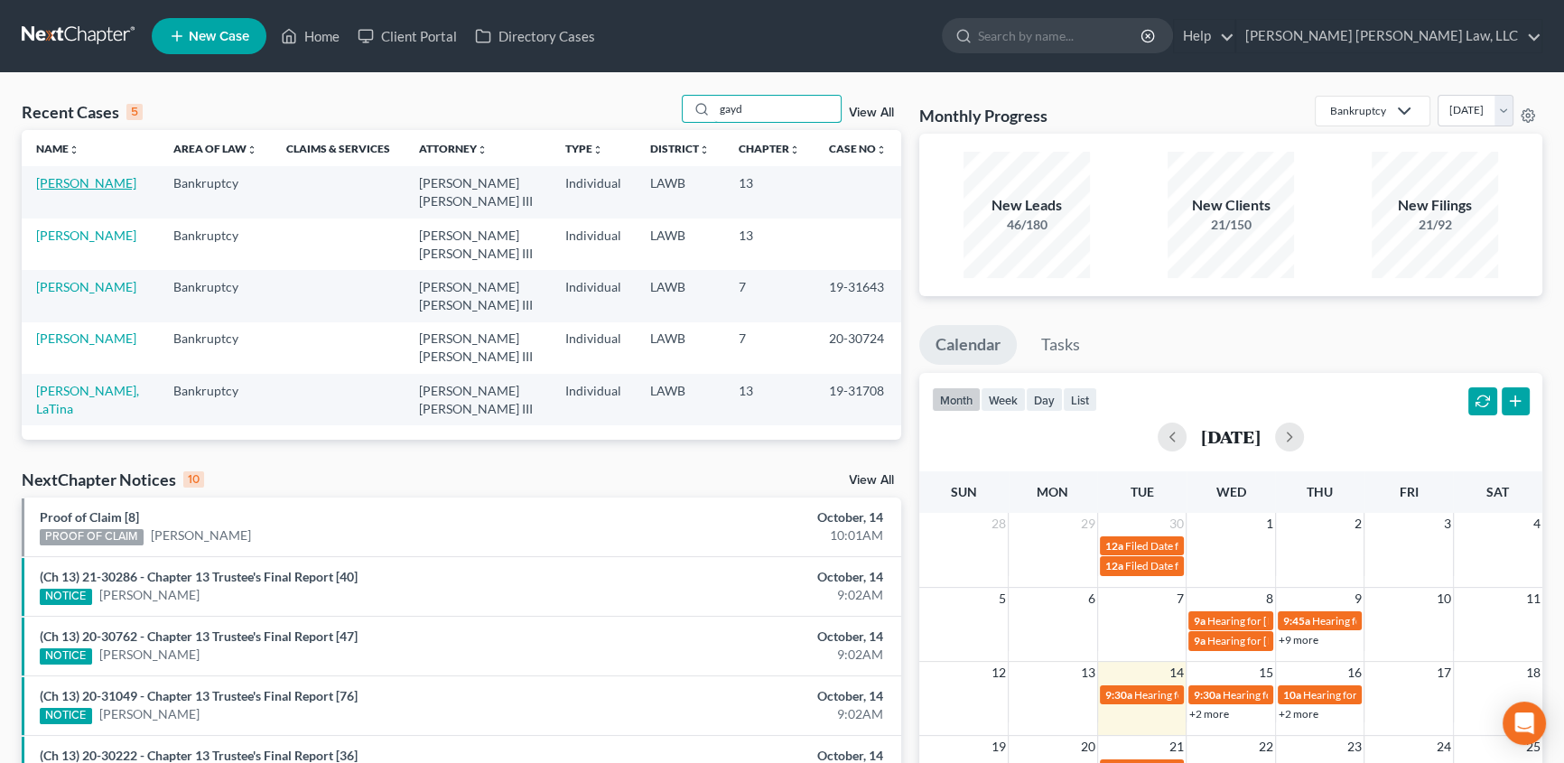
type input "gayd"
click at [98, 184] on link "[PERSON_NAME]" at bounding box center [86, 182] width 100 height 15
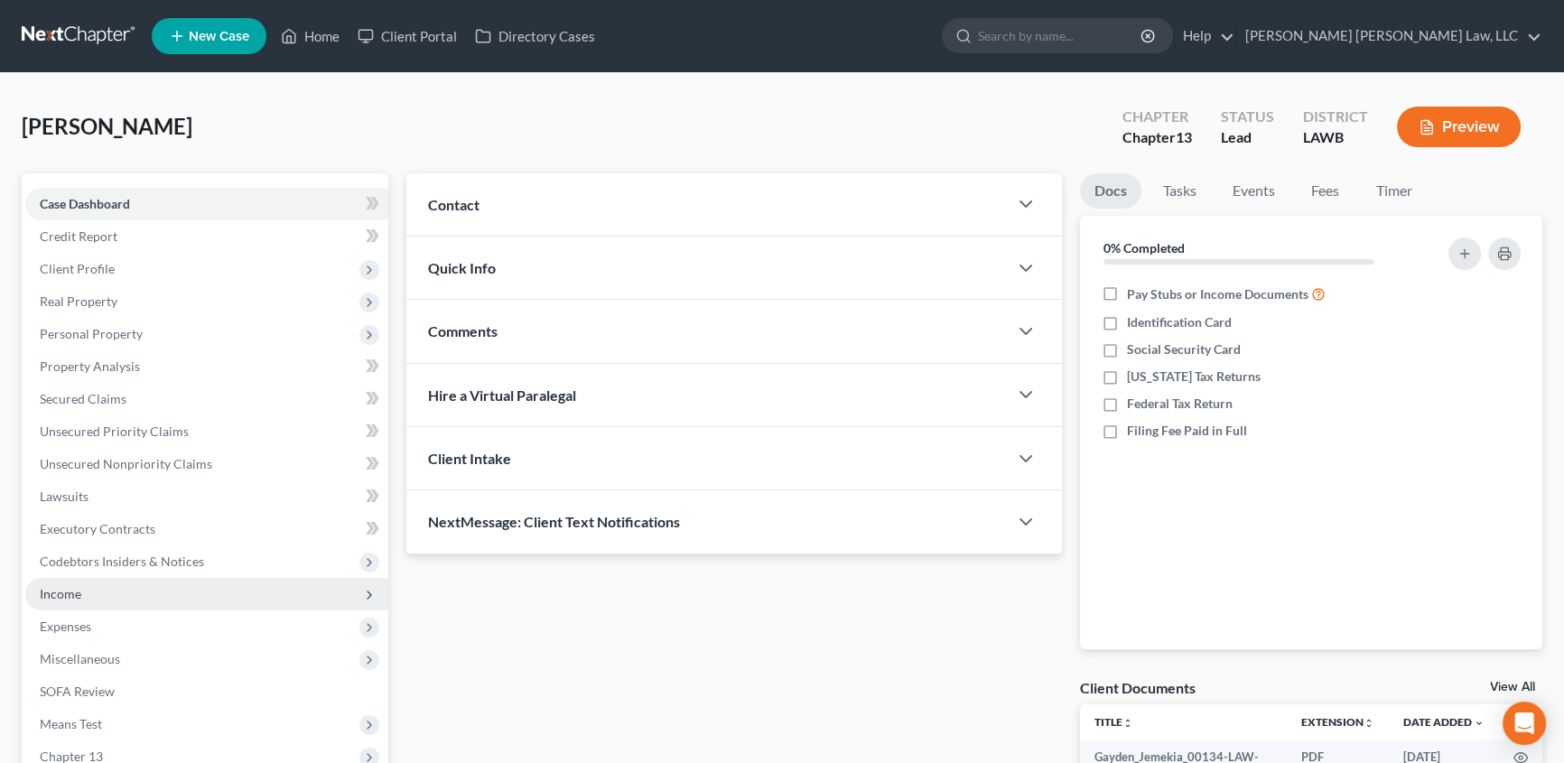
click at [61, 621] on span "Expenses" at bounding box center [65, 626] width 51 height 15
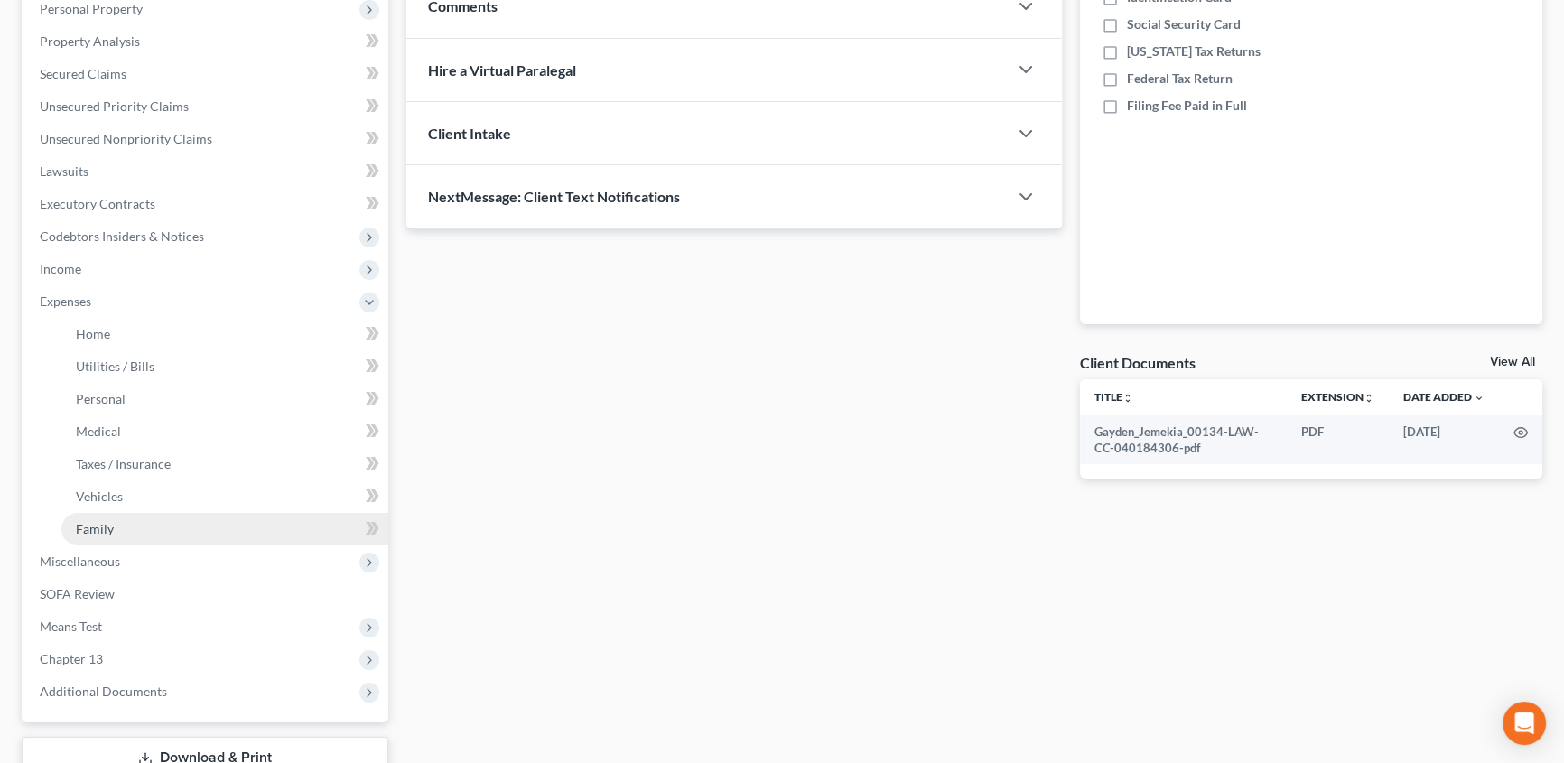
scroll to position [328, 0]
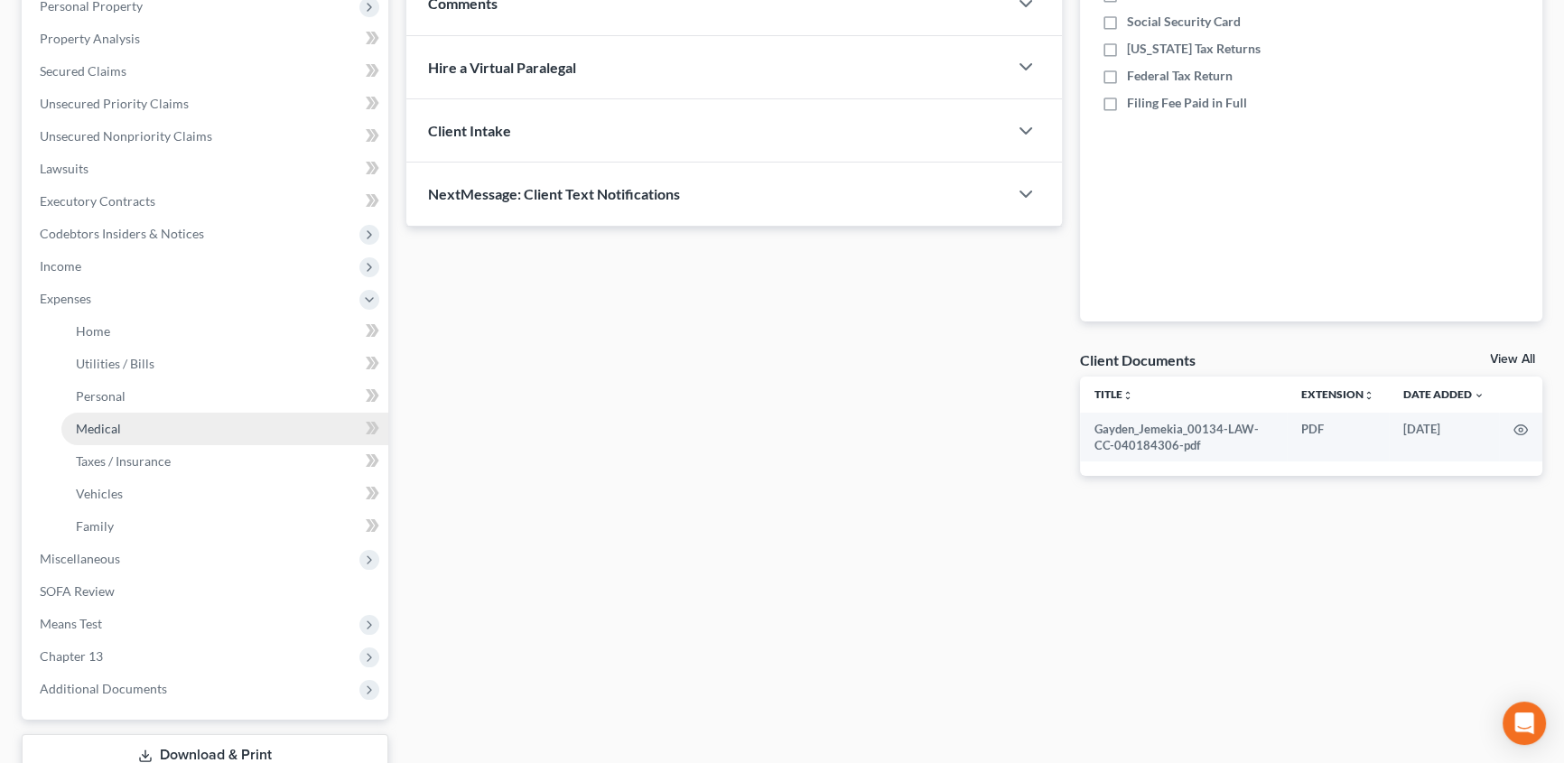
click at [118, 421] on span "Medical" at bounding box center [98, 428] width 45 height 15
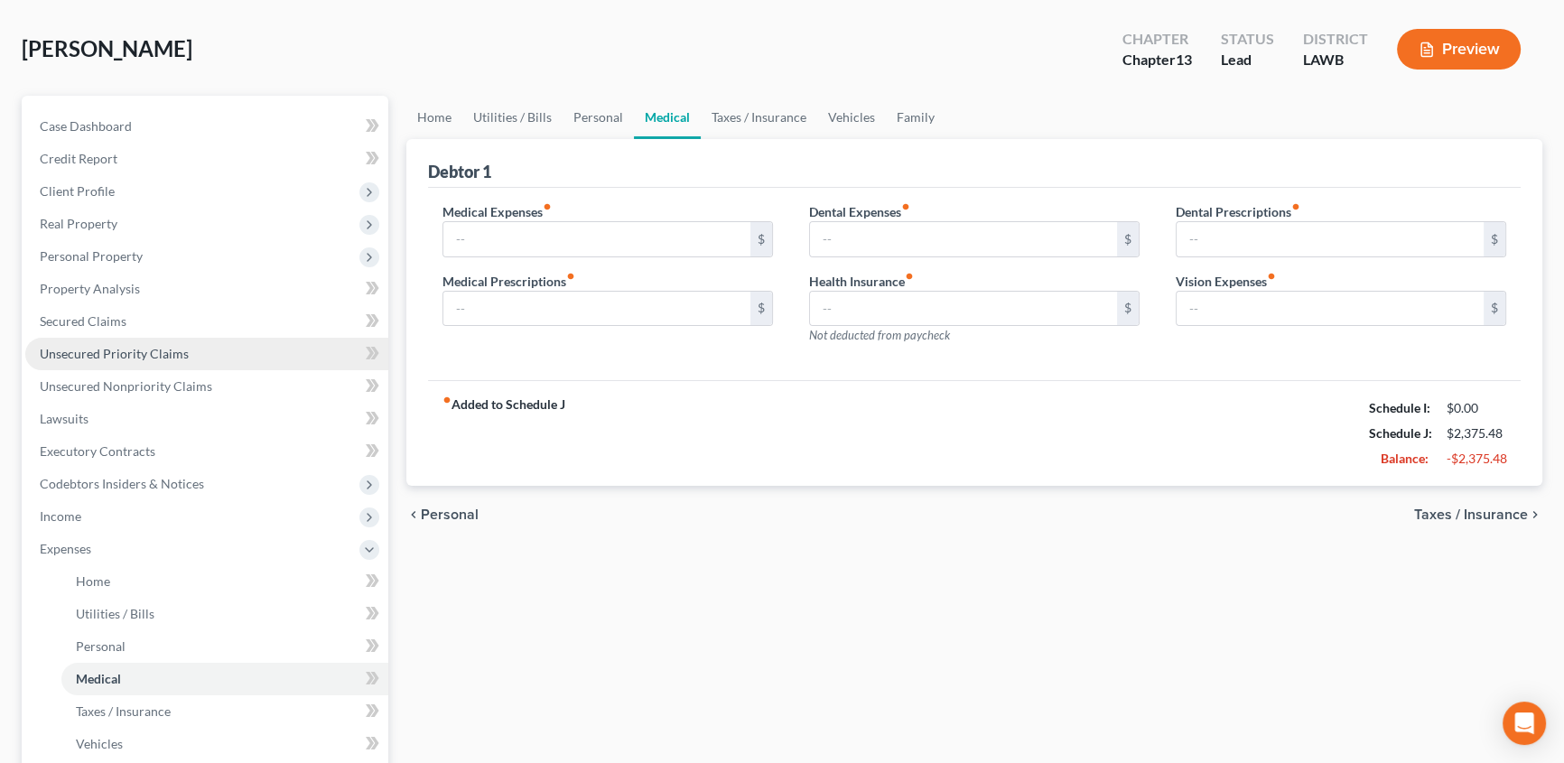
type input "0.00"
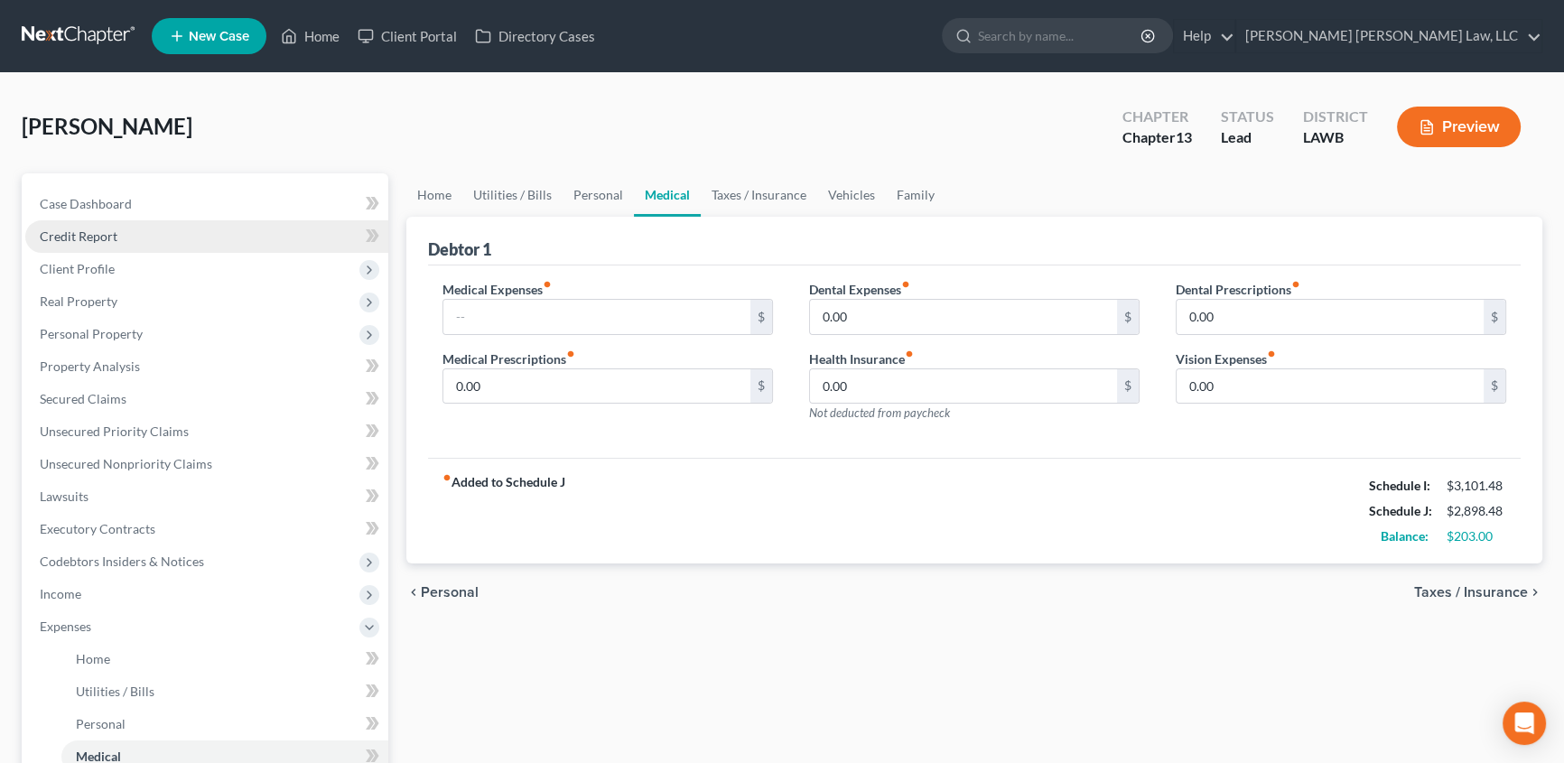
click at [63, 235] on span "Credit Report" at bounding box center [79, 235] width 78 height 15
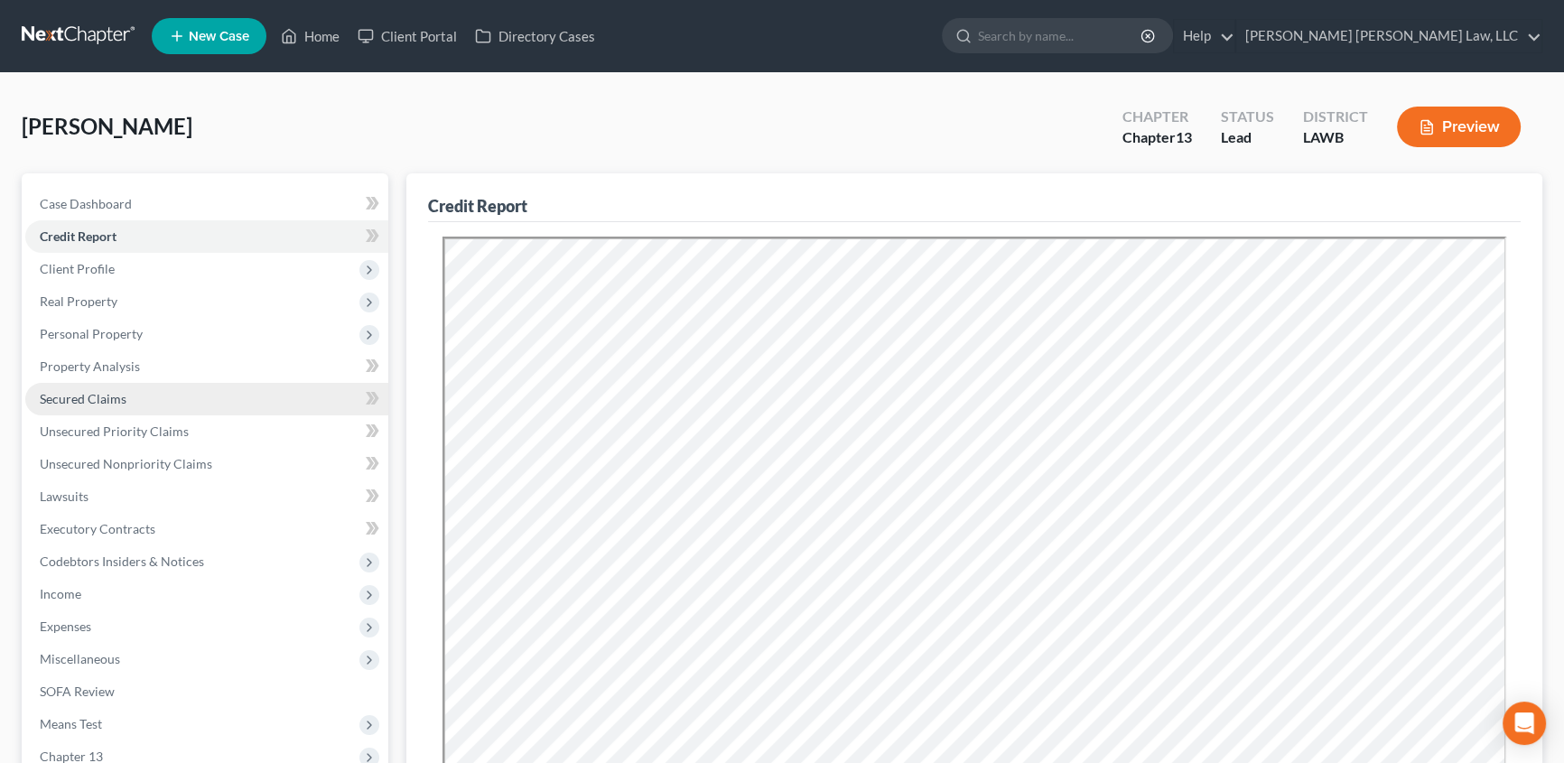
click at [72, 392] on span "Secured Claims" at bounding box center [83, 398] width 87 height 15
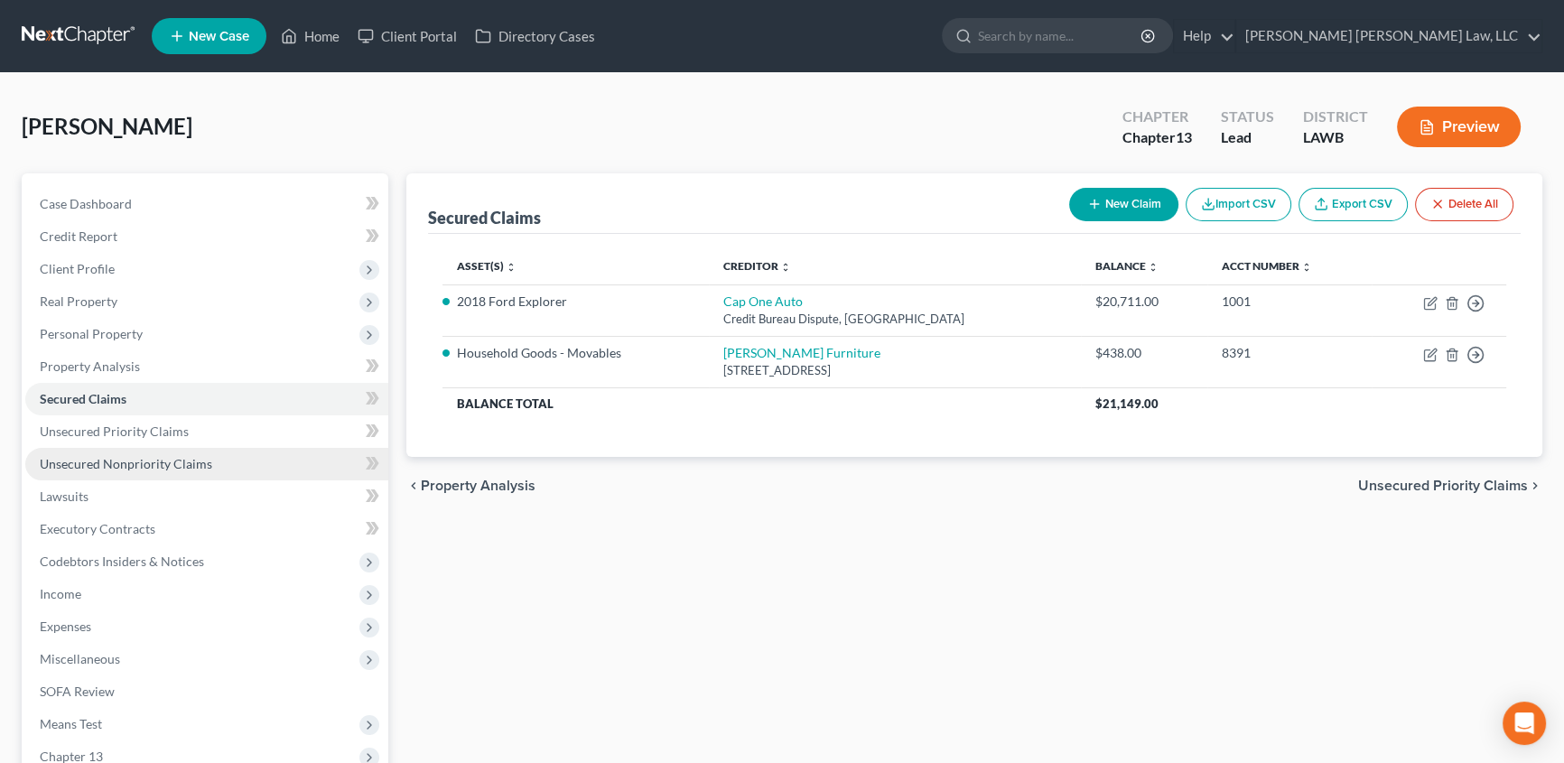
click at [95, 456] on span "Unsecured Nonpriority Claims" at bounding box center [126, 463] width 172 height 15
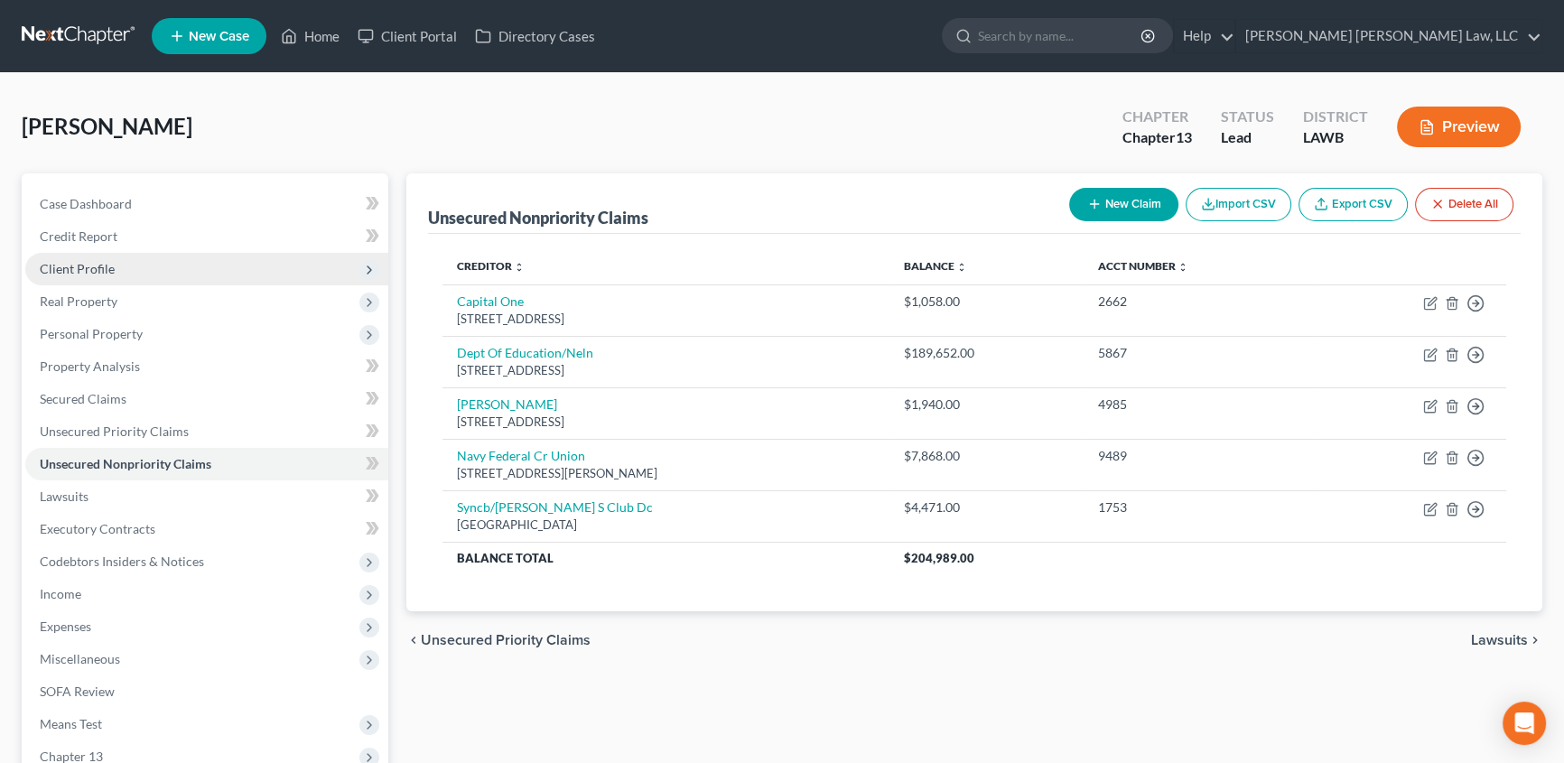
click at [105, 264] on span "Client Profile" at bounding box center [77, 268] width 75 height 15
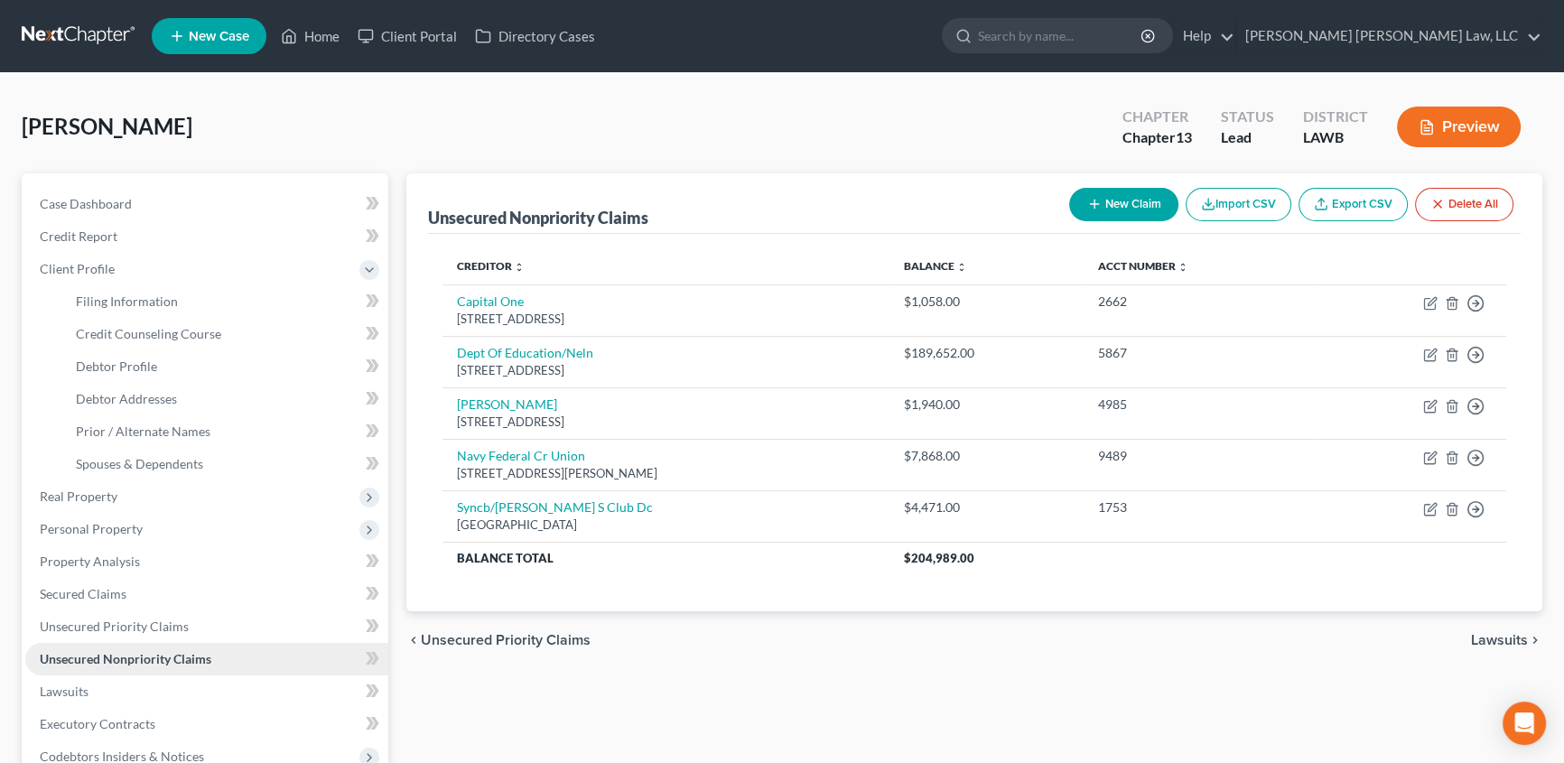
click at [131, 657] on span "Unsecured Nonpriority Claims" at bounding box center [126, 658] width 172 height 15
click at [74, 589] on span "Secured Claims" at bounding box center [83, 593] width 87 height 15
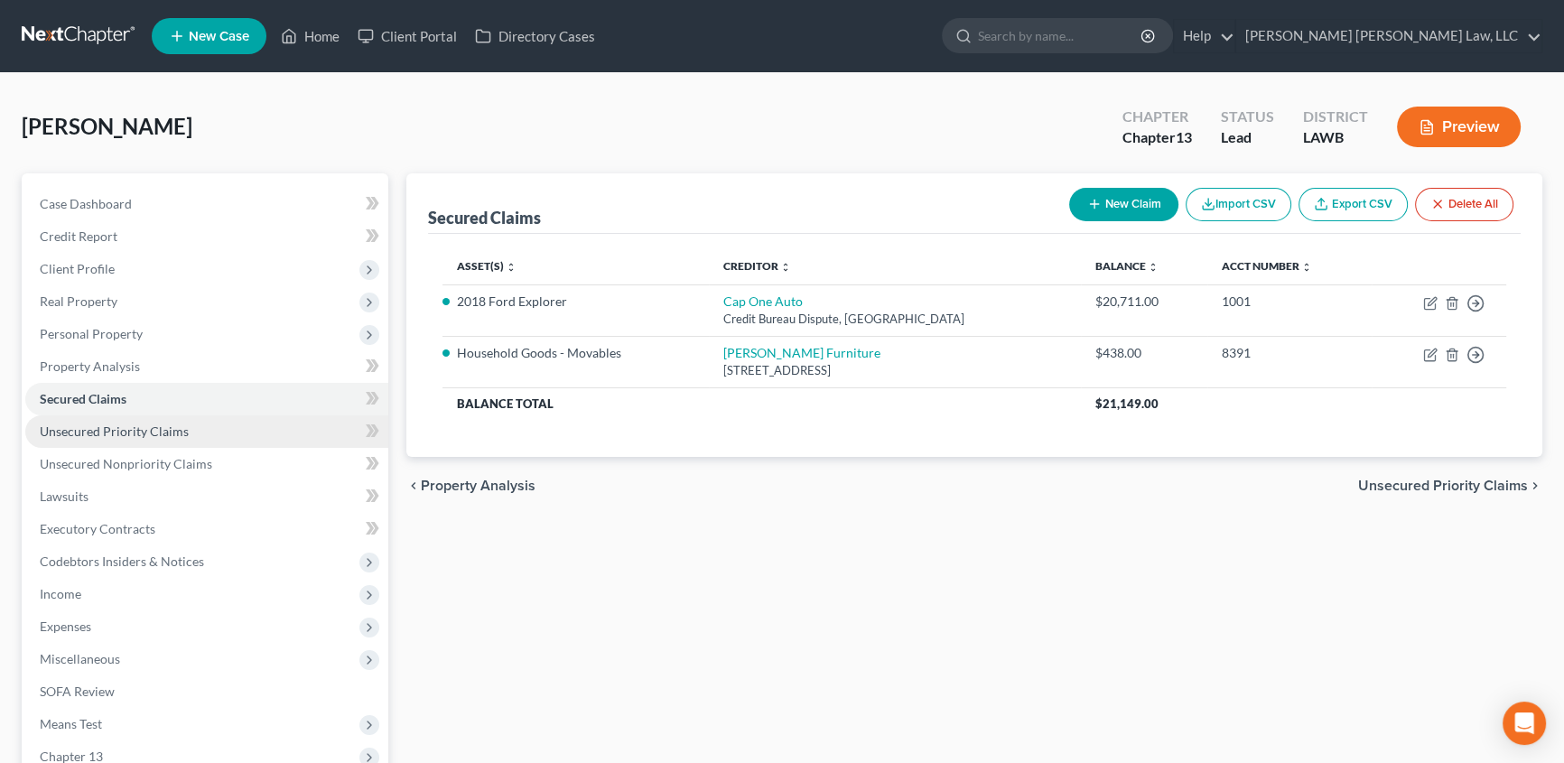
click at [90, 433] on span "Unsecured Priority Claims" at bounding box center [114, 431] width 149 height 15
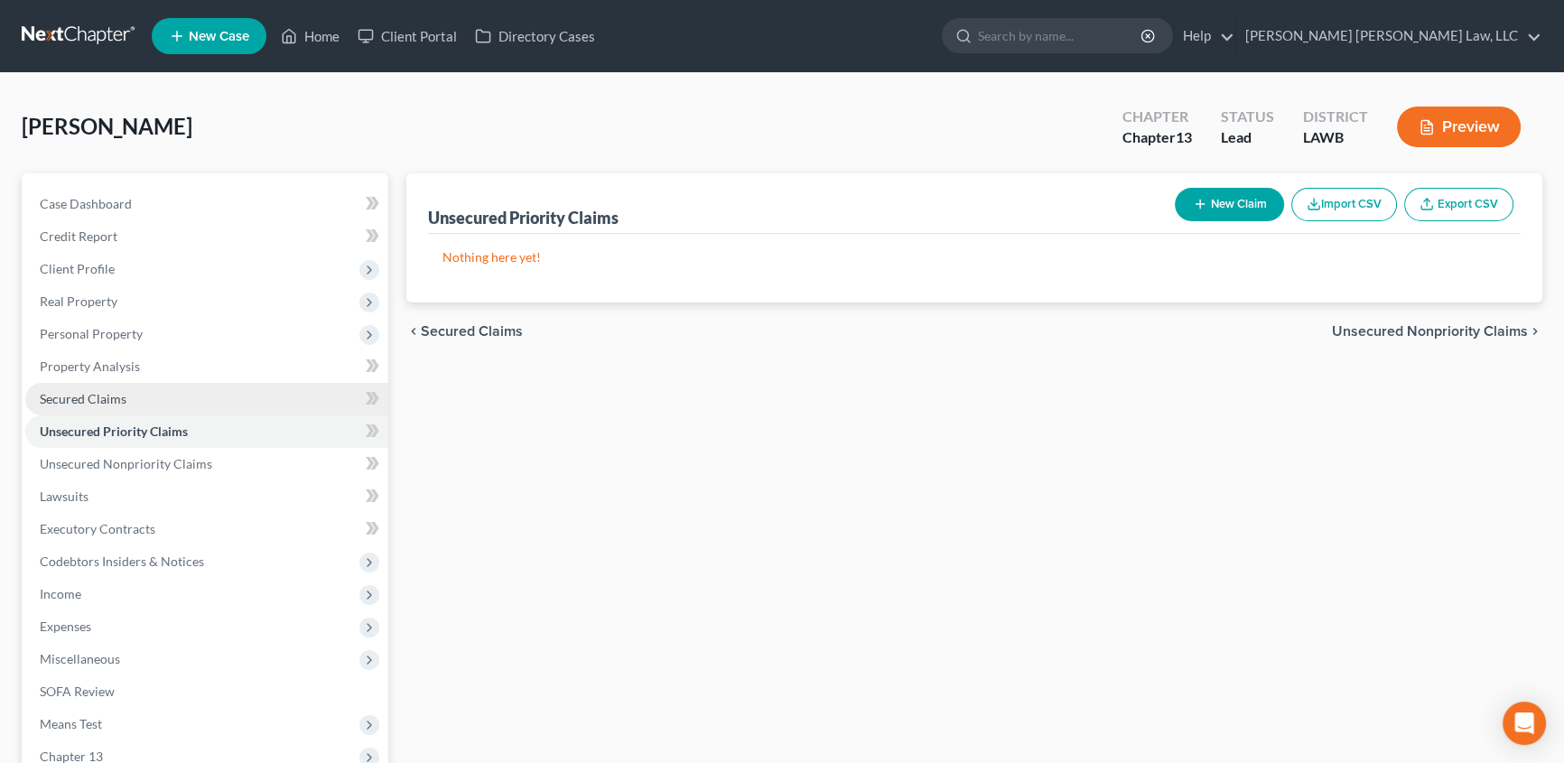
click at [111, 391] on span "Secured Claims" at bounding box center [83, 398] width 87 height 15
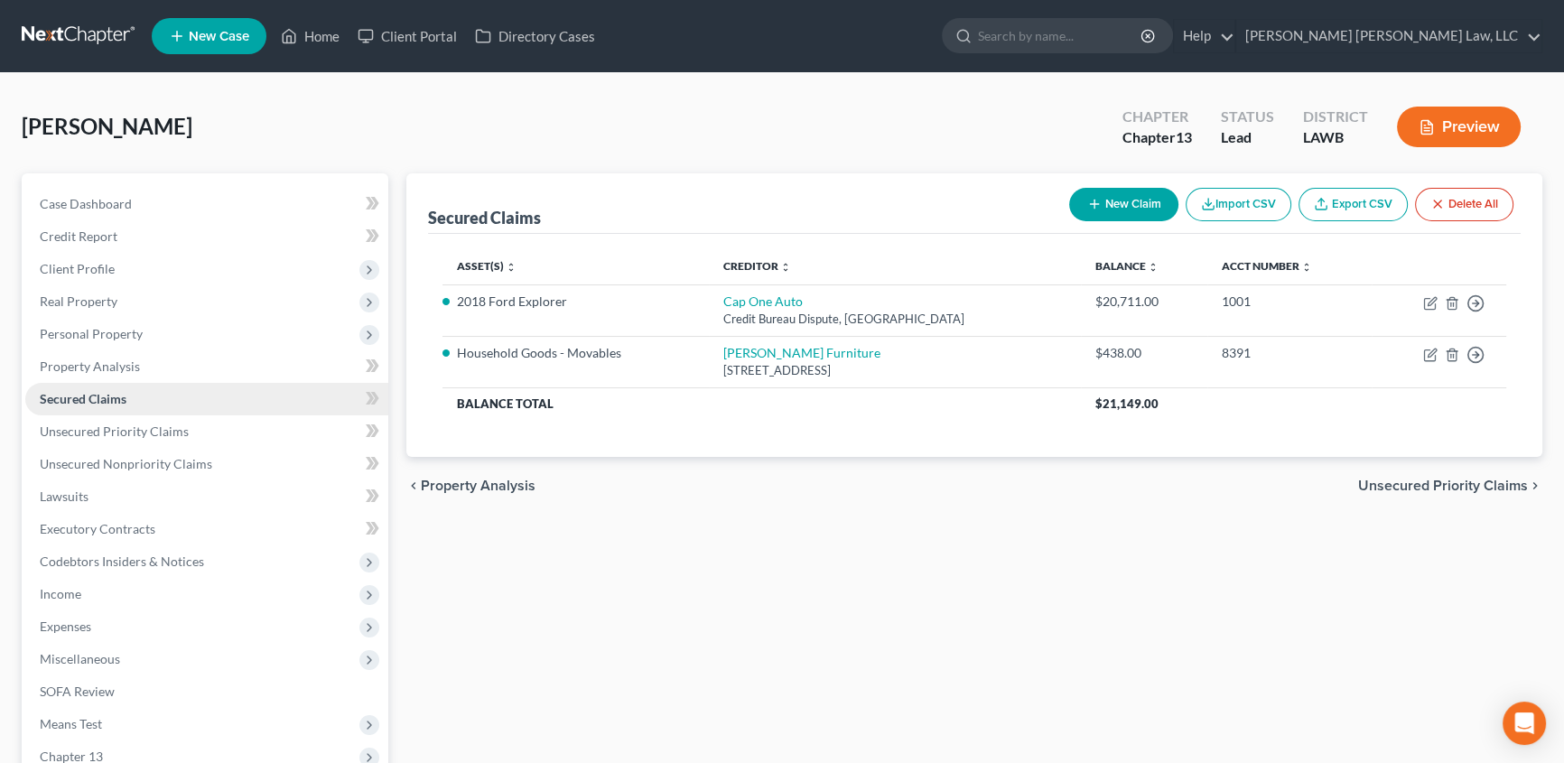
click at [108, 396] on span "Secured Claims" at bounding box center [83, 398] width 87 height 15
click at [76, 459] on span "Unsecured Nonpriority Claims" at bounding box center [126, 463] width 172 height 15
